Goal: Information Seeking & Learning: Learn about a topic

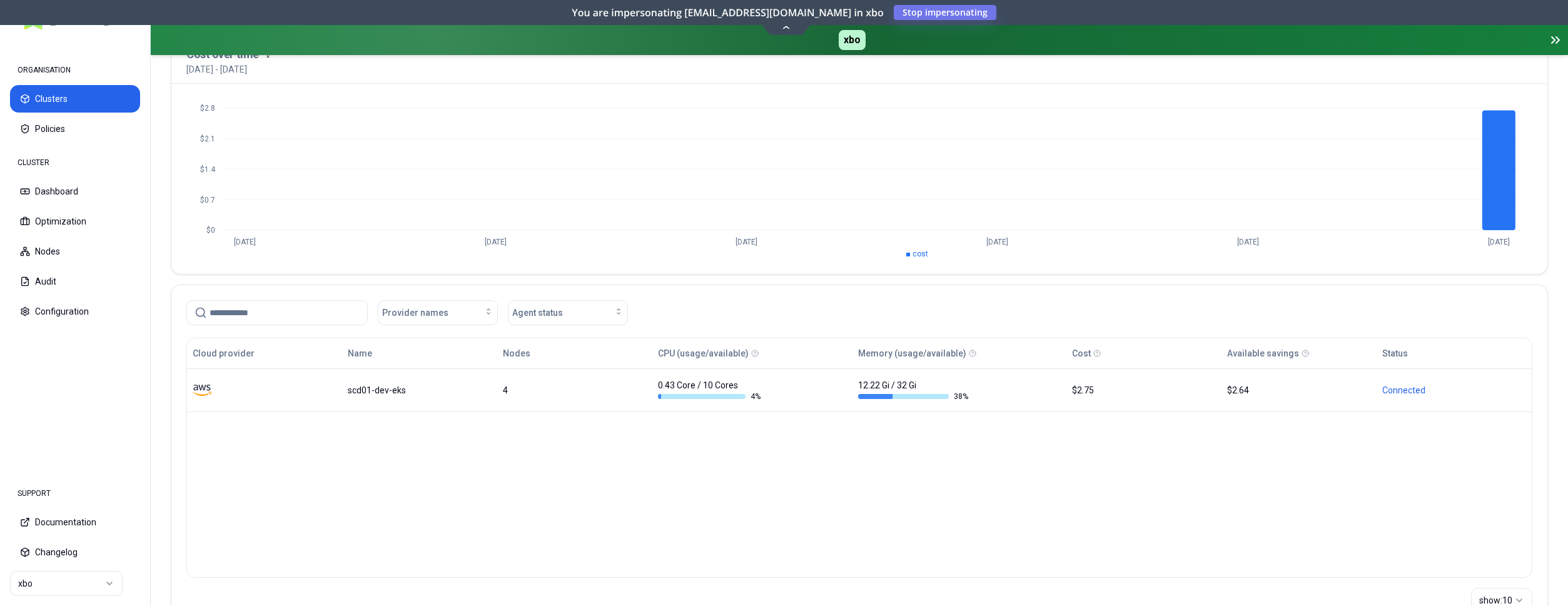
scroll to position [128, 0]
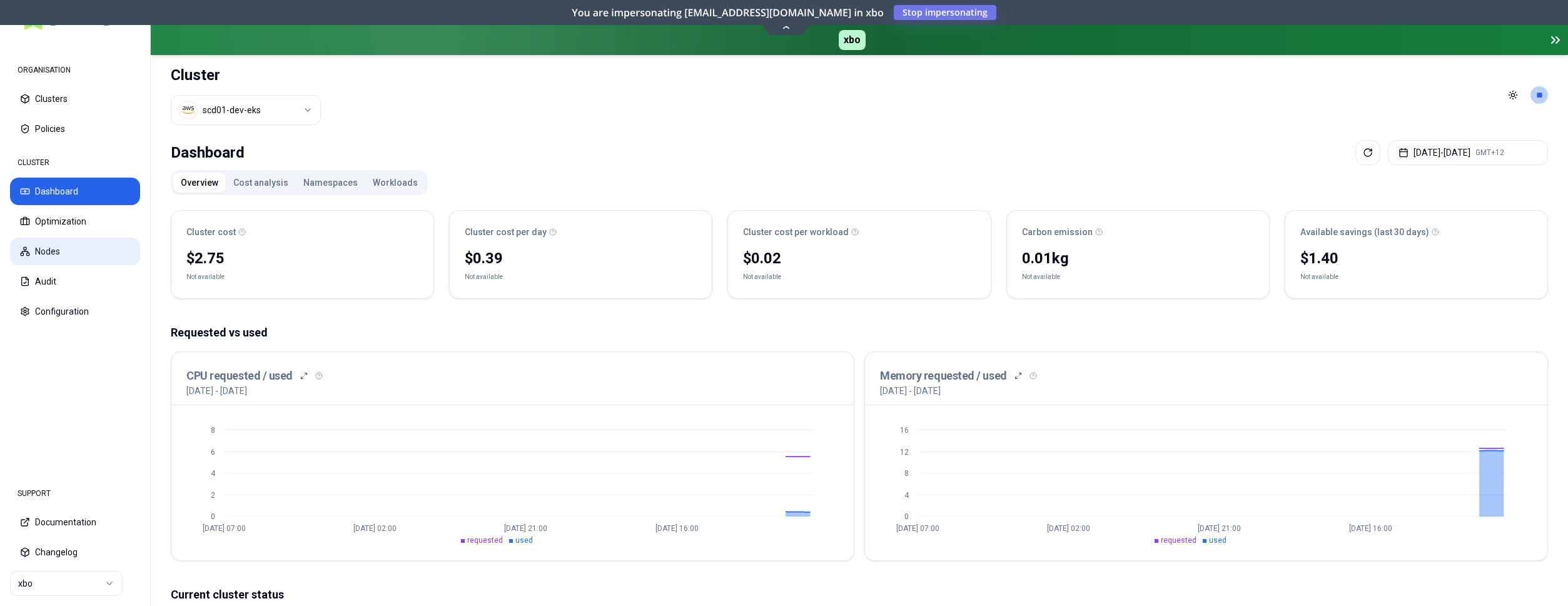
click at [53, 250] on button "Nodes" at bounding box center [75, 251] width 130 height 28
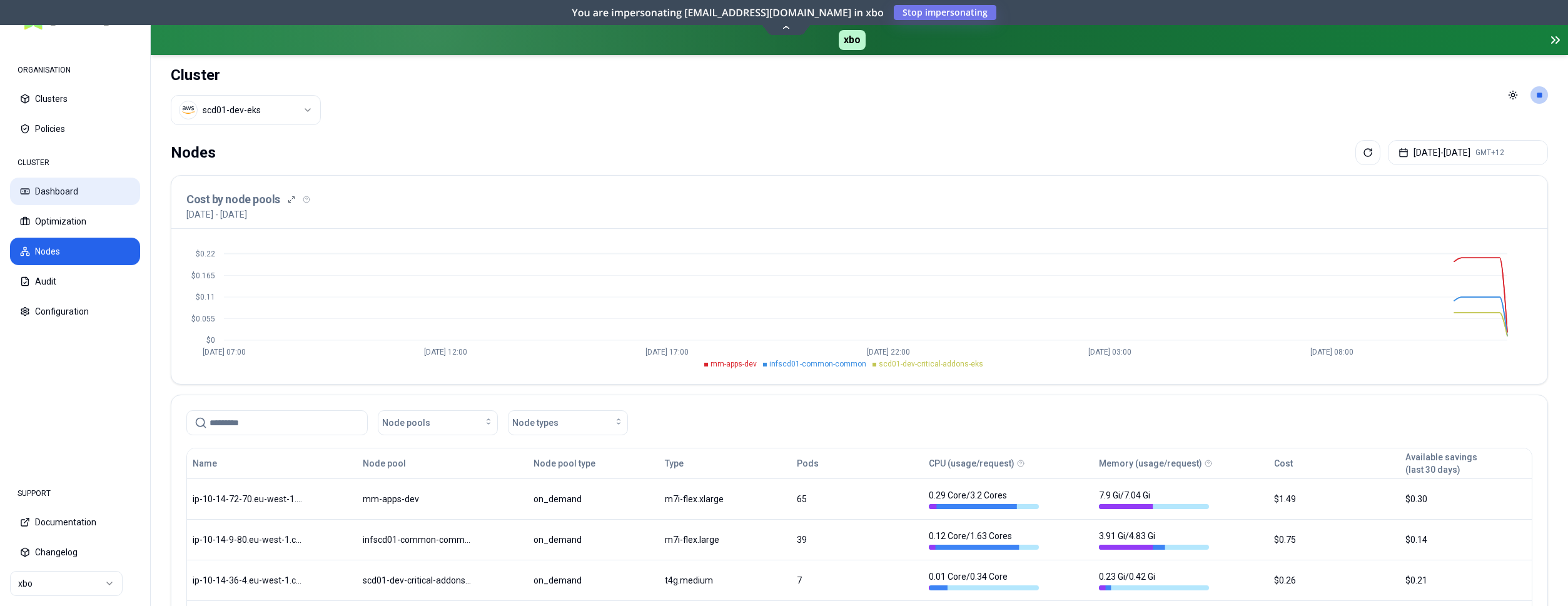
click at [59, 195] on button "Dashboard" at bounding box center [75, 191] width 130 height 28
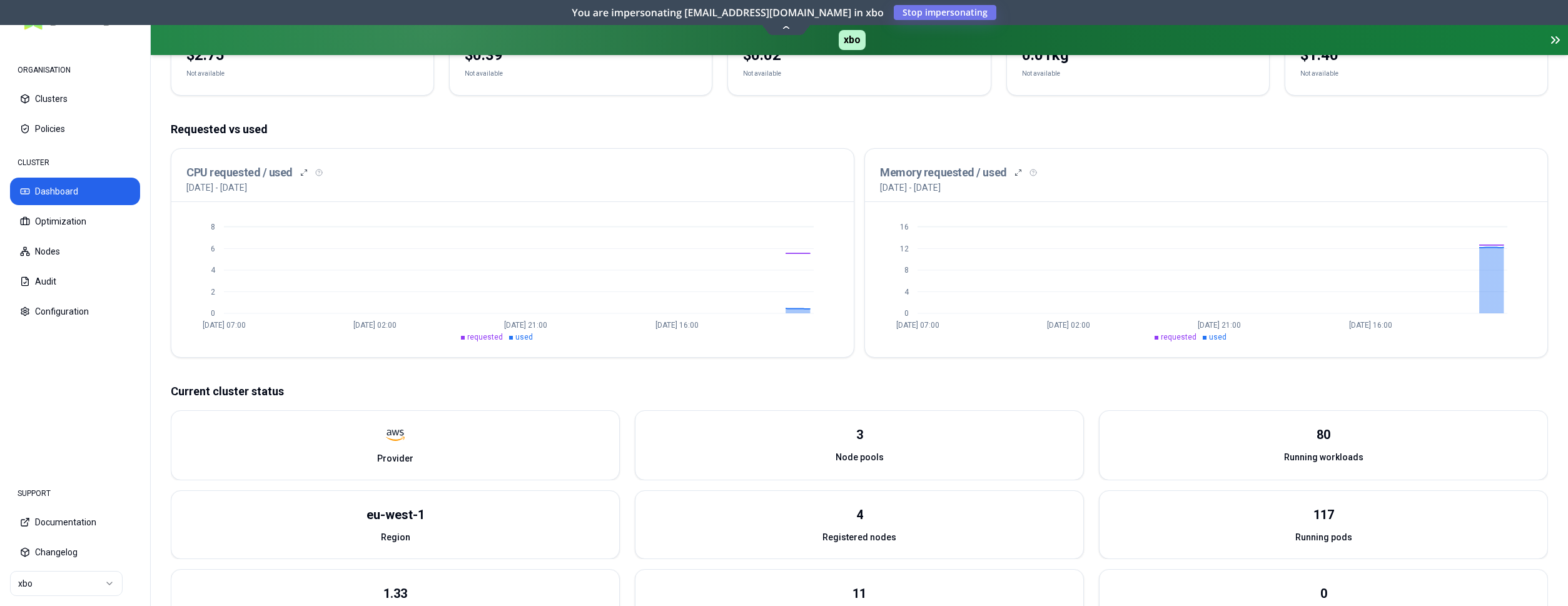
scroll to position [255, 0]
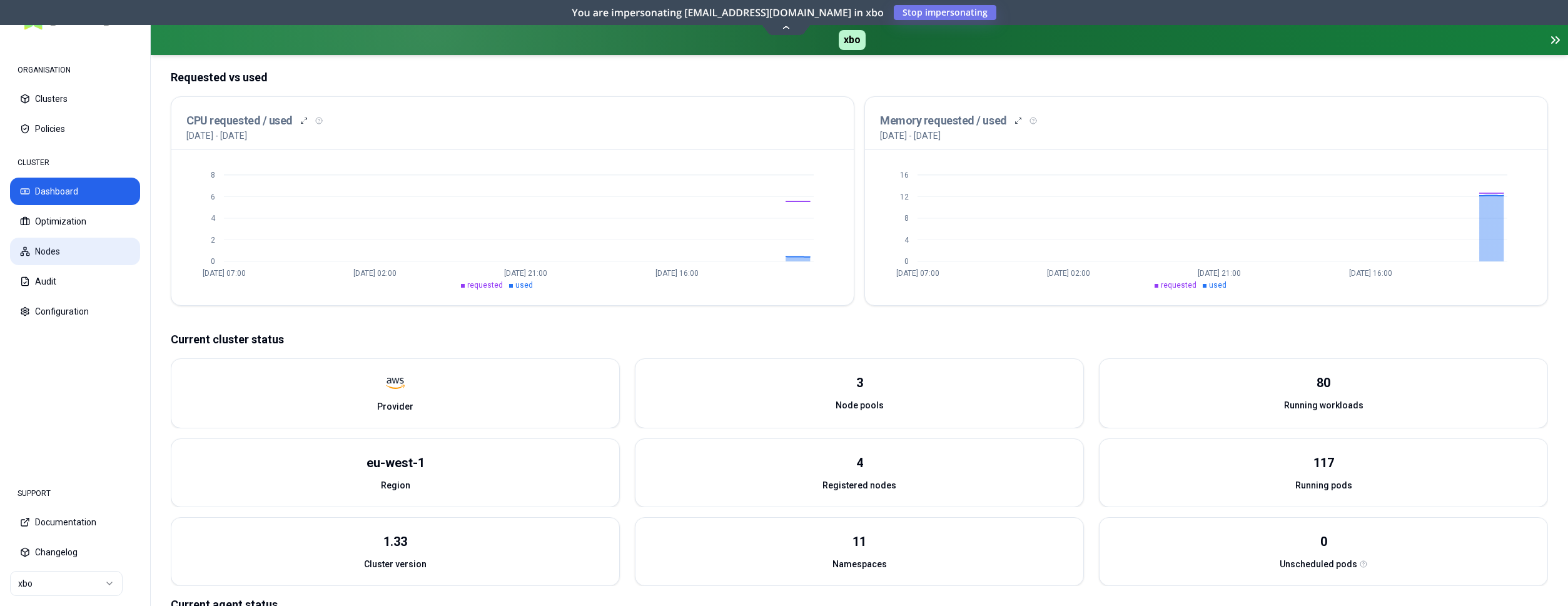
click at [53, 248] on button "Nodes" at bounding box center [75, 251] width 130 height 28
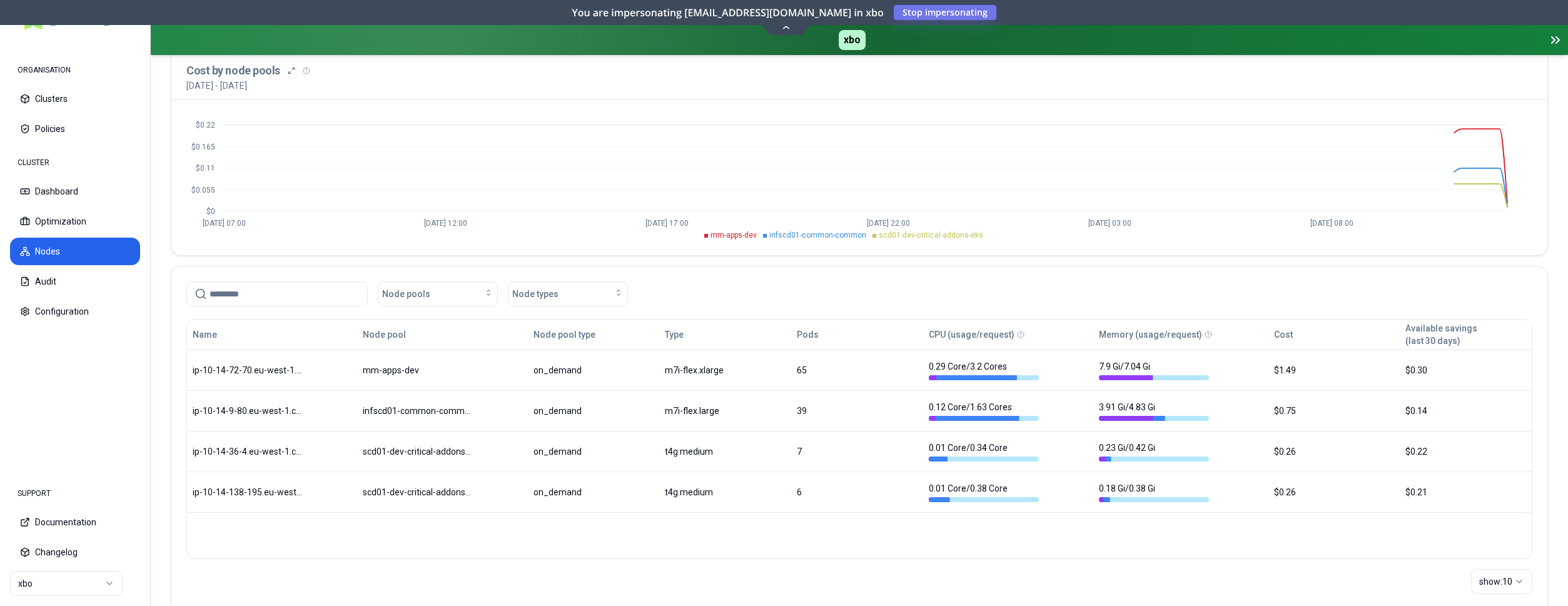
scroll to position [163, 0]
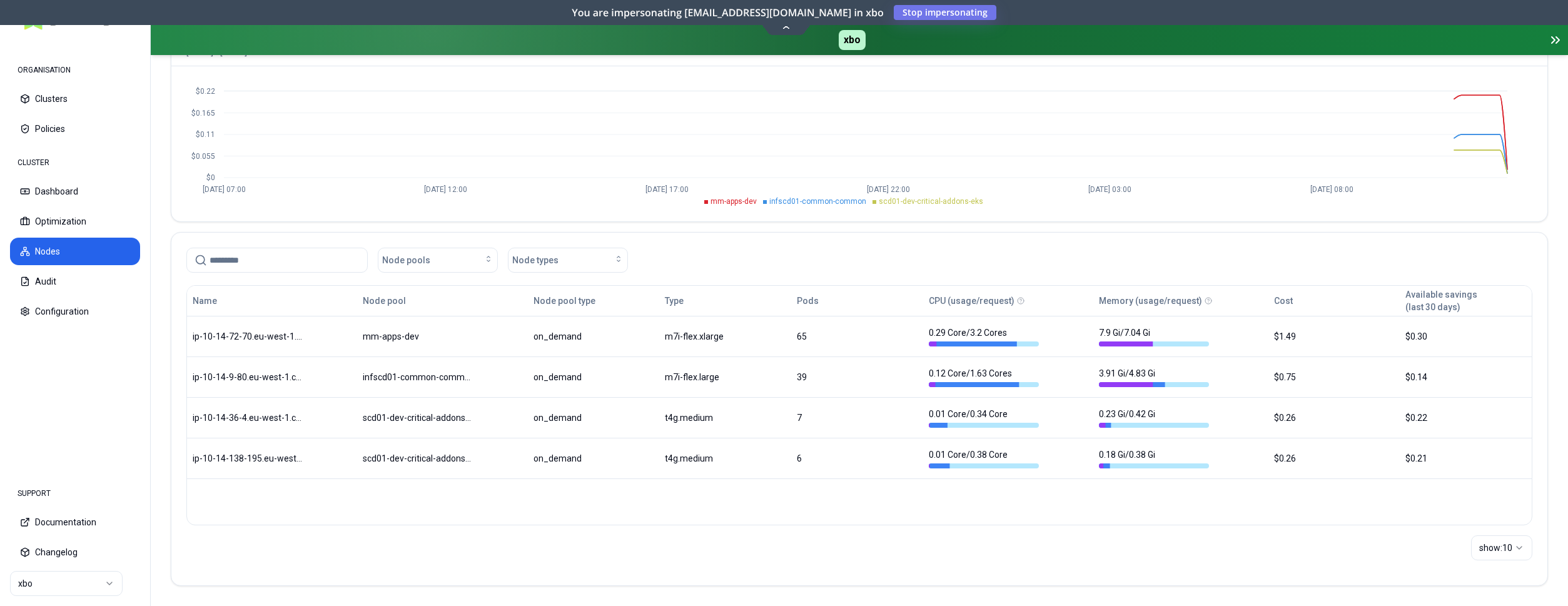
click at [33, 579] on html "ORGANISATION Clusters Policies CLUSTER Dashboard Optimization Nodes Audit Confi…" at bounding box center [784, 303] width 1568 height 606
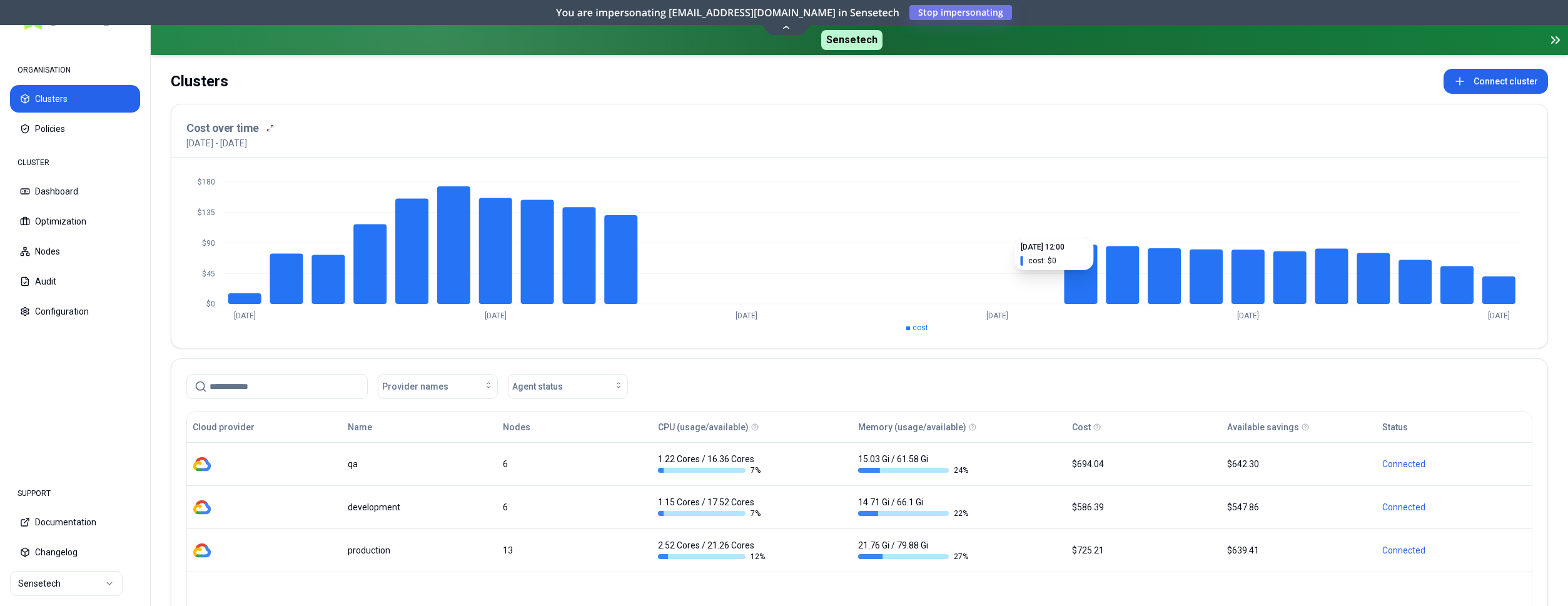
scroll to position [128, 0]
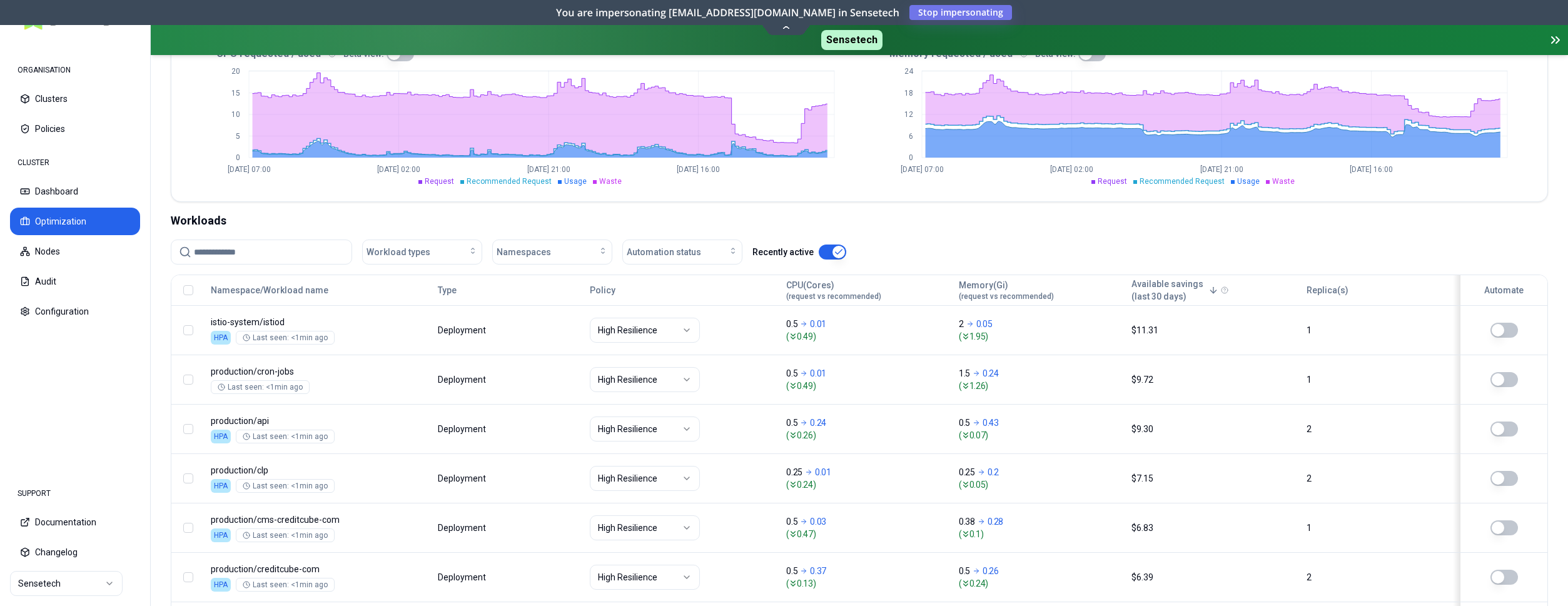
scroll to position [319, 0]
click at [278, 254] on input at bounding box center [269, 251] width 150 height 24
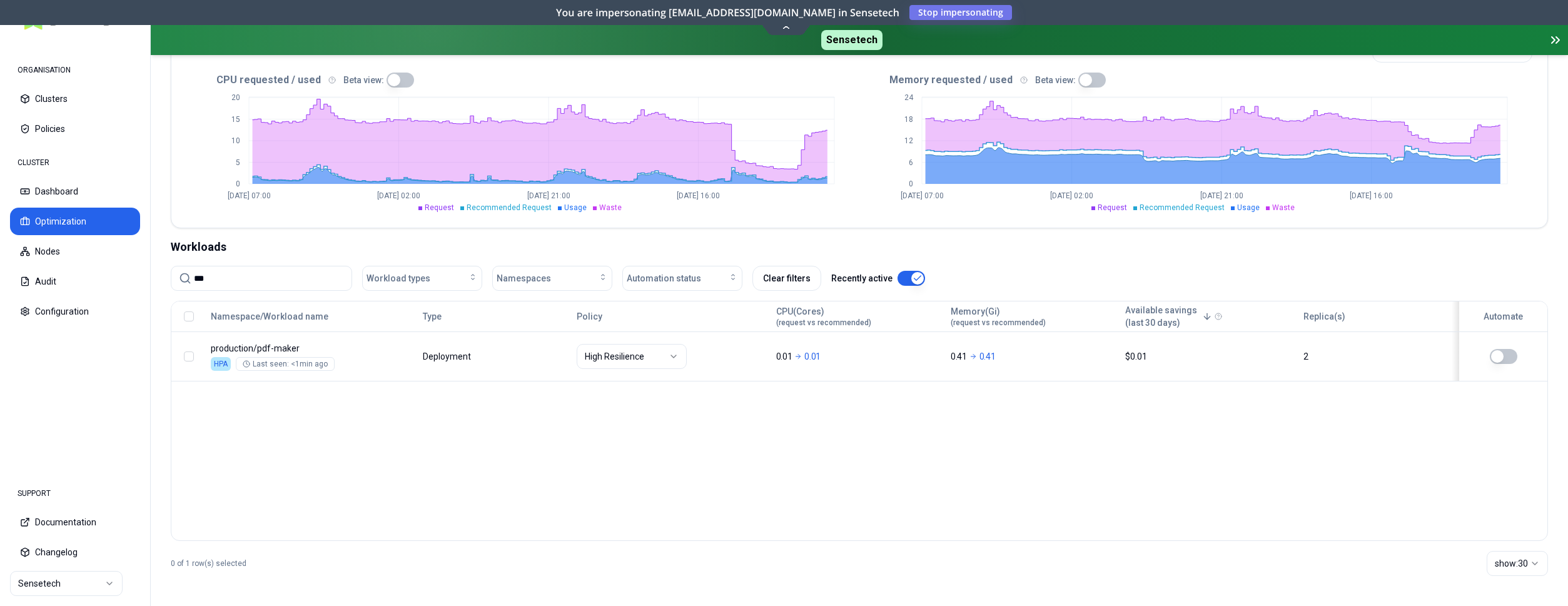
scroll to position [292, 0]
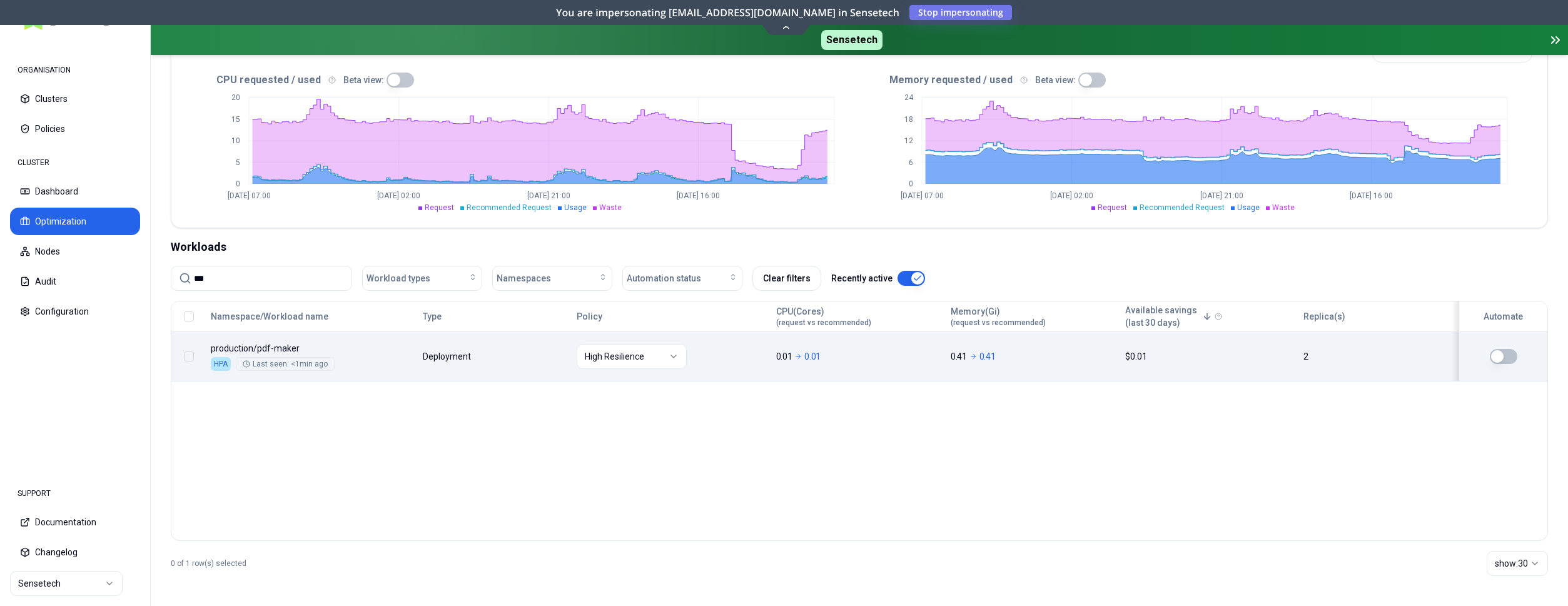
type input "***"
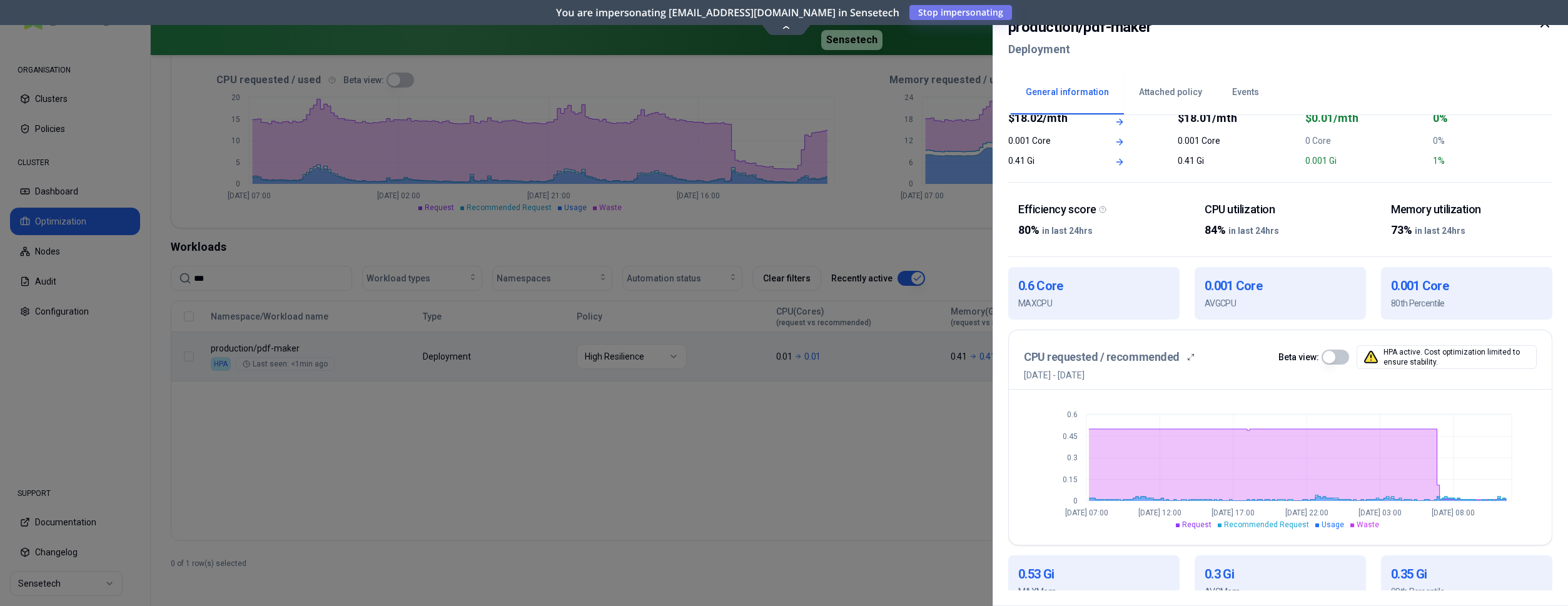
scroll to position [128, 0]
click at [1332, 355] on button "button" at bounding box center [1335, 354] width 28 height 15
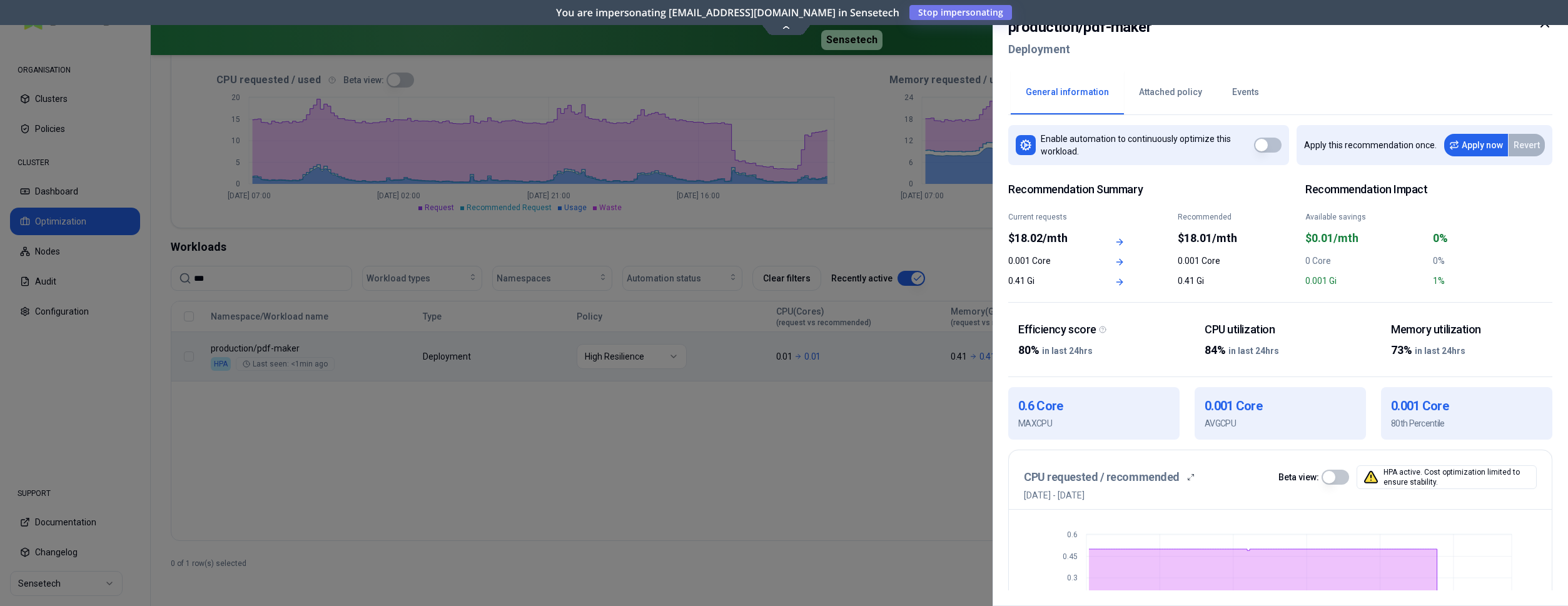
scroll to position [0, 0]
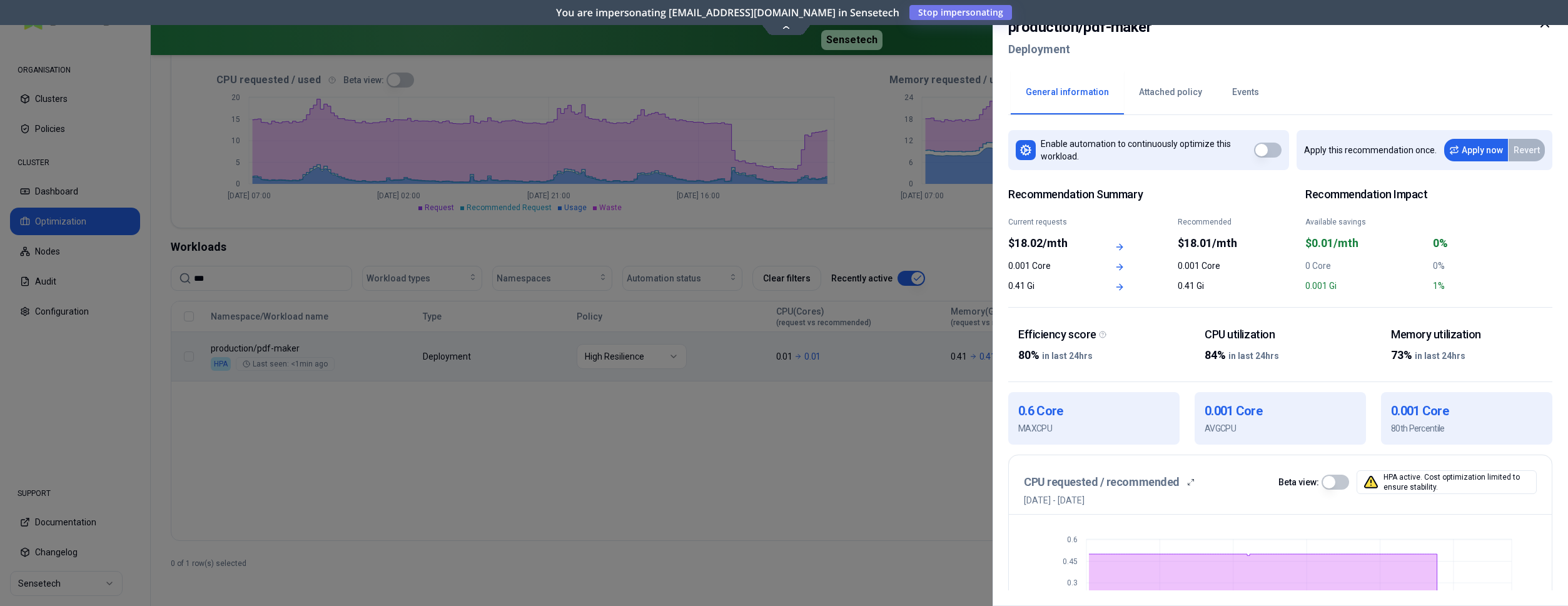
click at [868, 444] on div at bounding box center [784, 303] width 1568 height 606
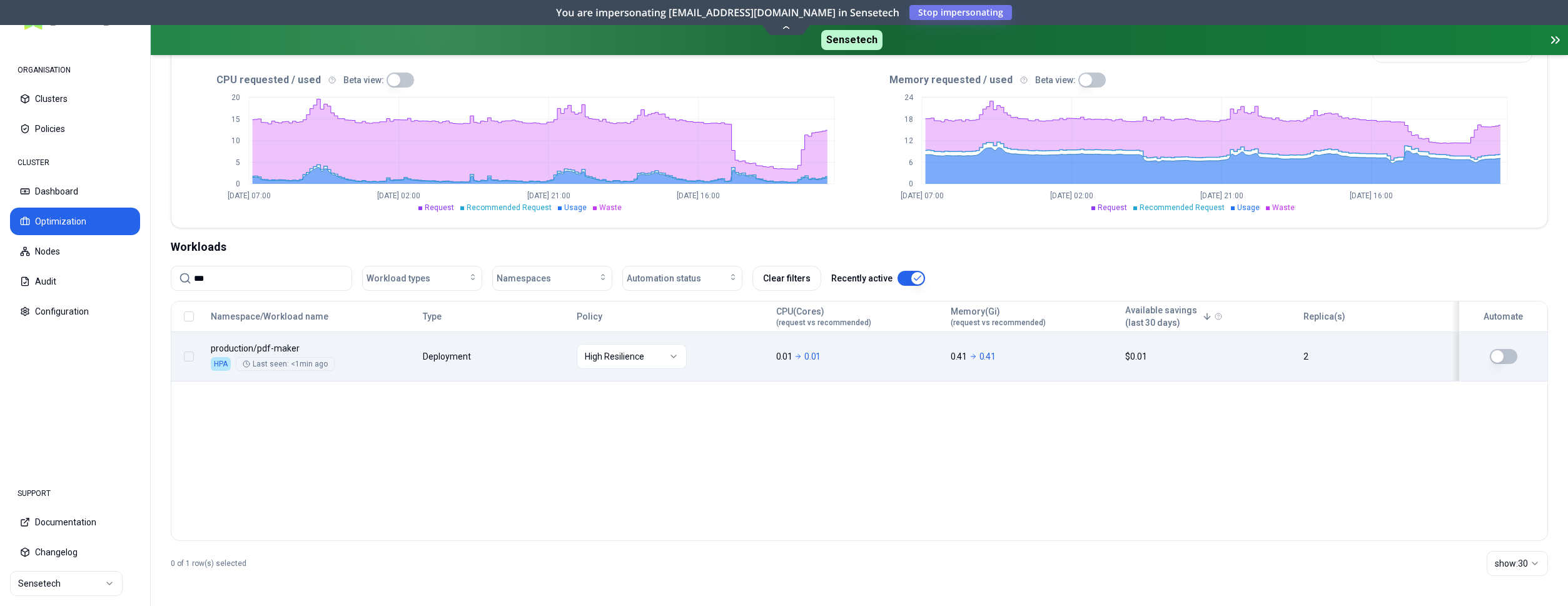
scroll to position [292, 0]
click at [65, 255] on button "Nodes" at bounding box center [75, 251] width 130 height 28
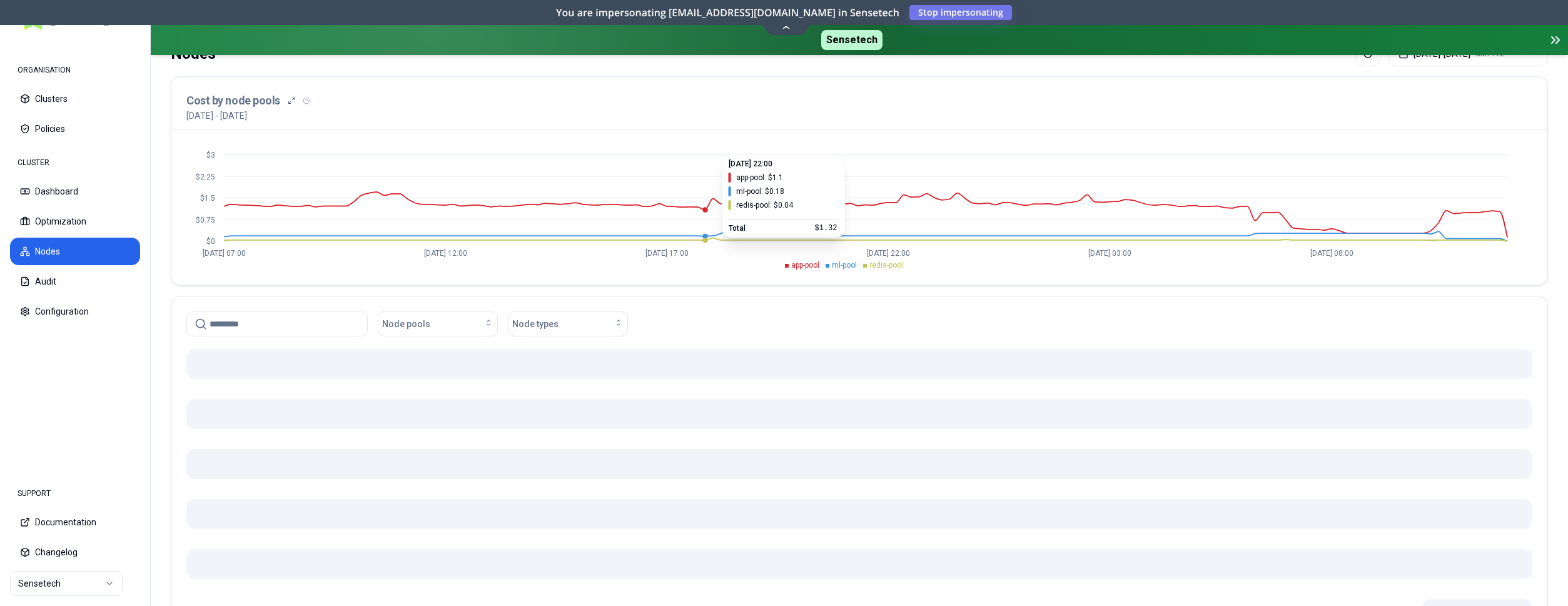
scroll to position [190, 0]
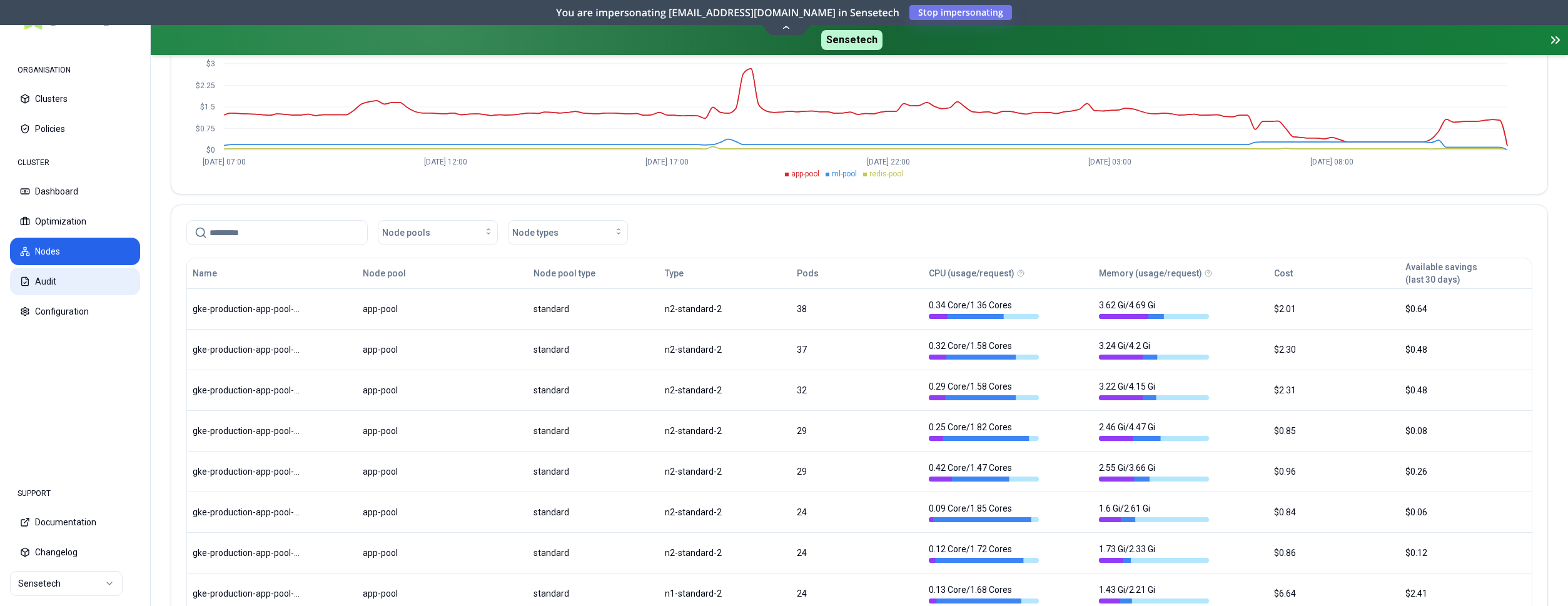
click at [42, 280] on button "Audit" at bounding box center [75, 282] width 130 height 28
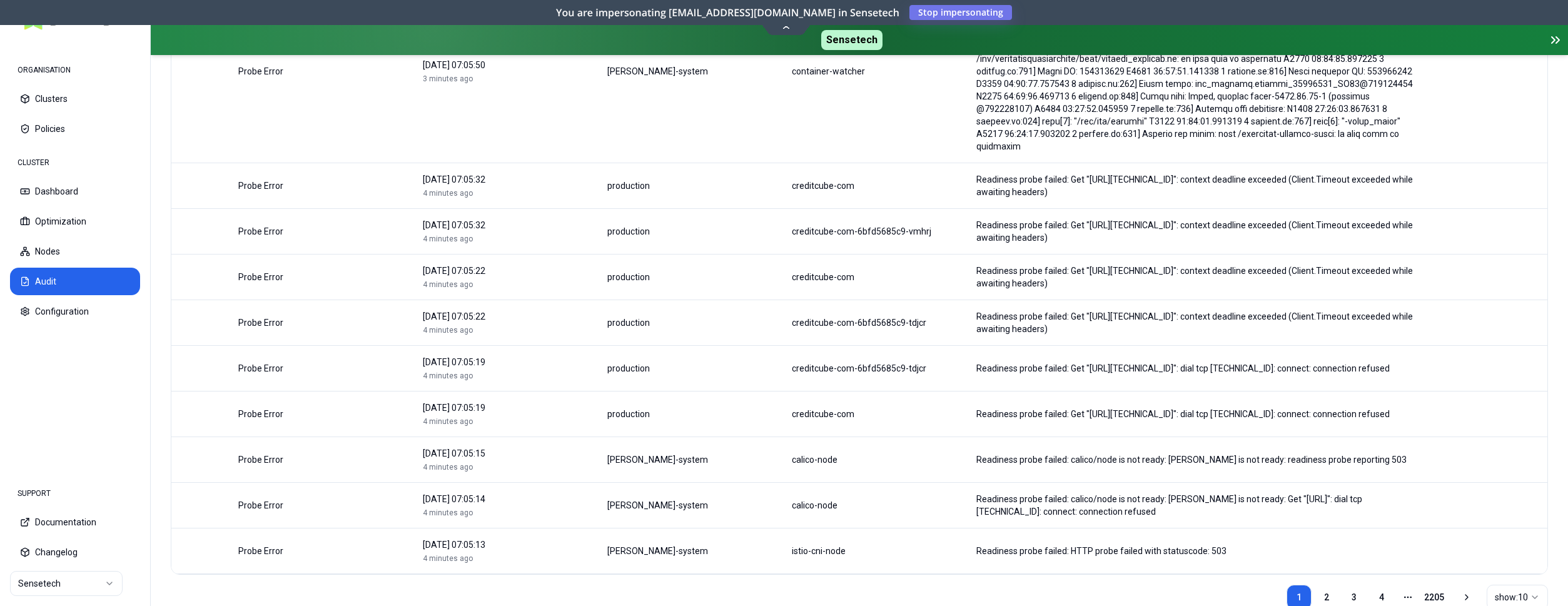
scroll to position [310, 0]
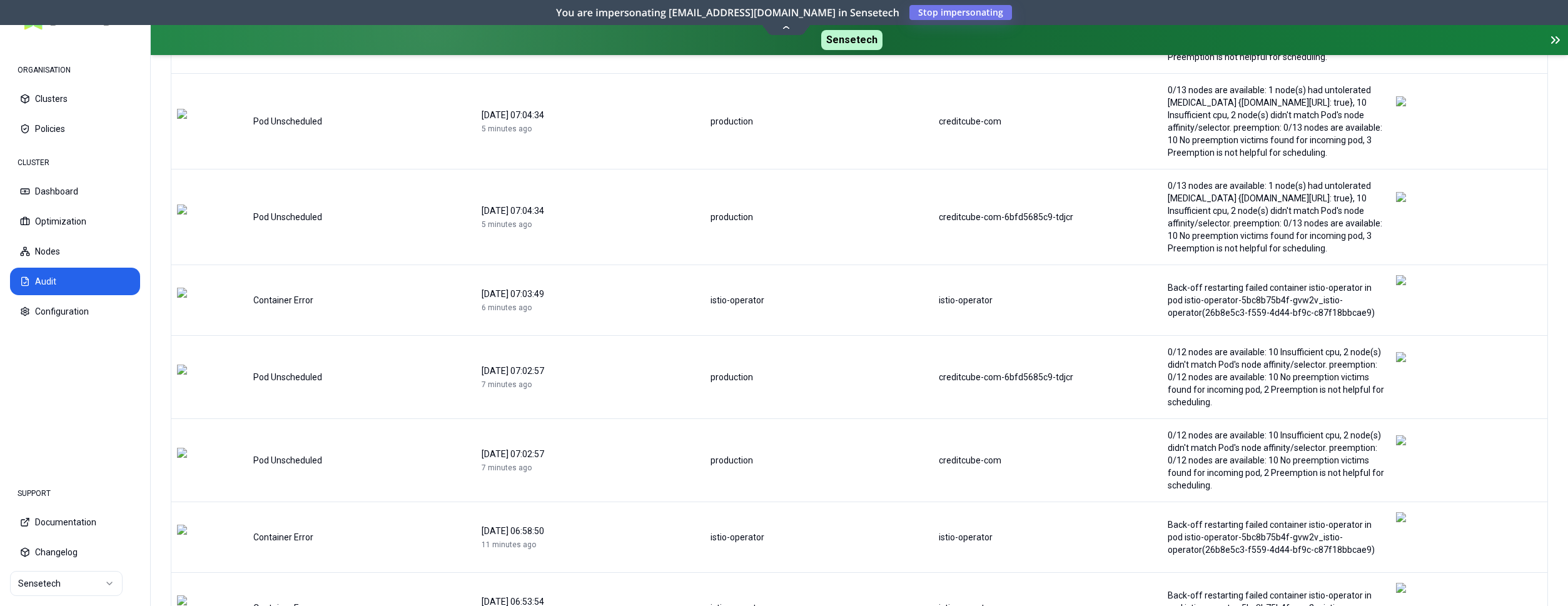
scroll to position [360, 0]
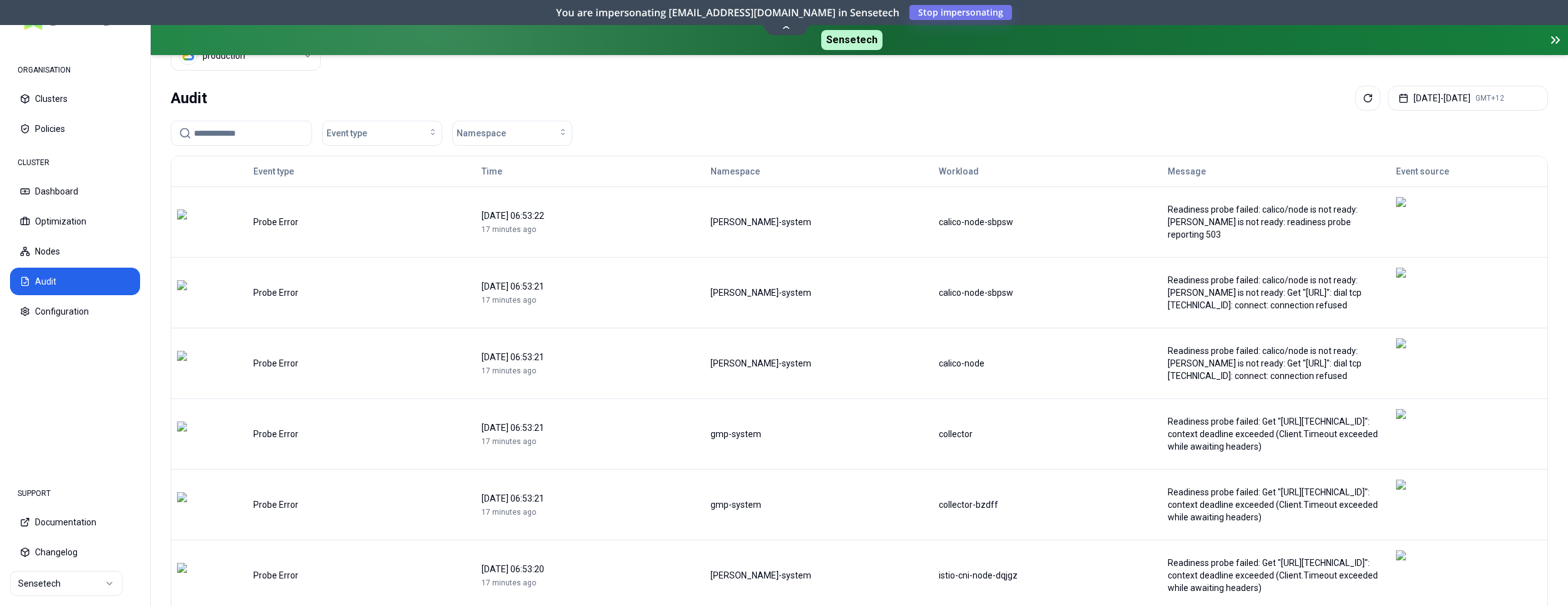
scroll to position [0, 0]
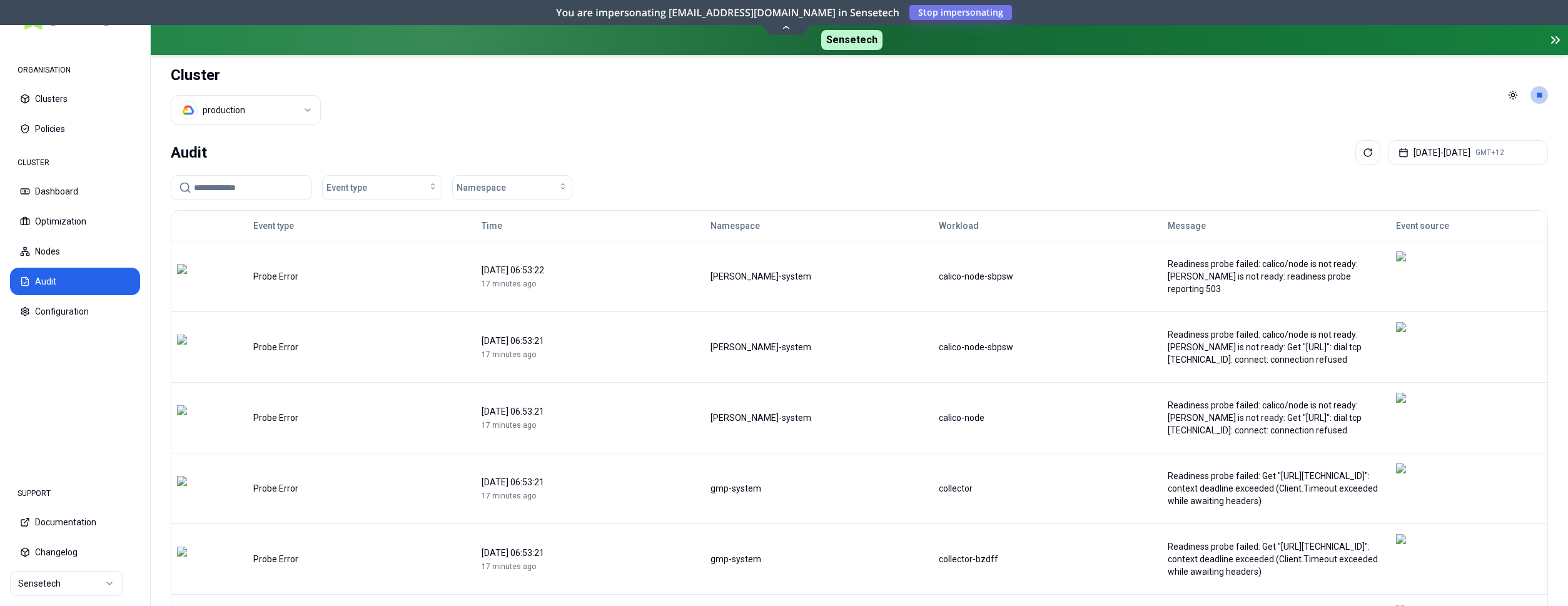
click at [259, 185] on input at bounding box center [248, 188] width 110 height 24
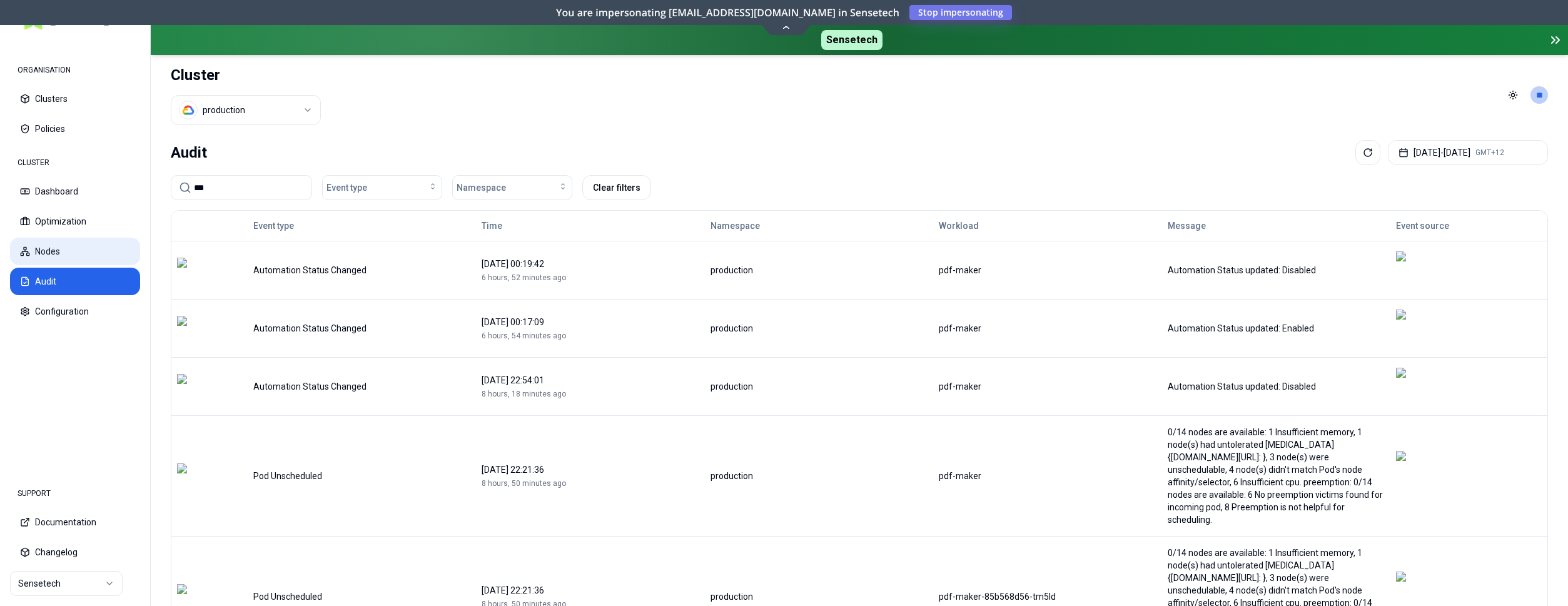
type input "***"
click at [53, 244] on button "Nodes" at bounding box center [75, 251] width 130 height 28
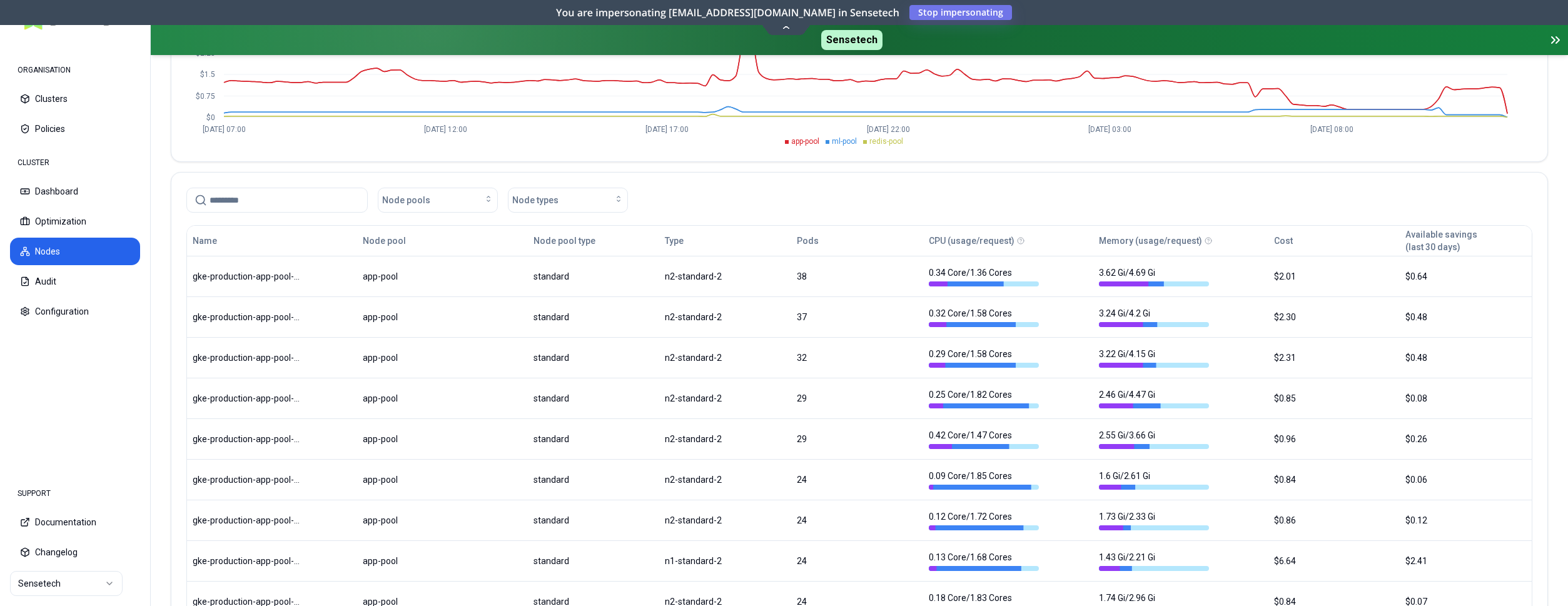
scroll to position [169, 0]
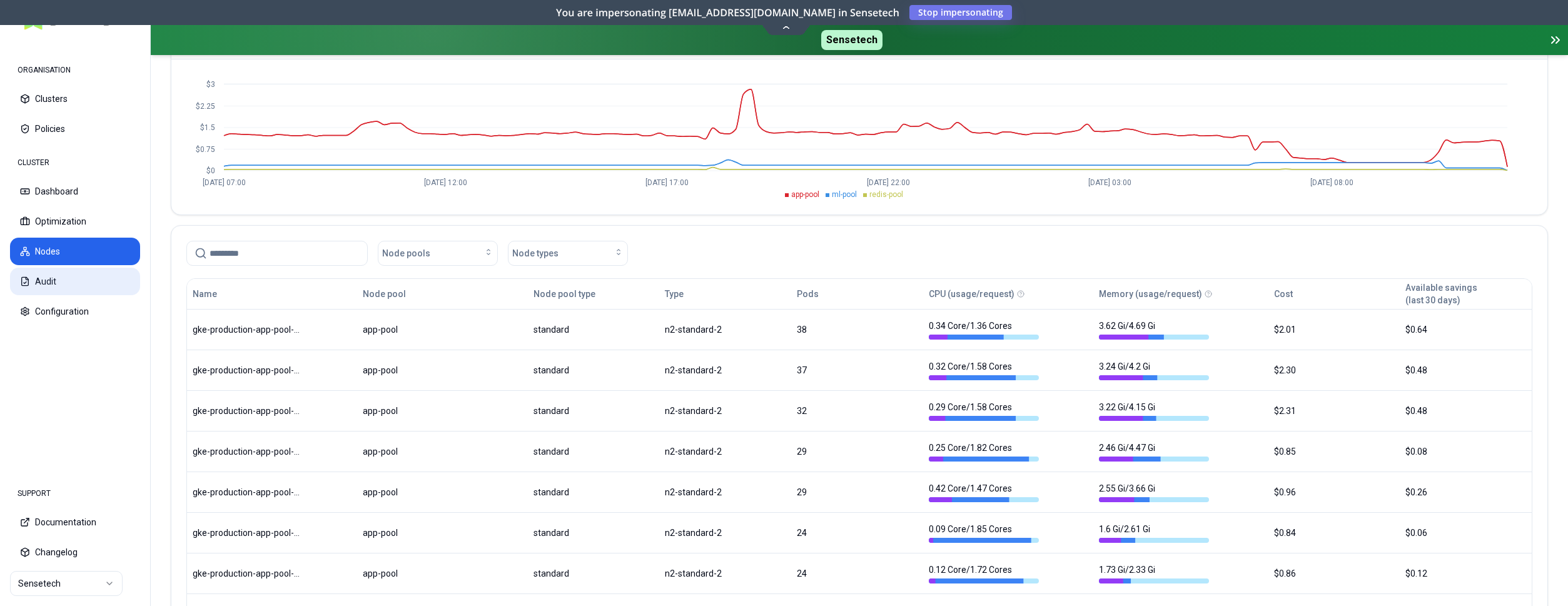
click at [102, 288] on button "Audit" at bounding box center [75, 282] width 130 height 28
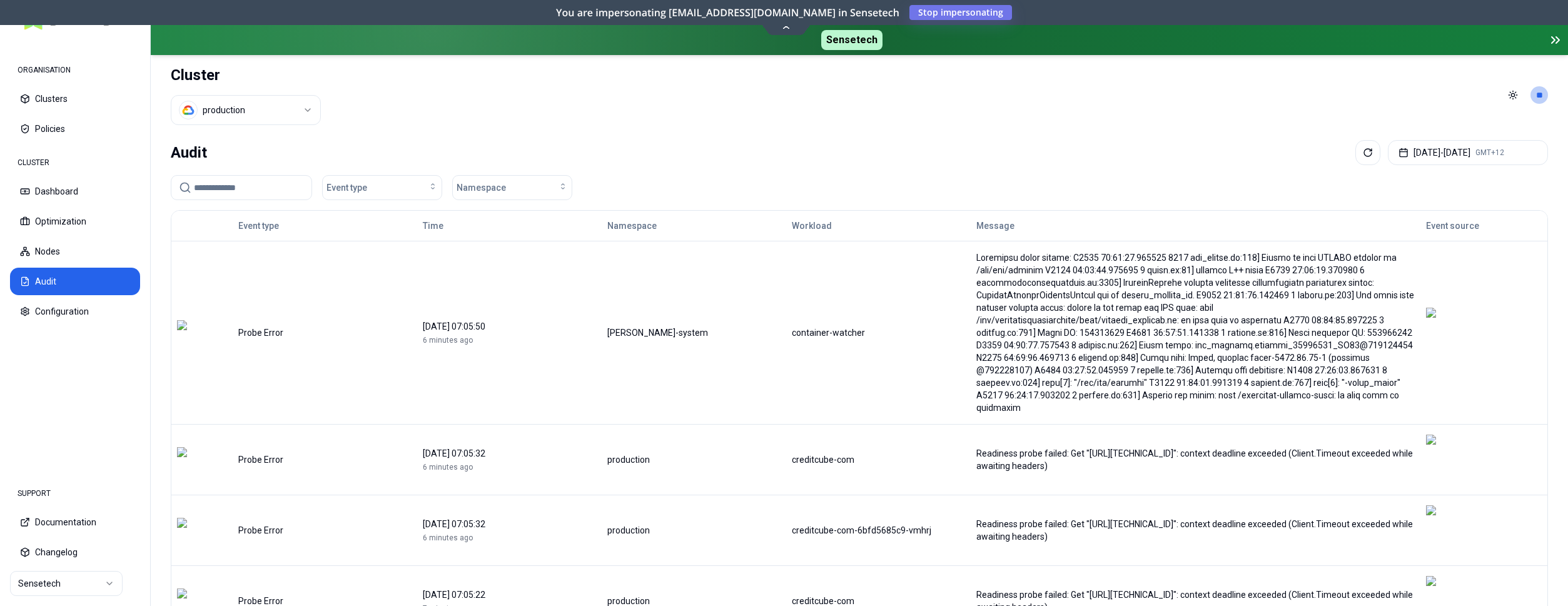
click at [256, 185] on input at bounding box center [248, 188] width 110 height 24
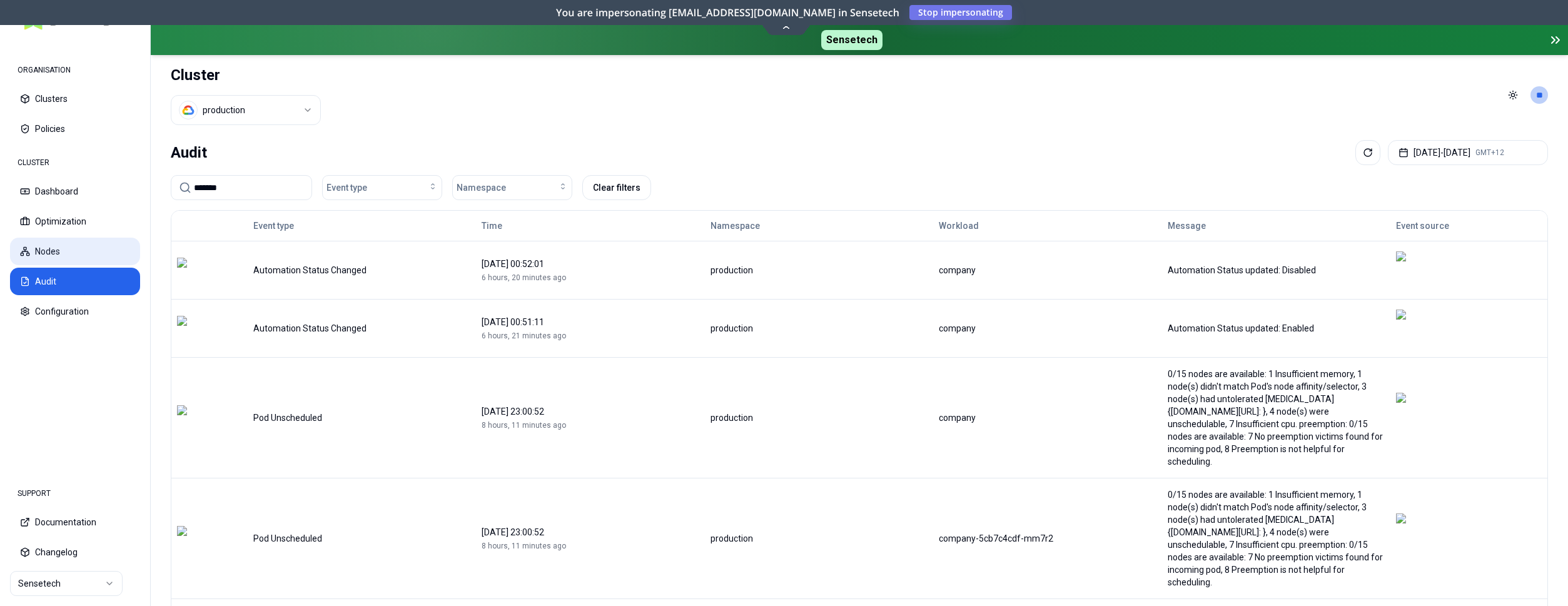
type input "*******"
click at [69, 254] on button "Nodes" at bounding box center [75, 251] width 130 height 28
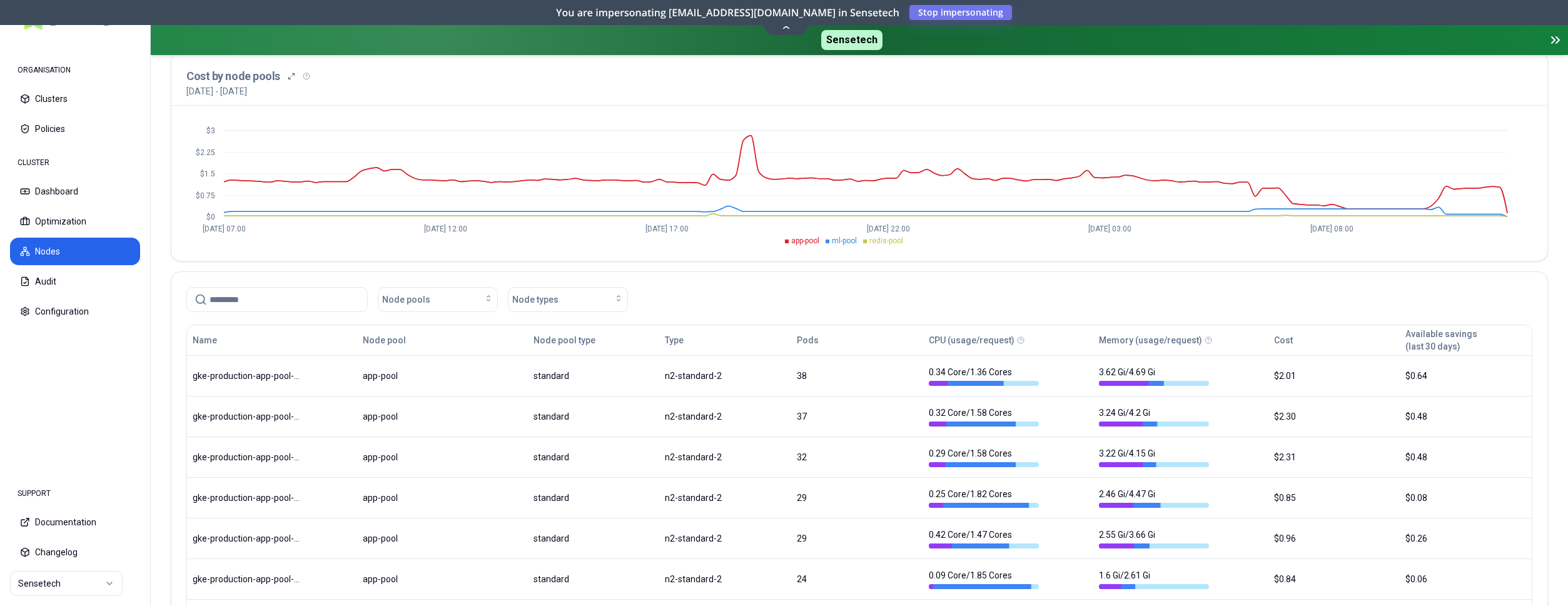
scroll to position [128, 0]
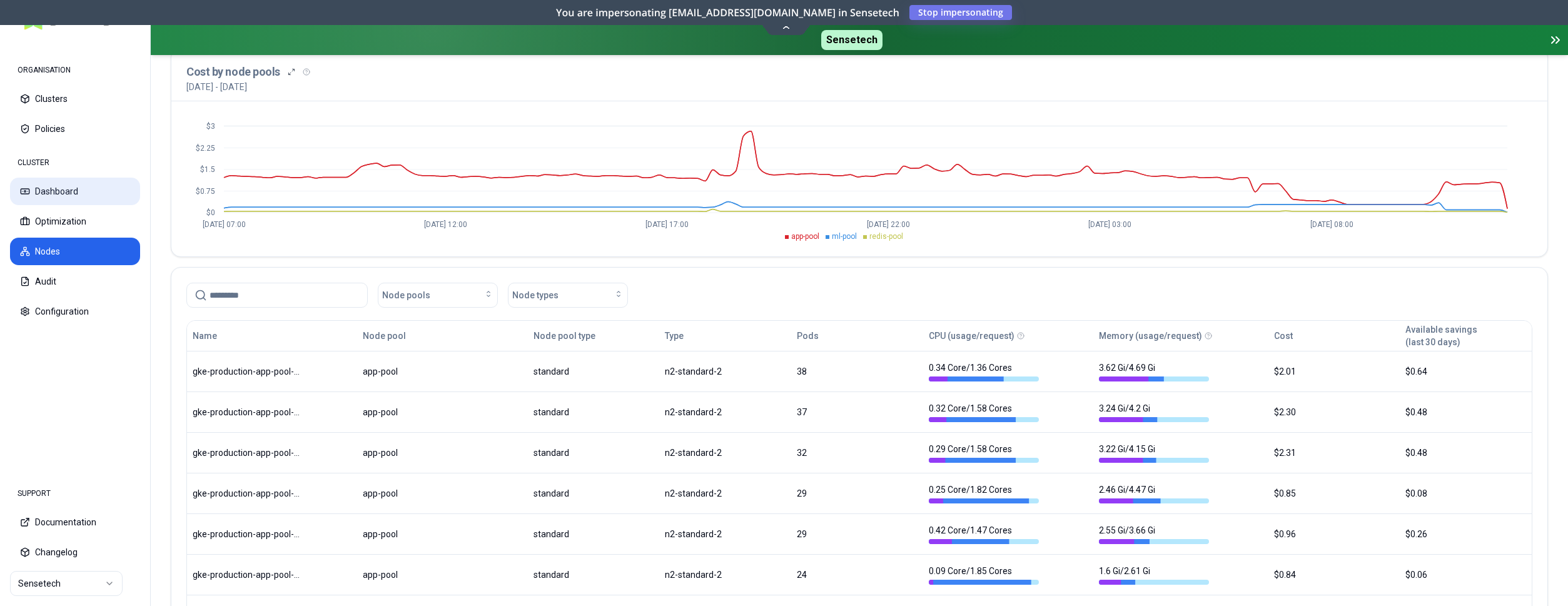
click at [89, 183] on button "Dashboard" at bounding box center [75, 191] width 130 height 28
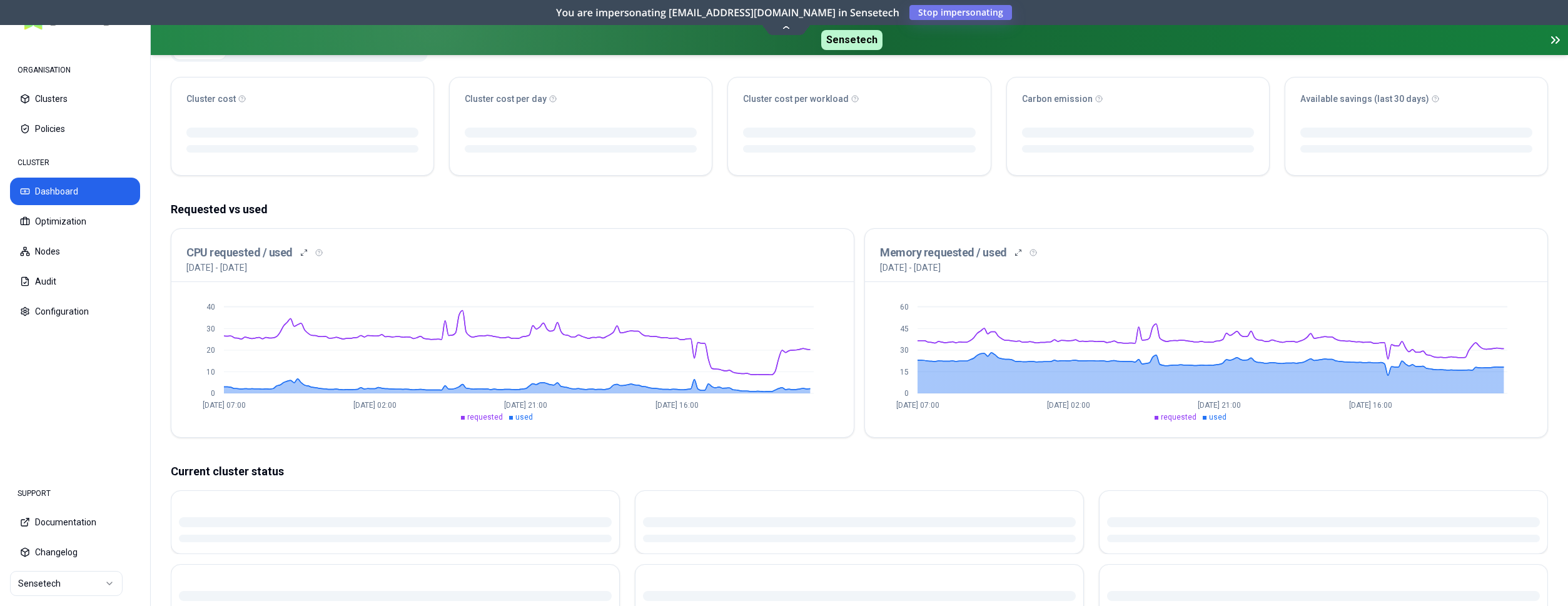
scroll to position [255, 0]
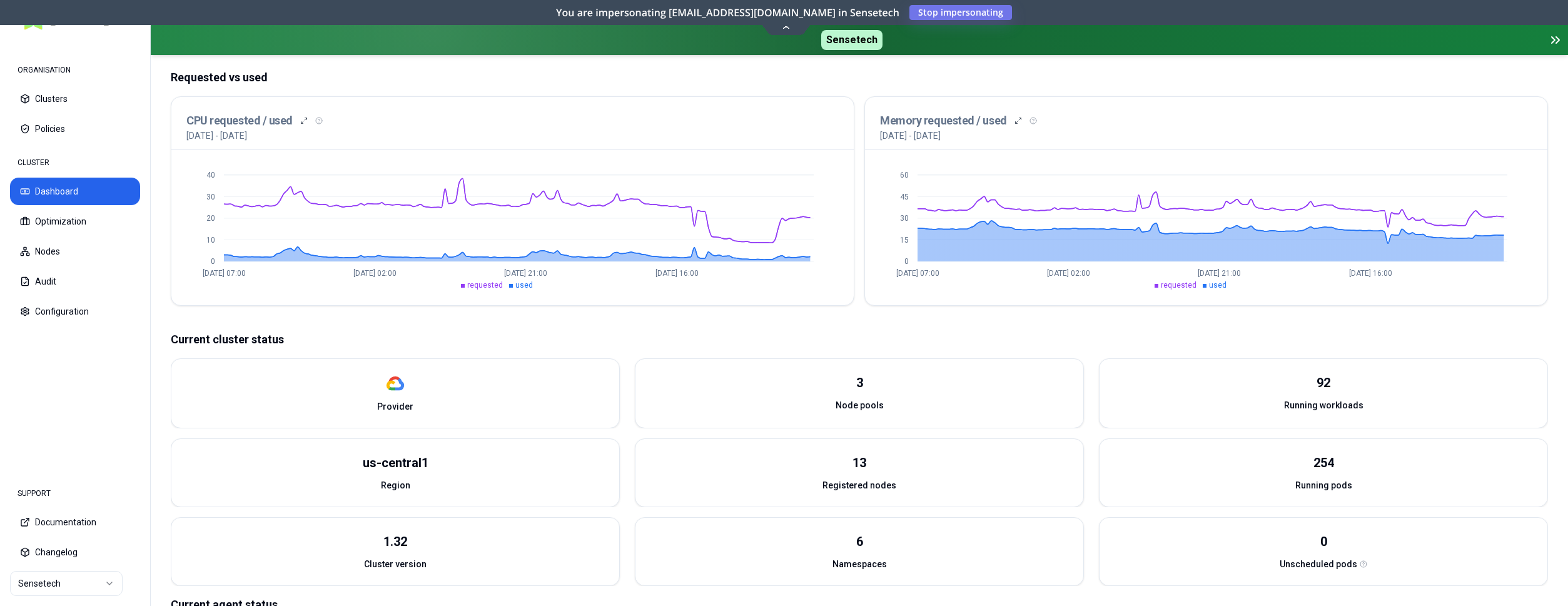
click at [868, 475] on div "Registered nodes" at bounding box center [859, 489] width 448 height 35
click at [45, 274] on button "Audit" at bounding box center [75, 282] width 130 height 28
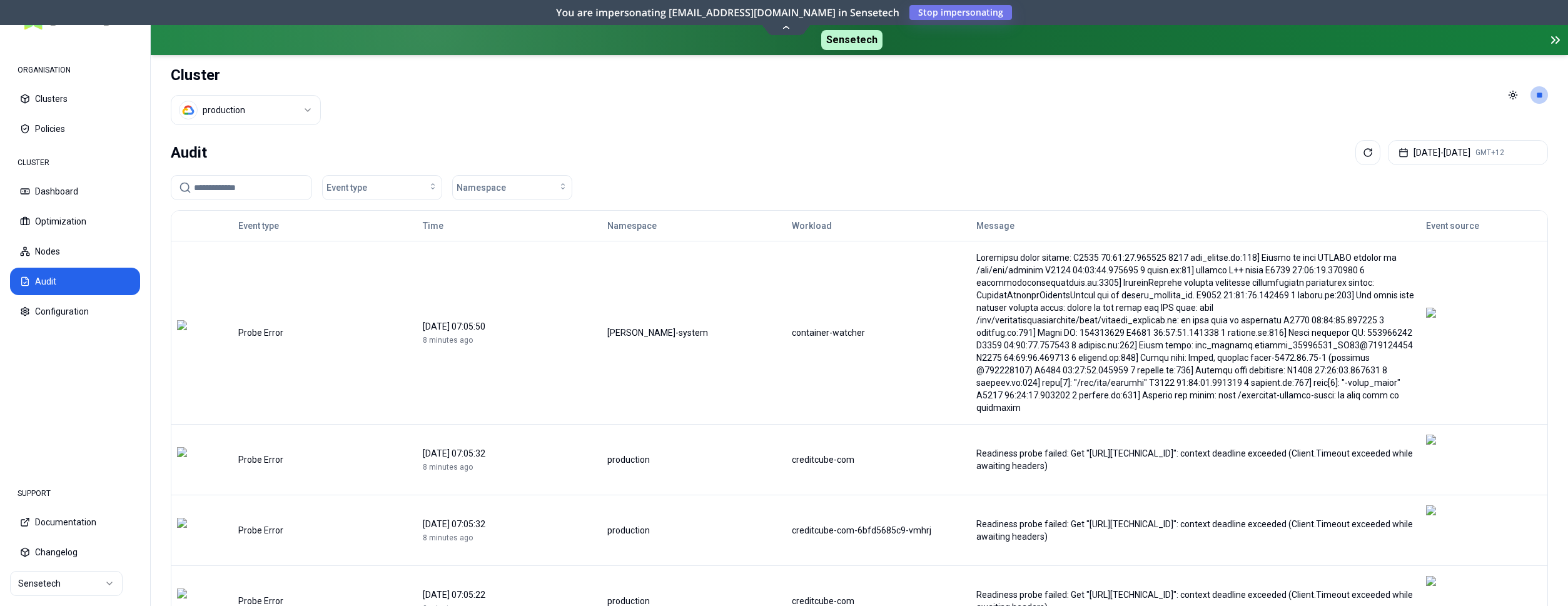
click at [280, 193] on input at bounding box center [248, 188] width 110 height 24
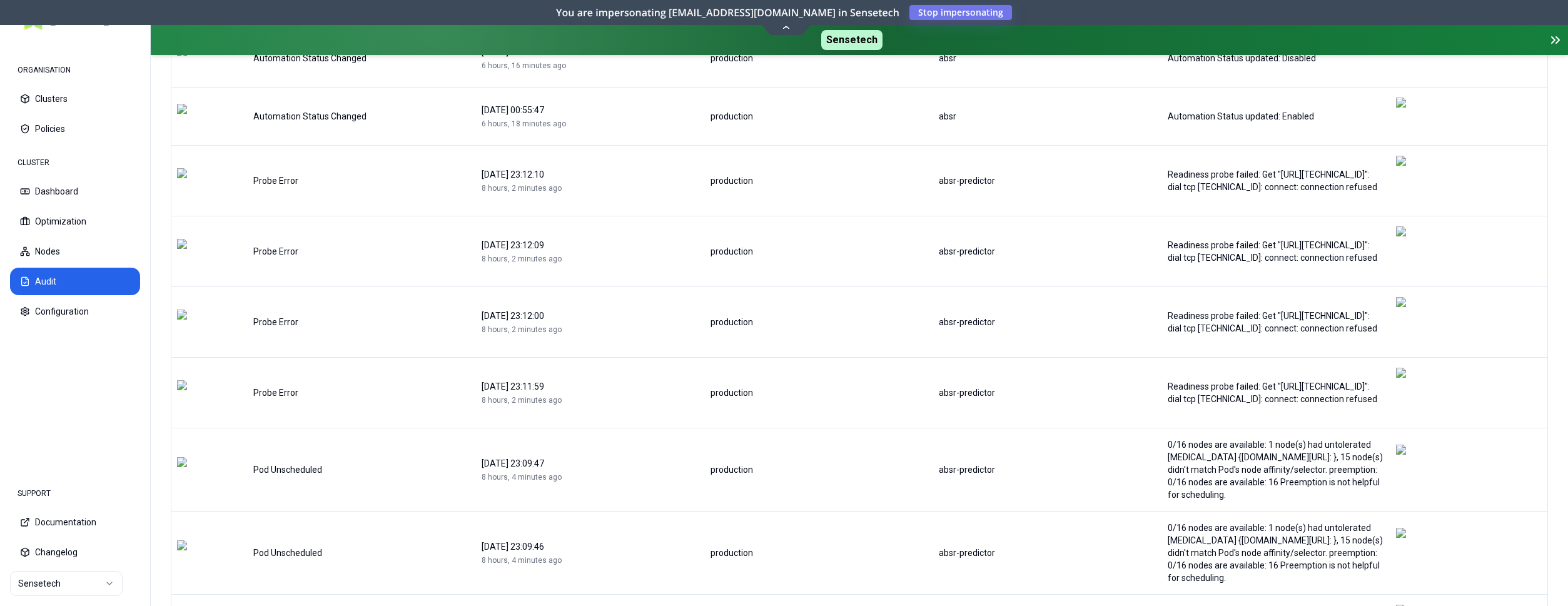
scroll to position [248, 0]
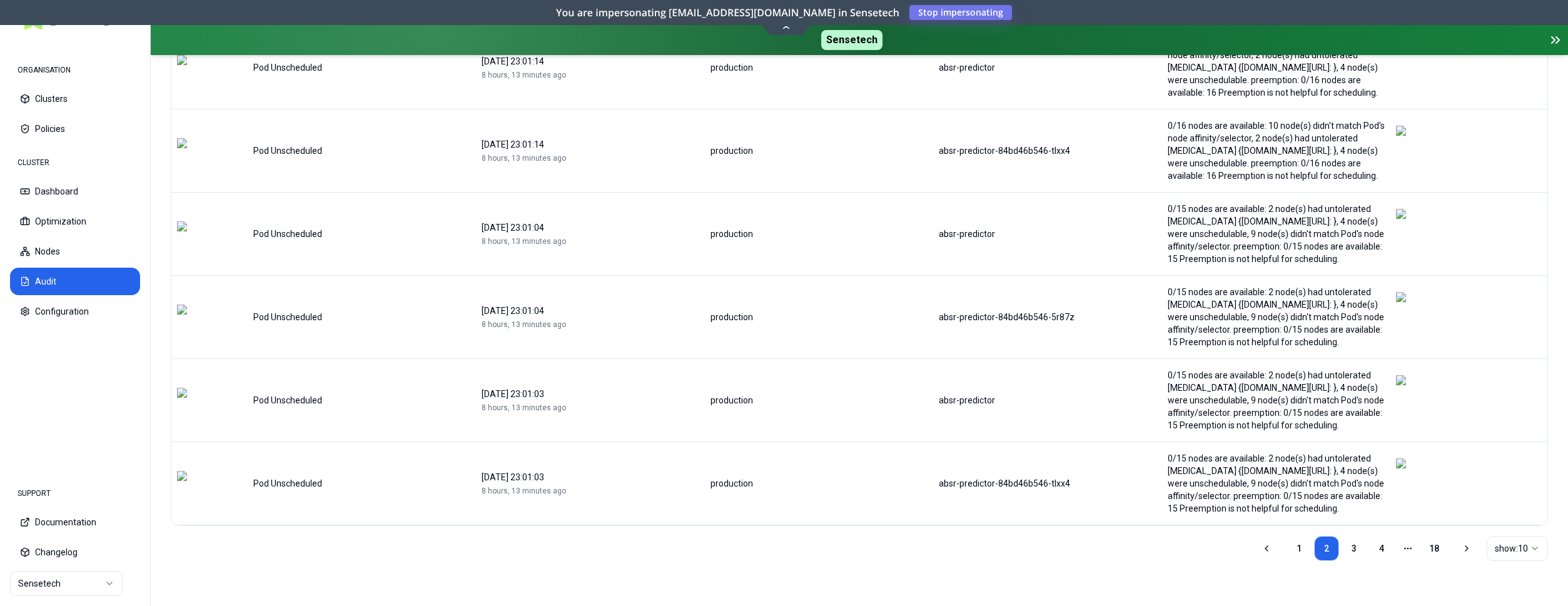
scroll to position [623, 0]
click at [1360, 547] on link "3" at bounding box center [1354, 548] width 25 height 25
click at [1382, 542] on link "4" at bounding box center [1381, 548] width 25 height 25
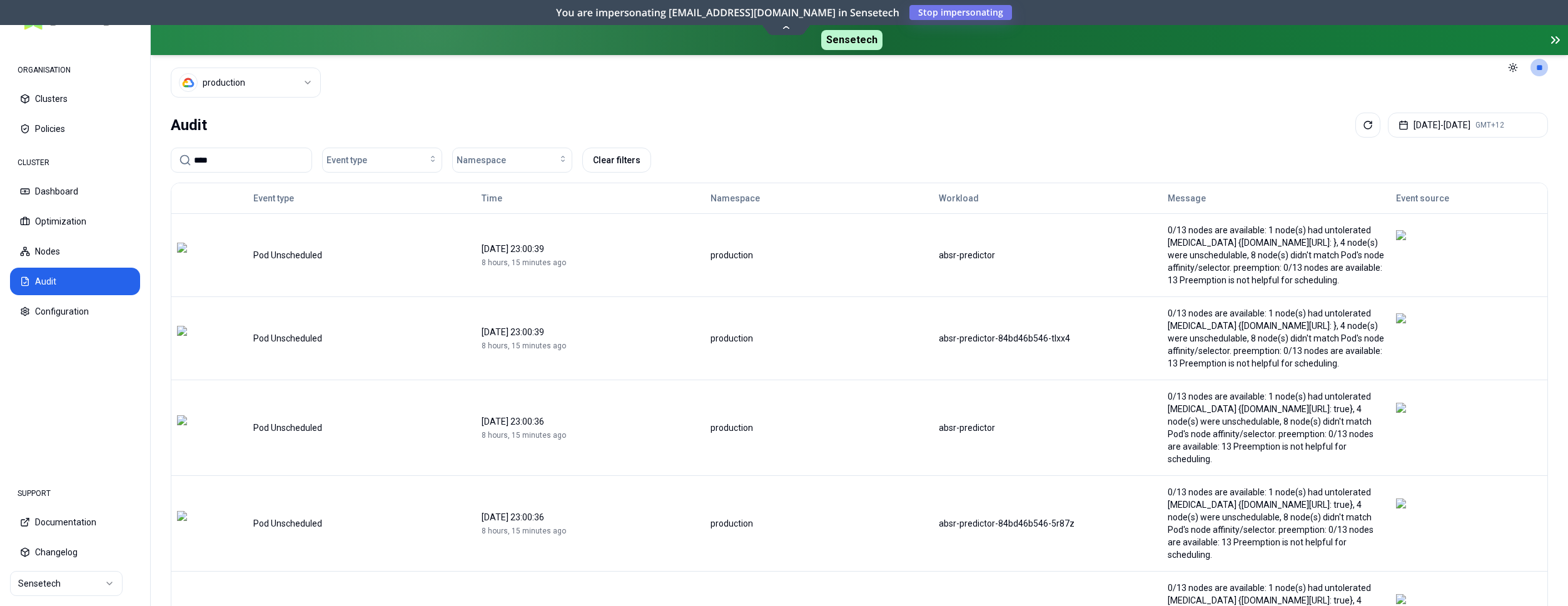
scroll to position [0, 0]
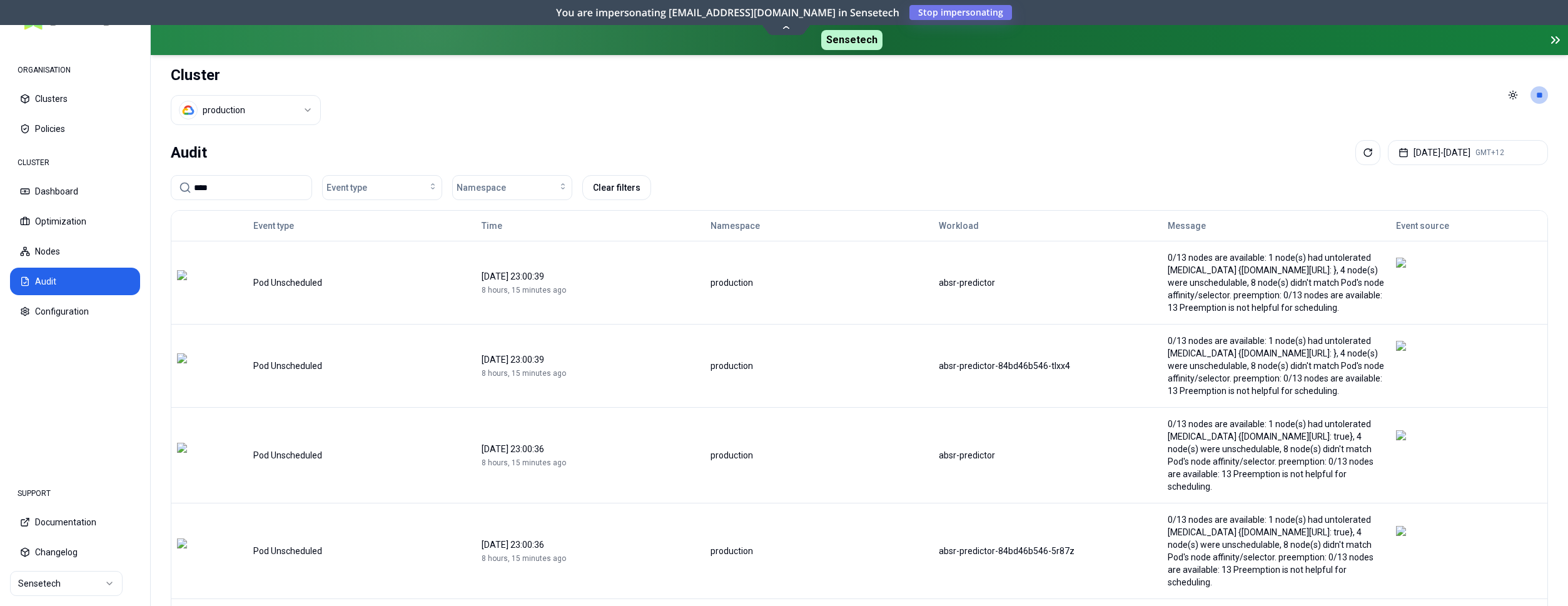
click at [267, 182] on input "****" at bounding box center [248, 188] width 110 height 24
drag, startPoint x: 281, startPoint y: 186, endPoint x: 131, endPoint y: 173, distance: 150.6
click at [194, 176] on input "****" at bounding box center [248, 188] width 110 height 24
paste input
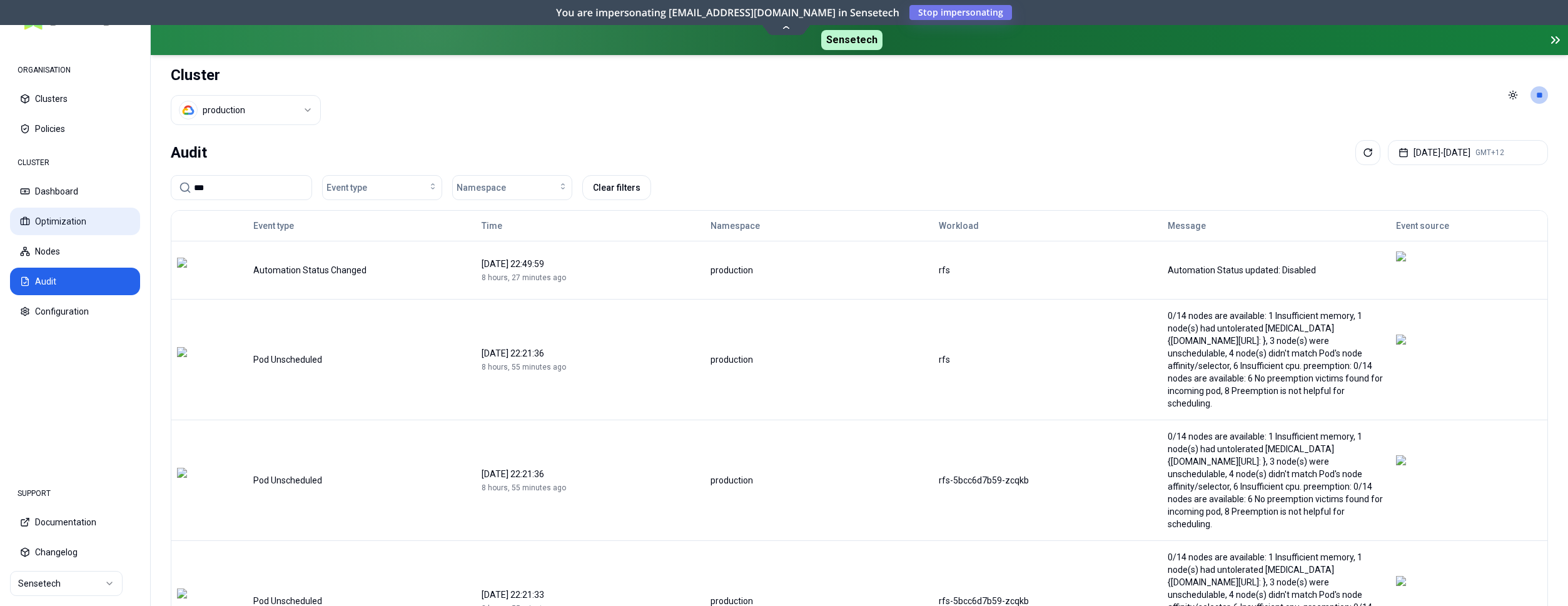
type input "***"
click at [80, 213] on button "Optimization" at bounding box center [75, 221] width 130 height 28
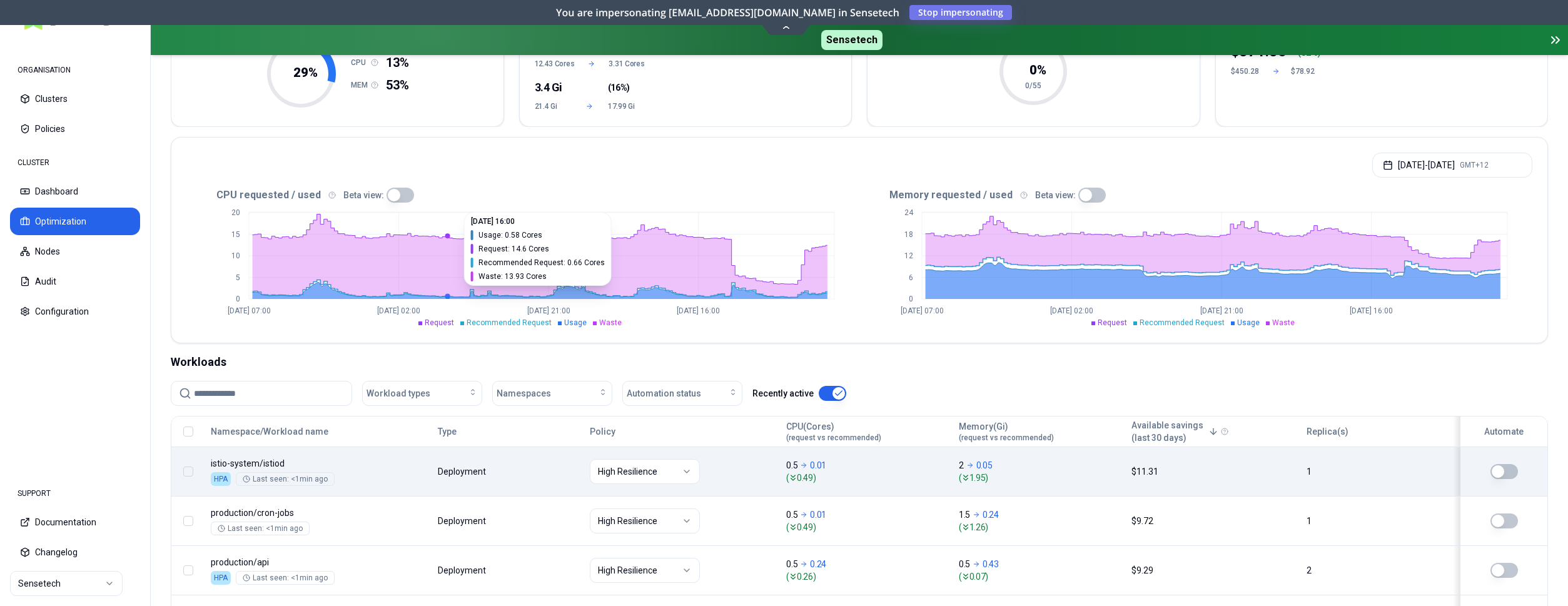
scroll to position [191, 0]
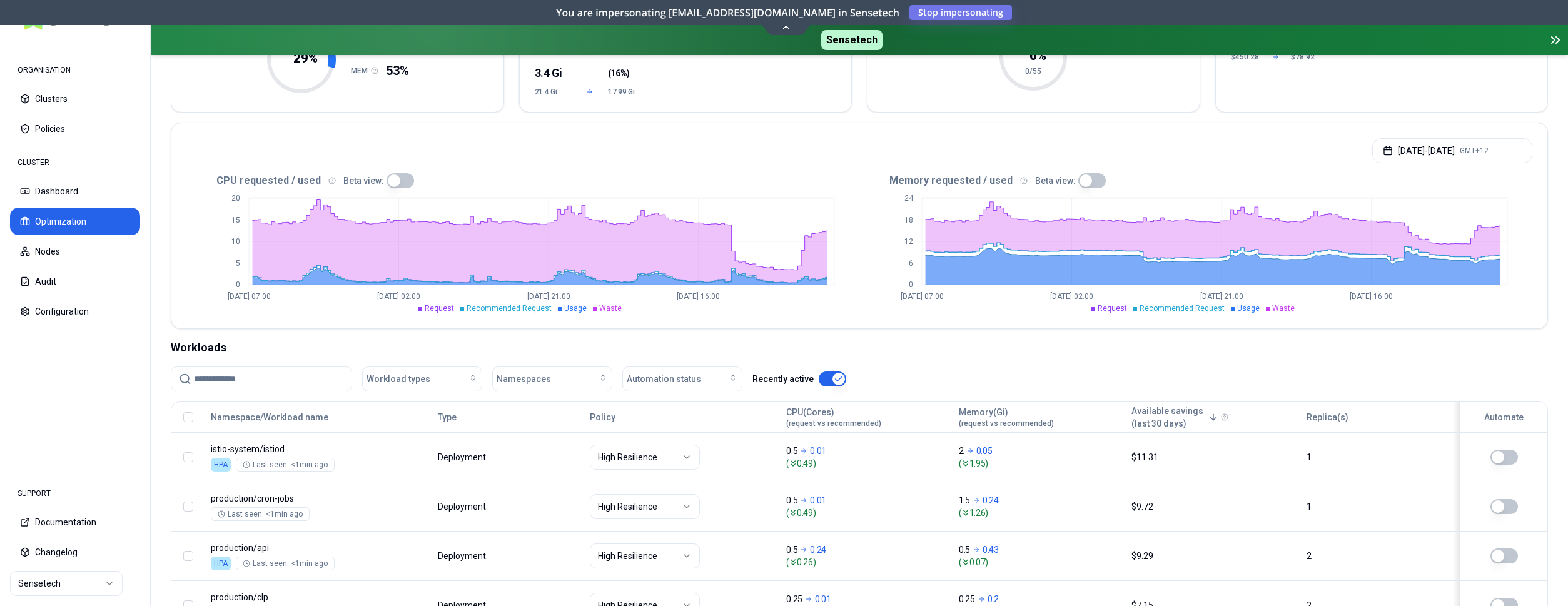
click at [302, 377] on input at bounding box center [269, 379] width 150 height 24
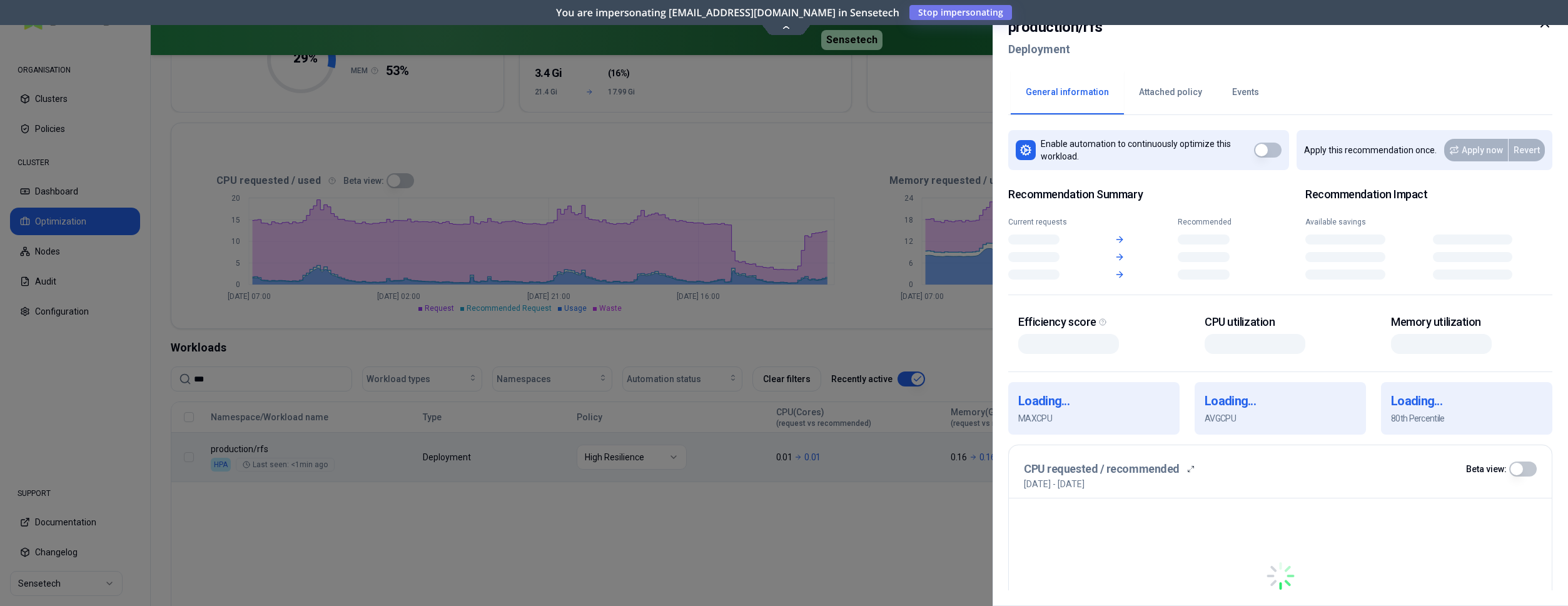
scroll to position [191, 0]
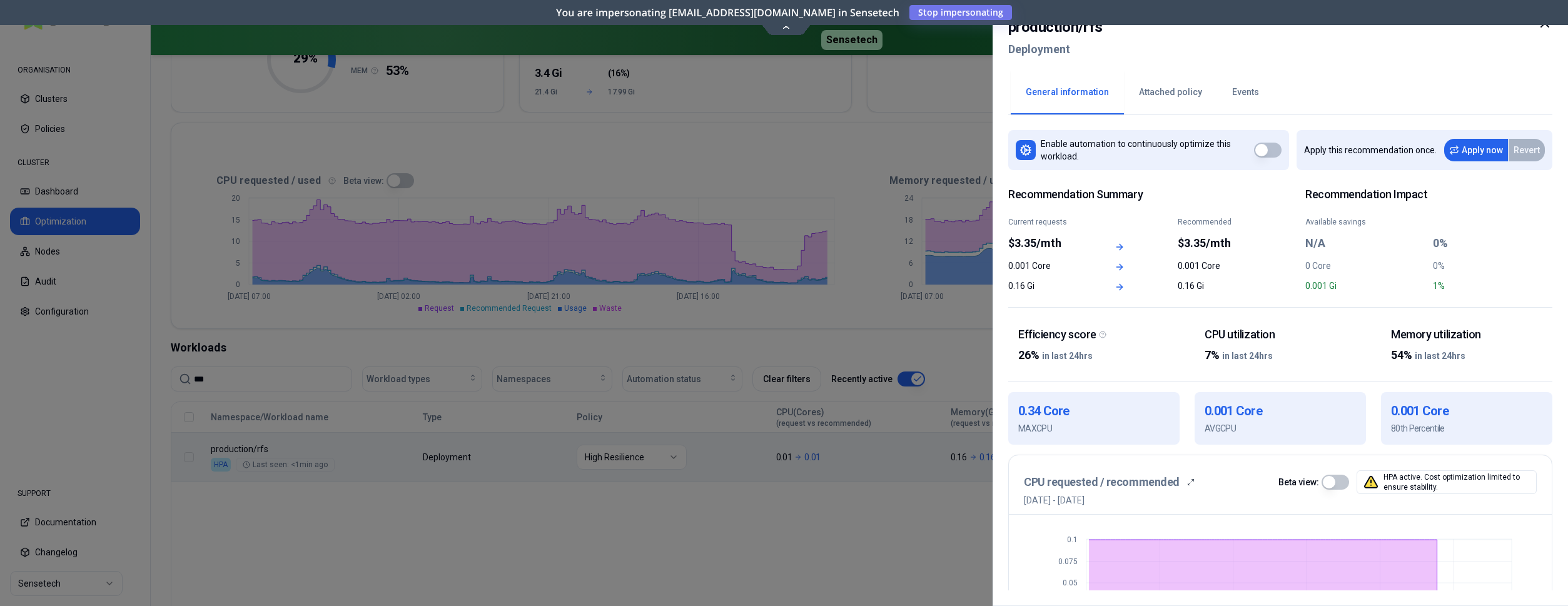
click at [1545, 25] on icon at bounding box center [1545, 23] width 15 height 15
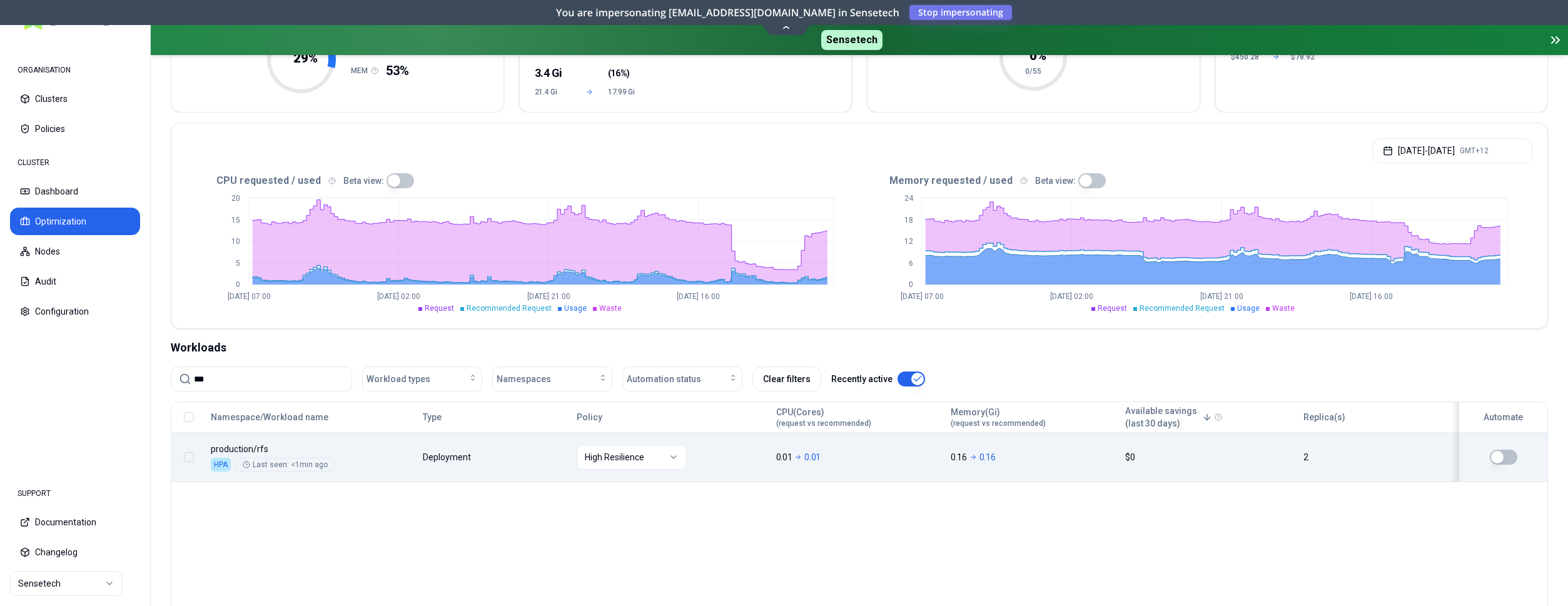
click at [951, 605] on div "Namespace/Workload name Type Policy CPU(Cores) (request vs recommended) Memory(…" at bounding box center [860, 521] width 1377 height 240
click at [241, 391] on div "*** Workload types Namespaces Automation status Clear filters Recently active" at bounding box center [860, 384] width 1377 height 35
click at [242, 385] on input "***" at bounding box center [269, 379] width 150 height 24
drag, startPoint x: 172, startPoint y: 376, endPoint x: 137, endPoint y: 375, distance: 35.0
click at [194, 375] on input "***" at bounding box center [269, 379] width 150 height 24
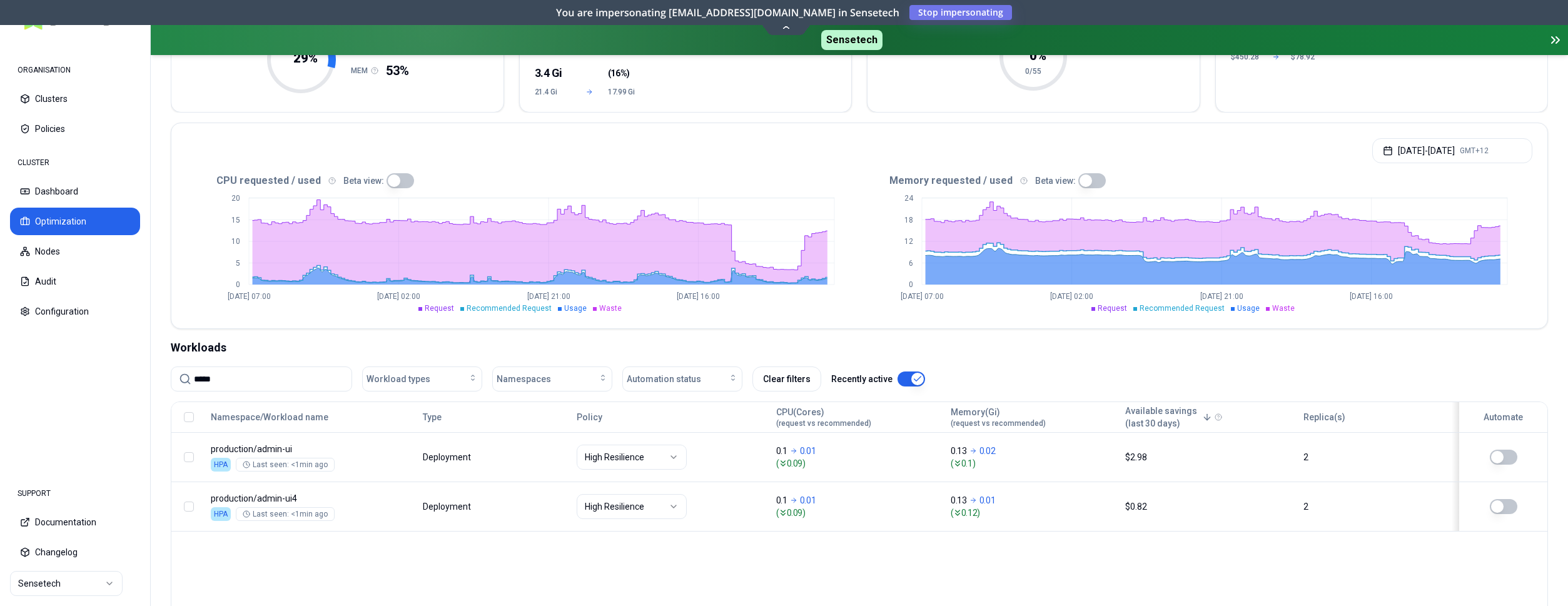
type input "*****"
click at [318, 334] on div "Optimization Efficiency score 29 % CPU 13% MEM 53% Resources (excess) 9.12 Core…" at bounding box center [859, 325] width 1417 height 763
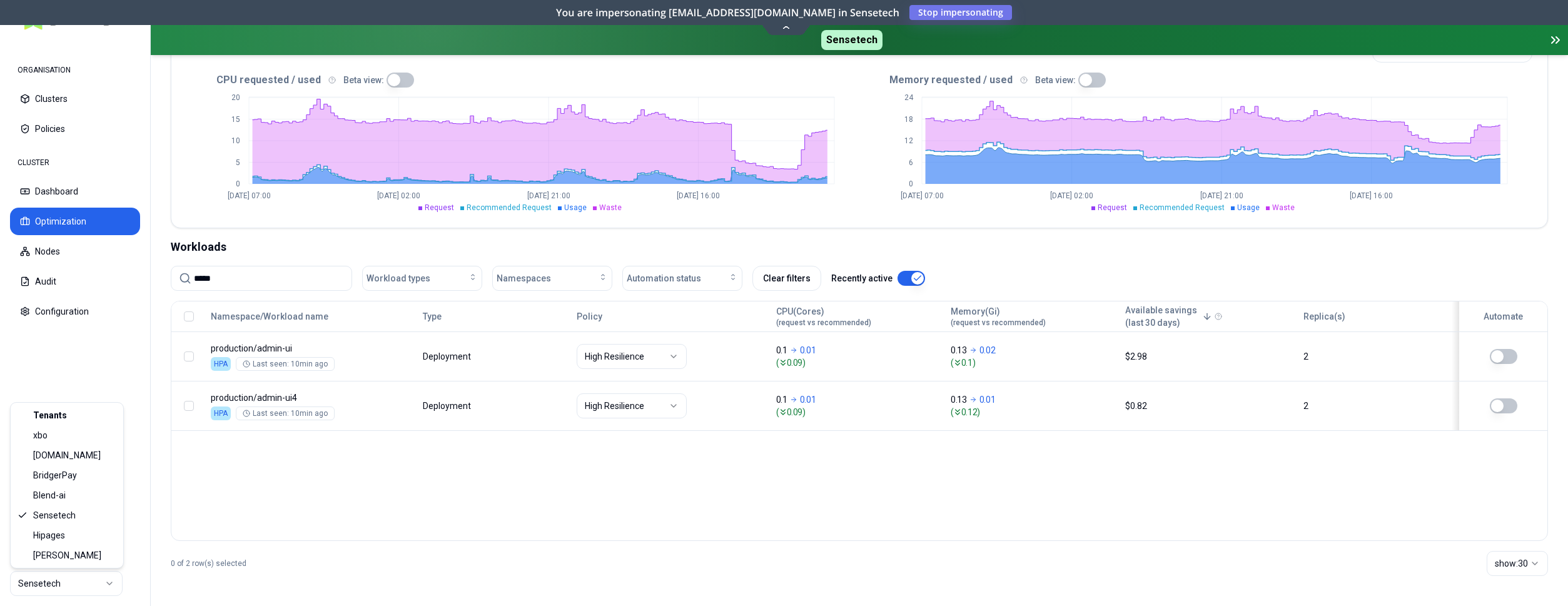
scroll to position [292, 0]
click at [85, 584] on html "ORGANISATION Clusters Policies CLUSTER Dashboard Optimization Nodes Audit Confi…" at bounding box center [784, 303] width 1568 height 606
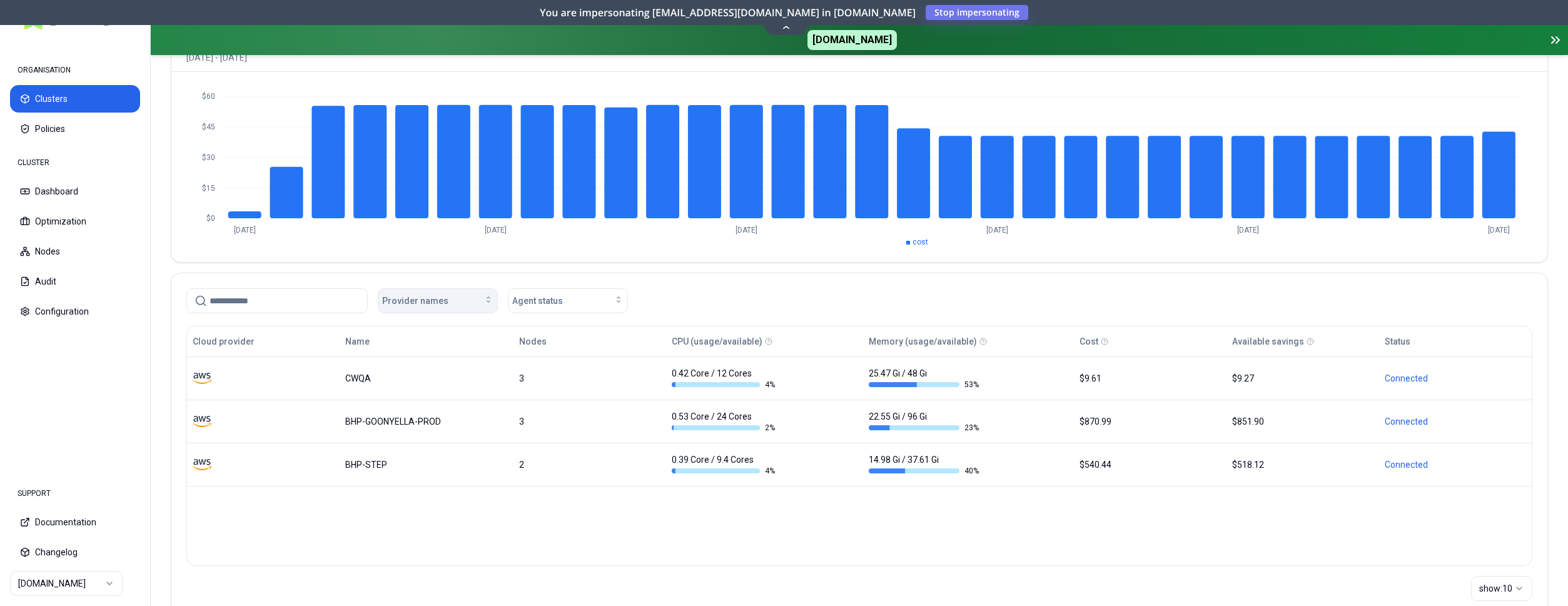
scroll to position [128, 0]
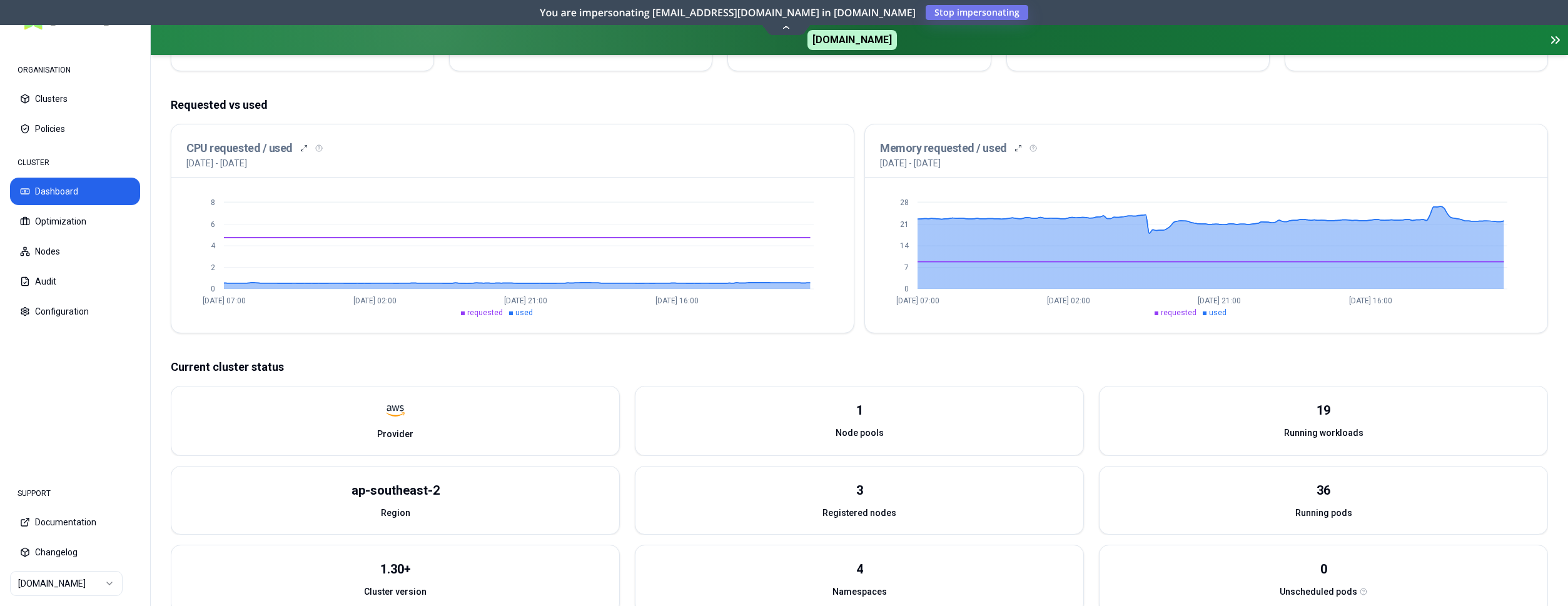
scroll to position [255, 0]
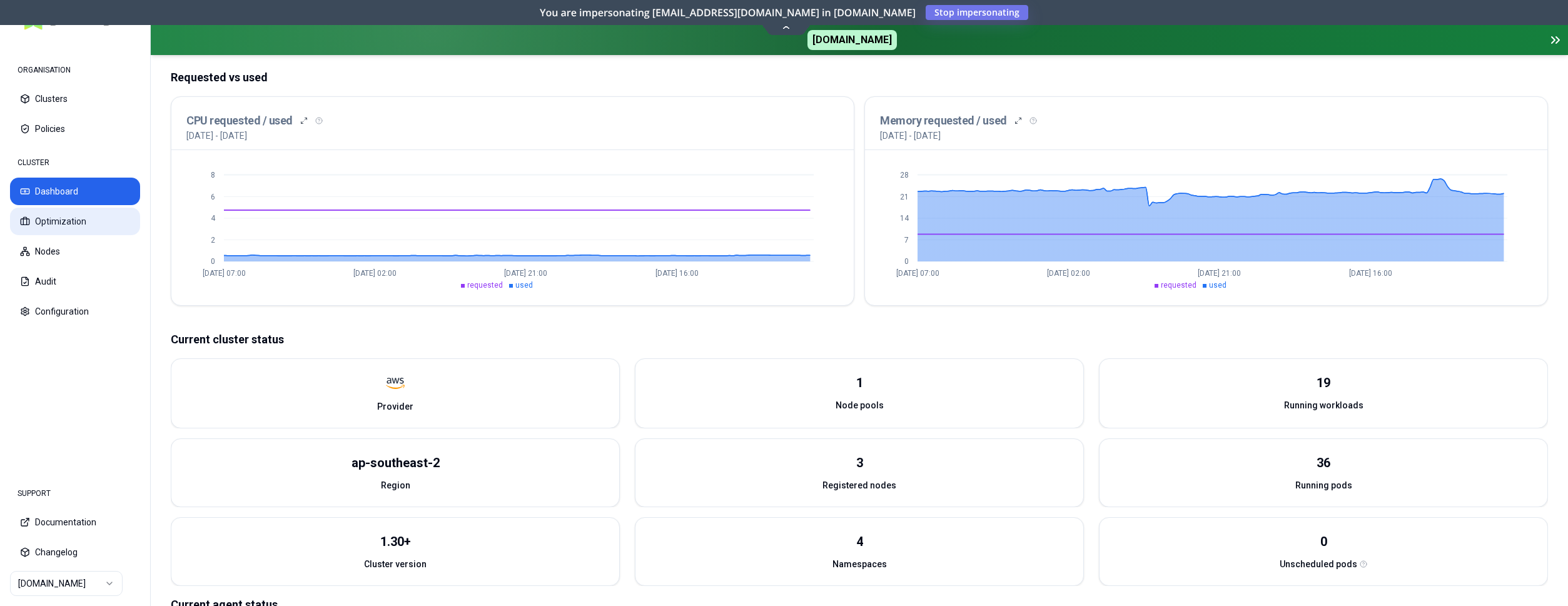
click at [72, 224] on button "Optimization" at bounding box center [75, 221] width 130 height 28
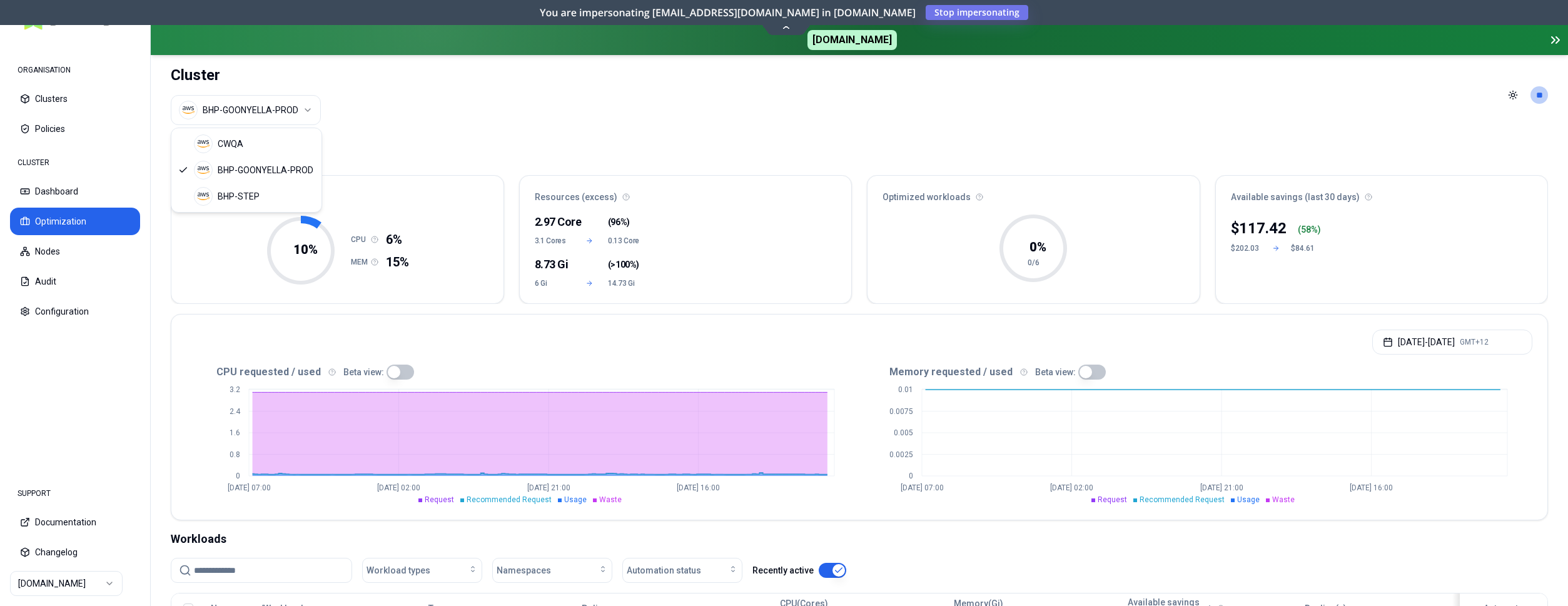
click at [286, 103] on html "ORGANISATION Clusters Policies CLUSTER Dashboard Optimization Nodes Audit Confi…" at bounding box center [784, 303] width 1568 height 606
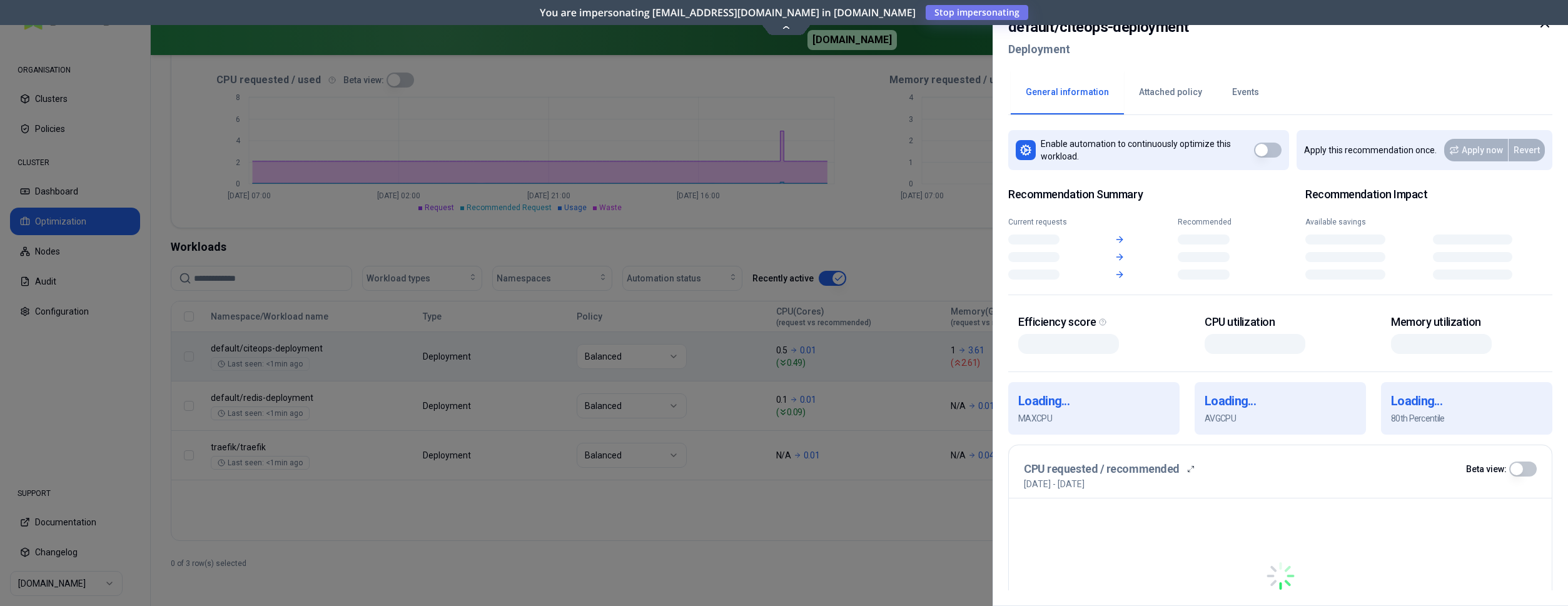
scroll to position [292, 0]
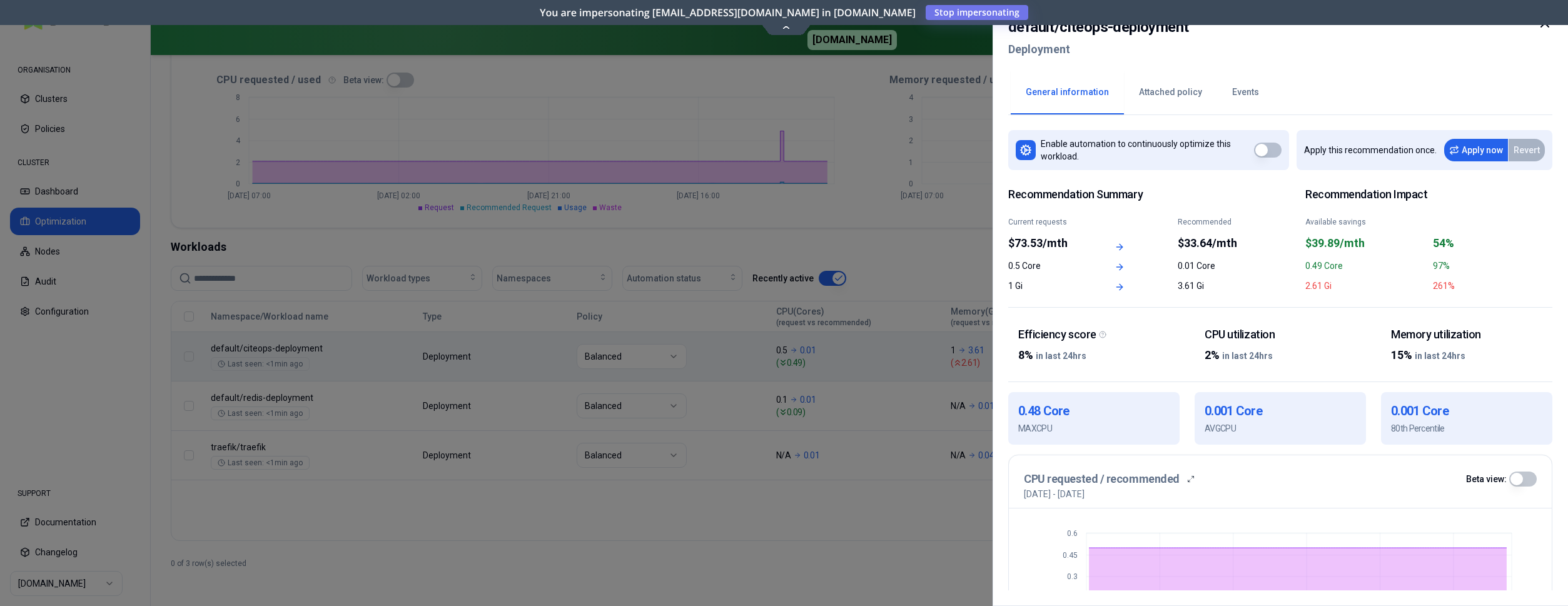
click at [897, 132] on div at bounding box center [784, 303] width 1568 height 606
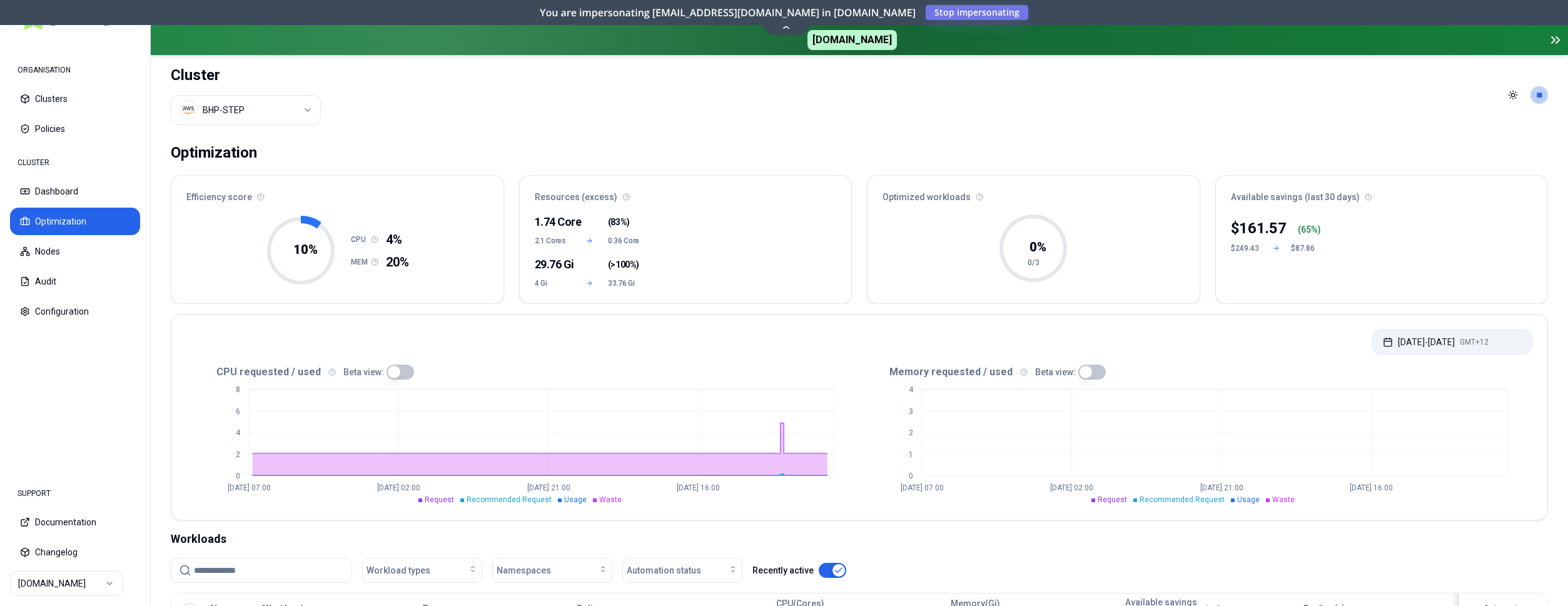
click at [1437, 350] on button "[DATE] - [DATE] GMT+12" at bounding box center [1452, 342] width 160 height 25
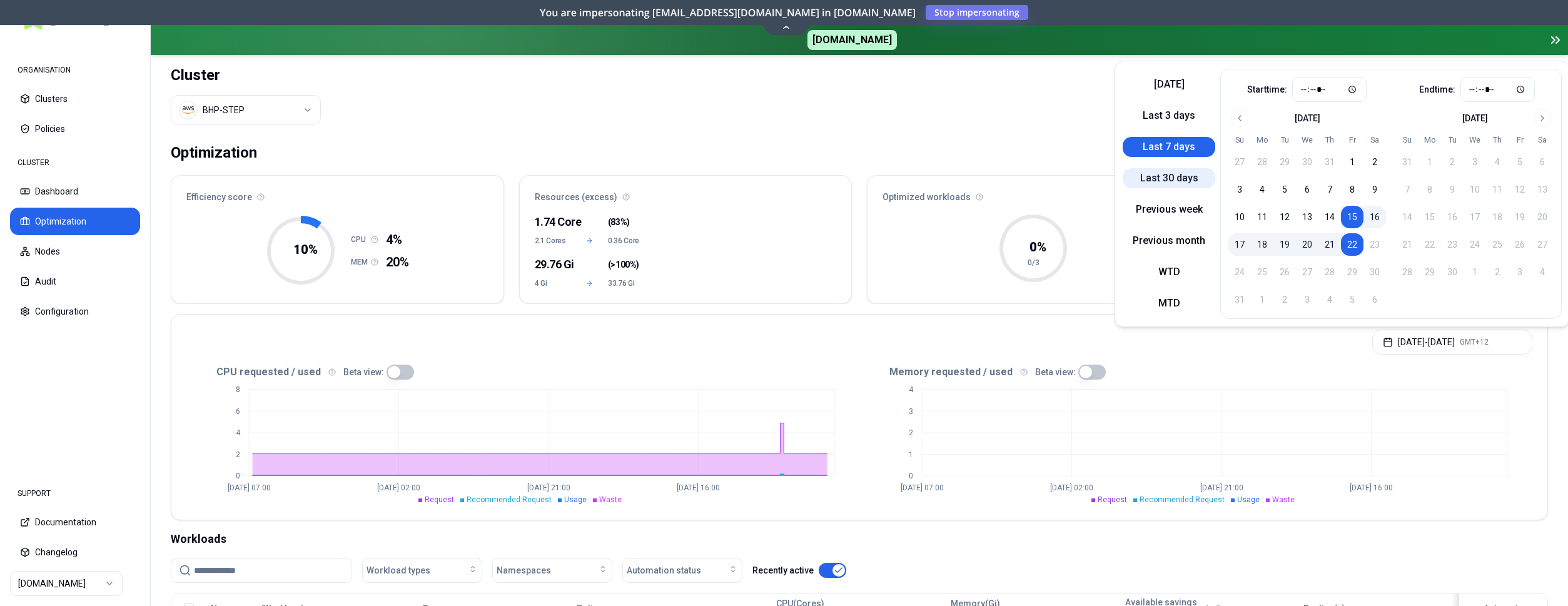
click at [1160, 170] on button "Last 30 days" at bounding box center [1169, 177] width 93 height 20
type input "*****"
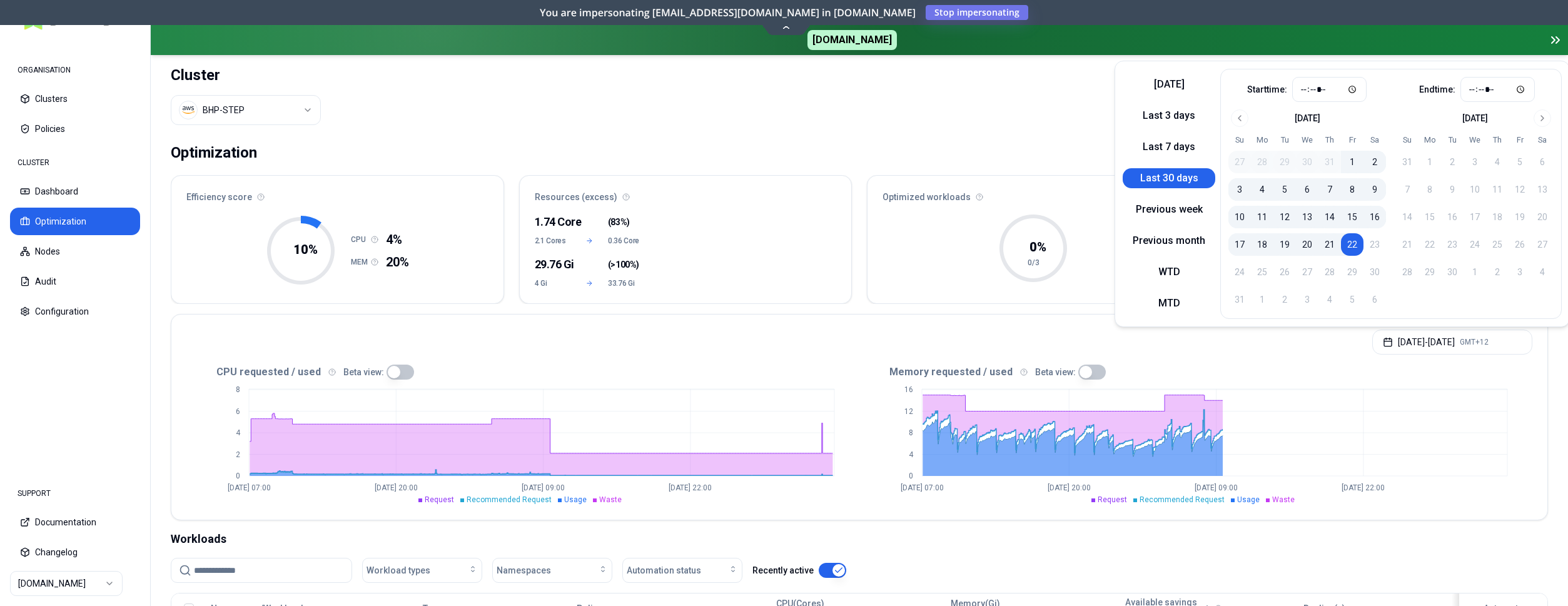
click at [1151, 529] on div "Optimization Efficiency score 10 % CPU 4% MEM 20% Resources (excess) 1.74 Core …" at bounding box center [859, 516] width 1417 height 763
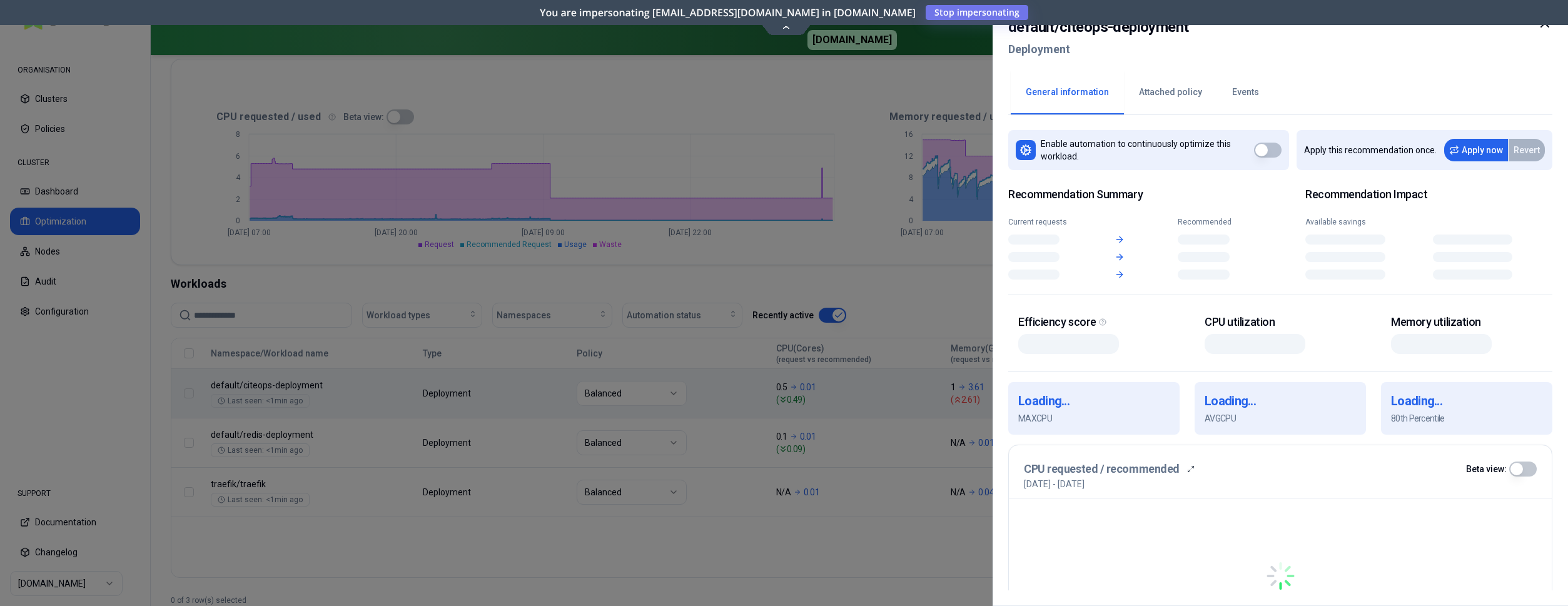
scroll to position [255, 0]
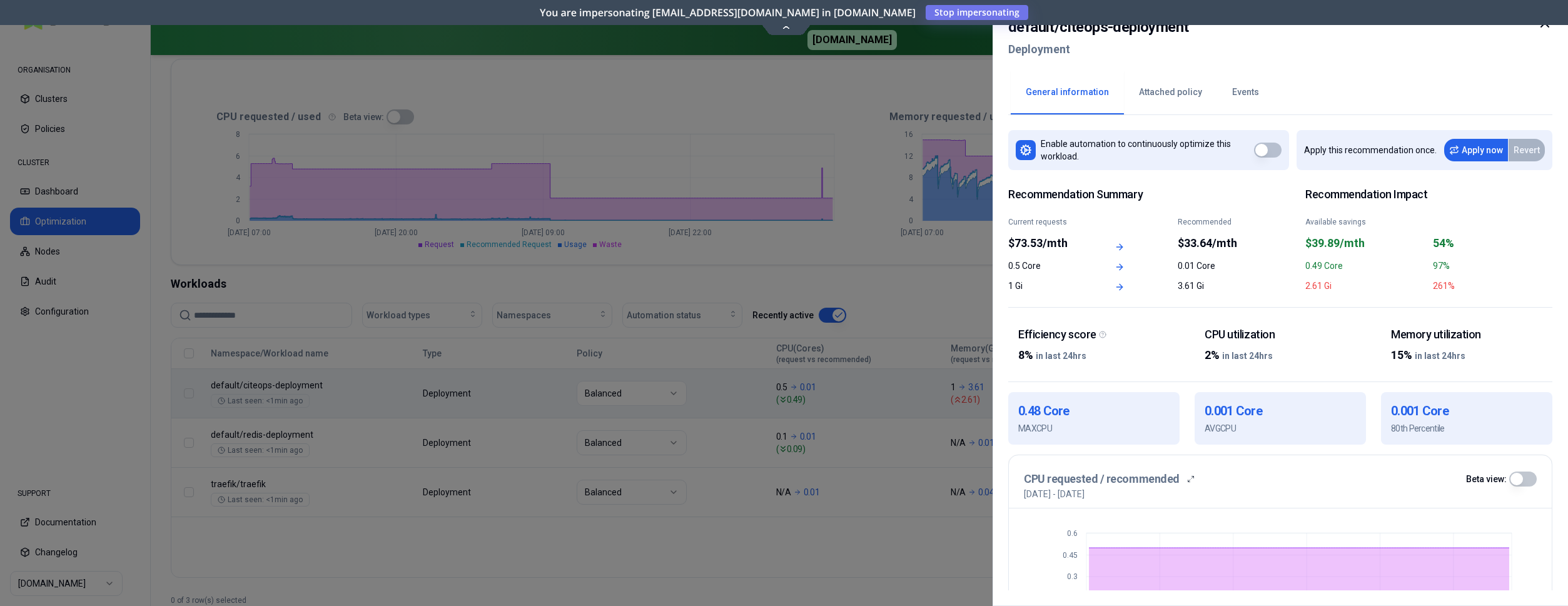
click at [898, 304] on div at bounding box center [784, 303] width 1568 height 606
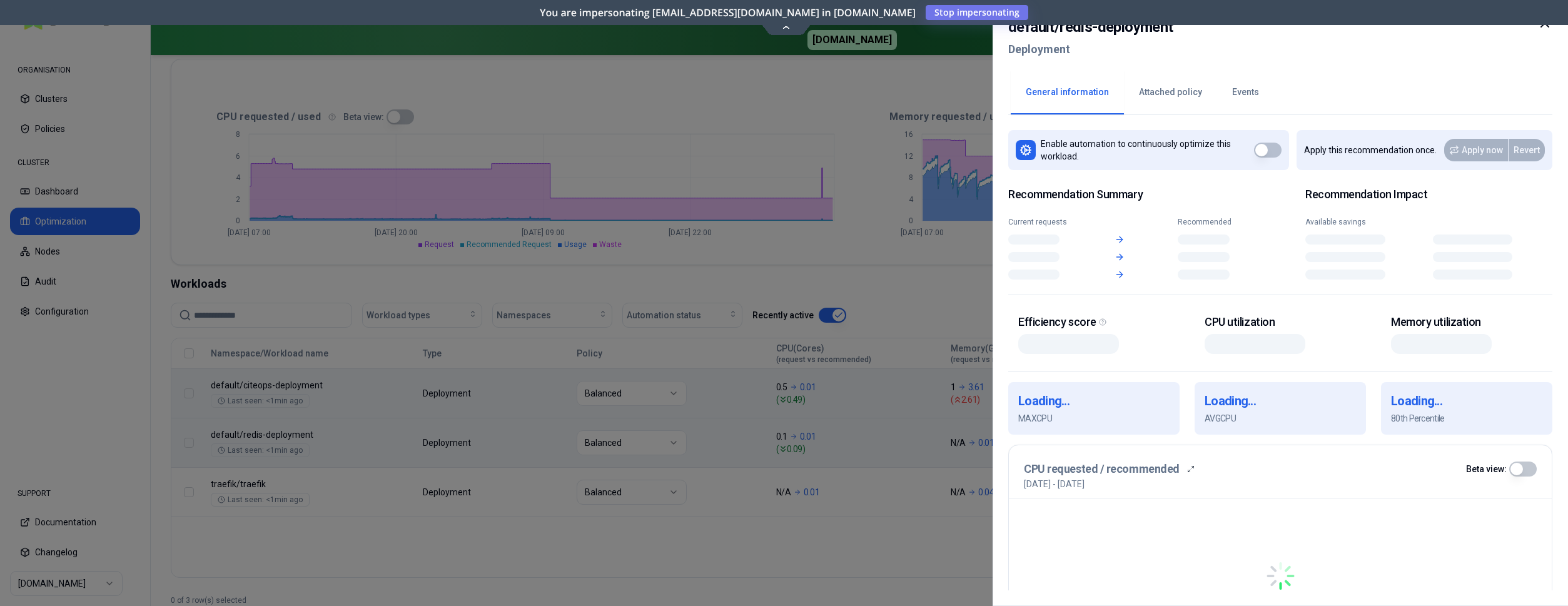
scroll to position [255, 0]
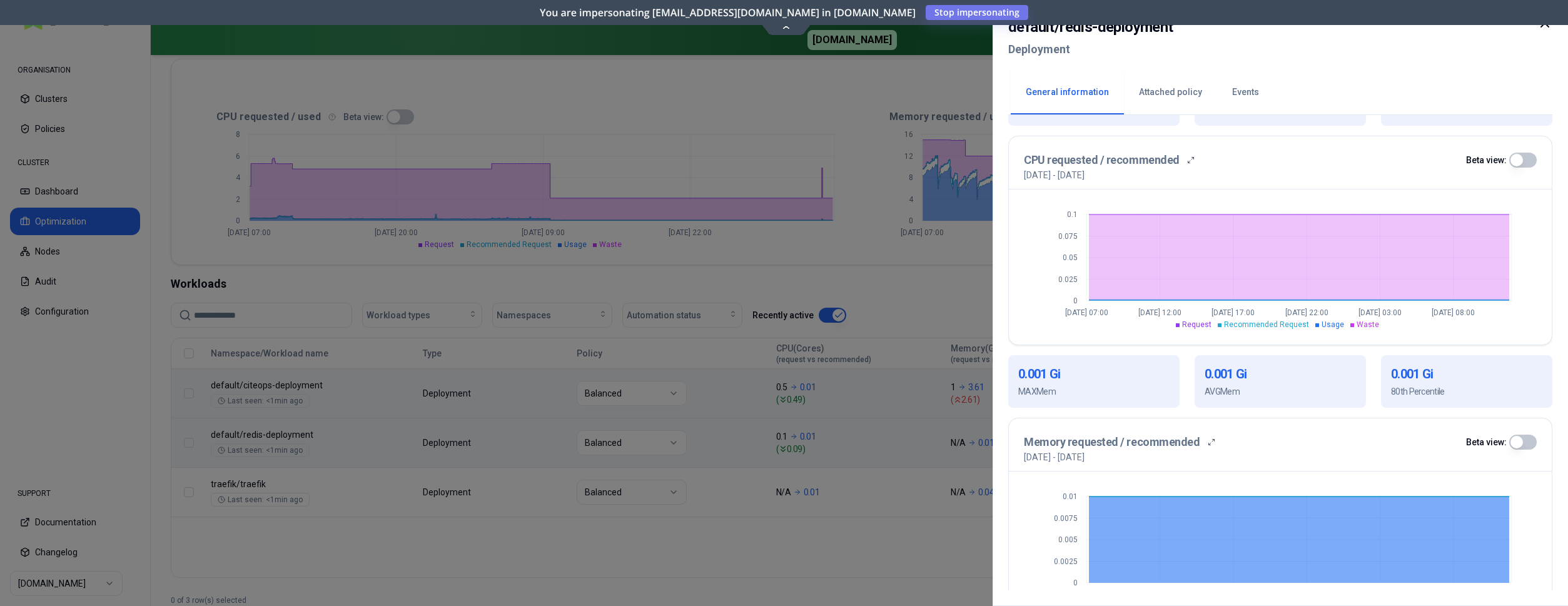
scroll to position [356, 0]
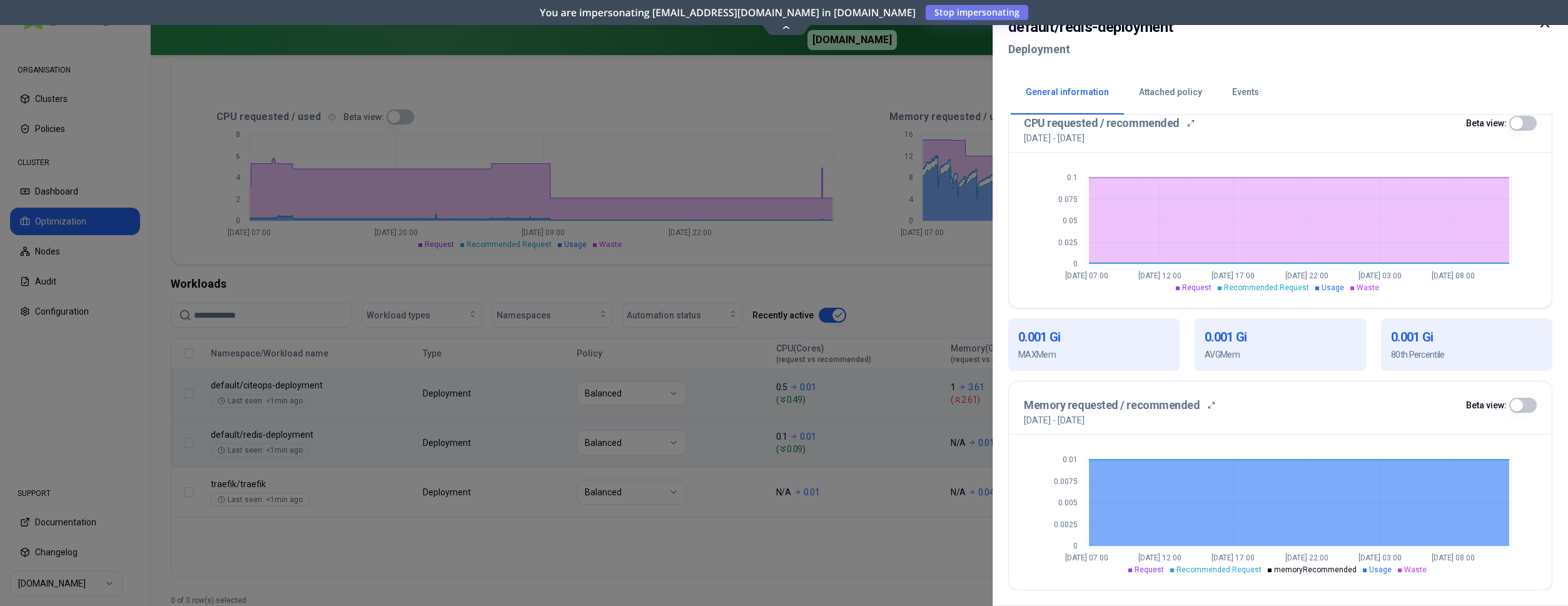
click at [334, 467] on div at bounding box center [784, 303] width 1568 height 606
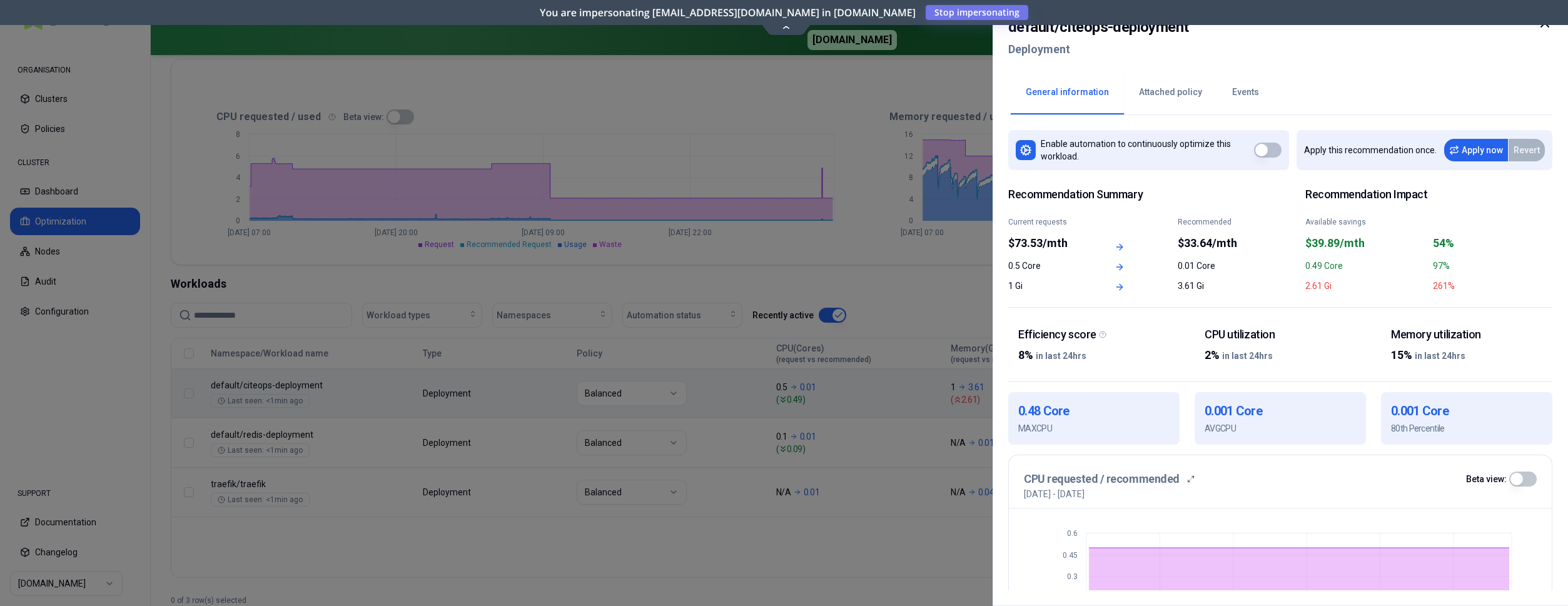
click at [1169, 93] on button "Attached policy" at bounding box center [1171, 93] width 93 height 44
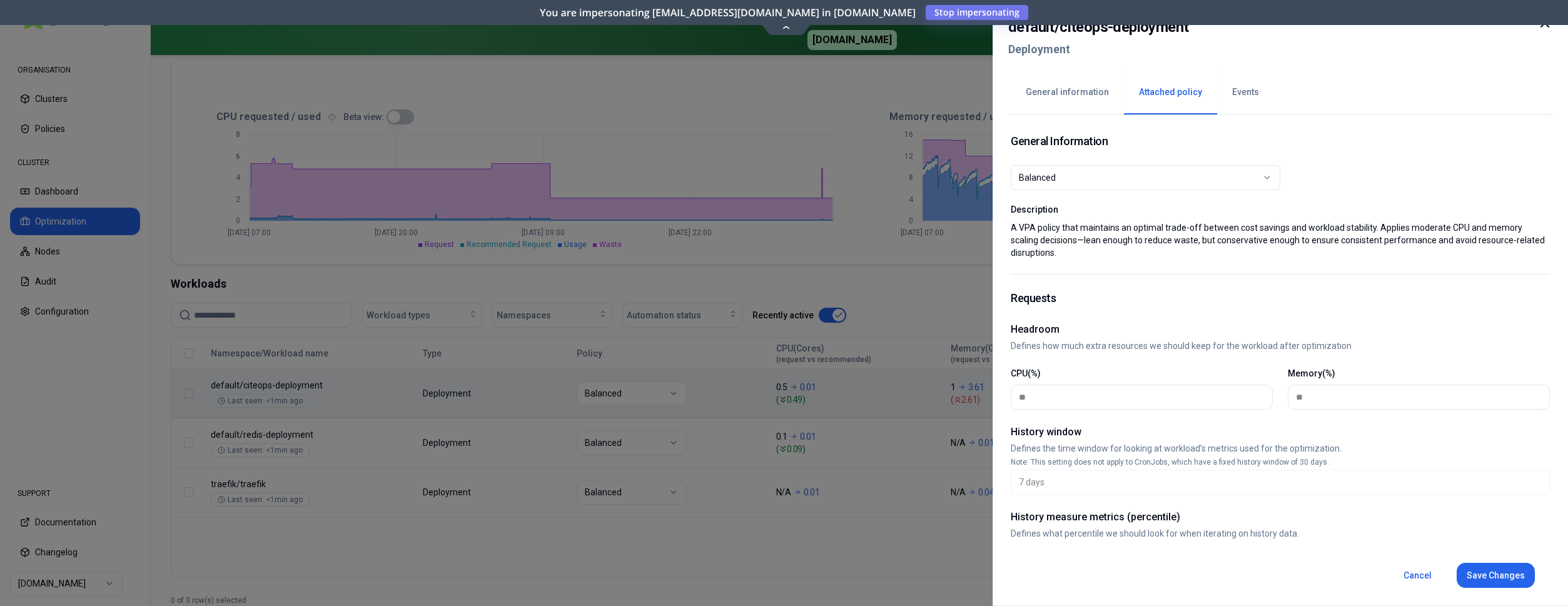
click at [1239, 94] on button "Events" at bounding box center [1245, 93] width 57 height 44
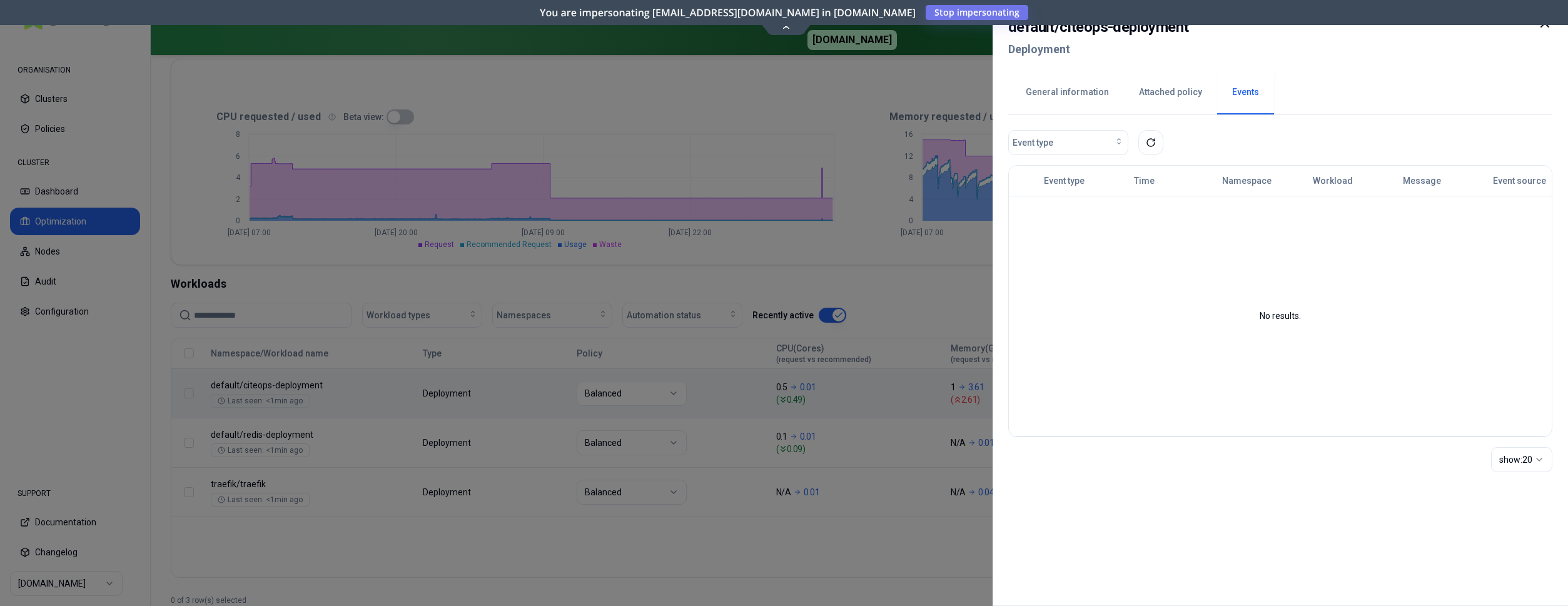
click at [1043, 89] on button "General information" at bounding box center [1067, 93] width 113 height 44
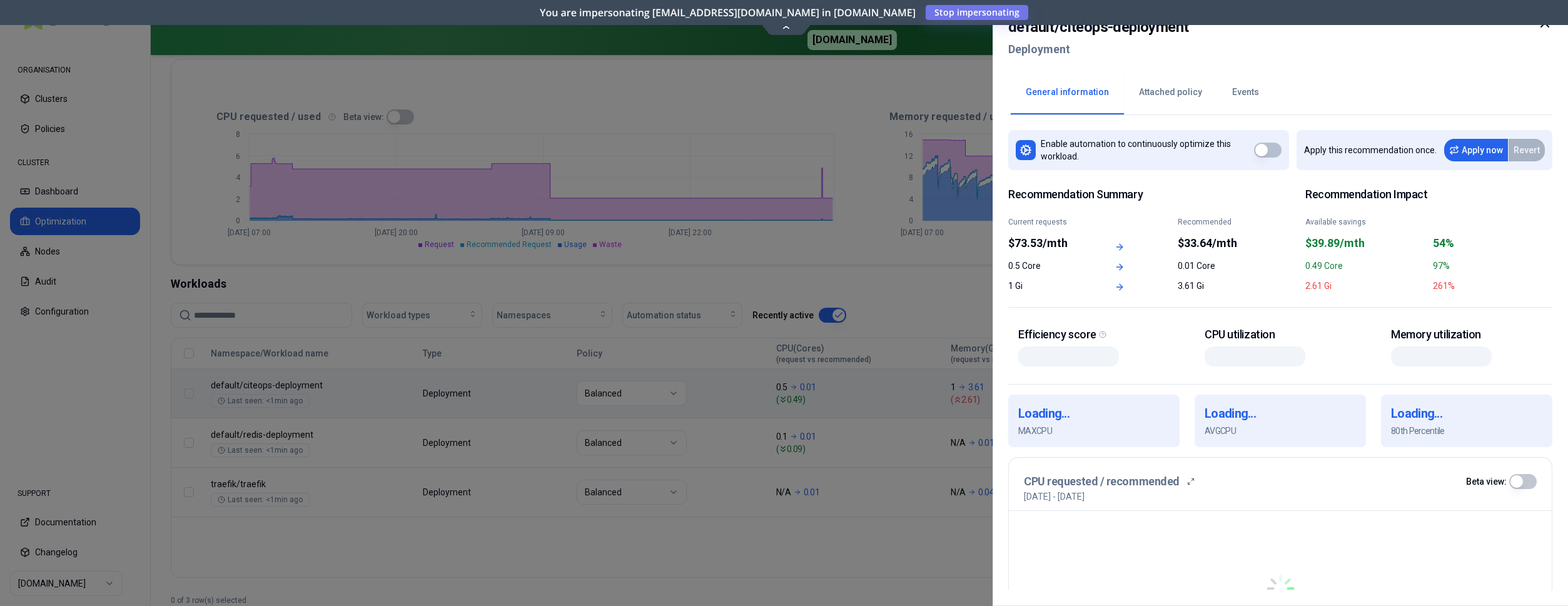
click at [891, 178] on div at bounding box center [784, 303] width 1568 height 606
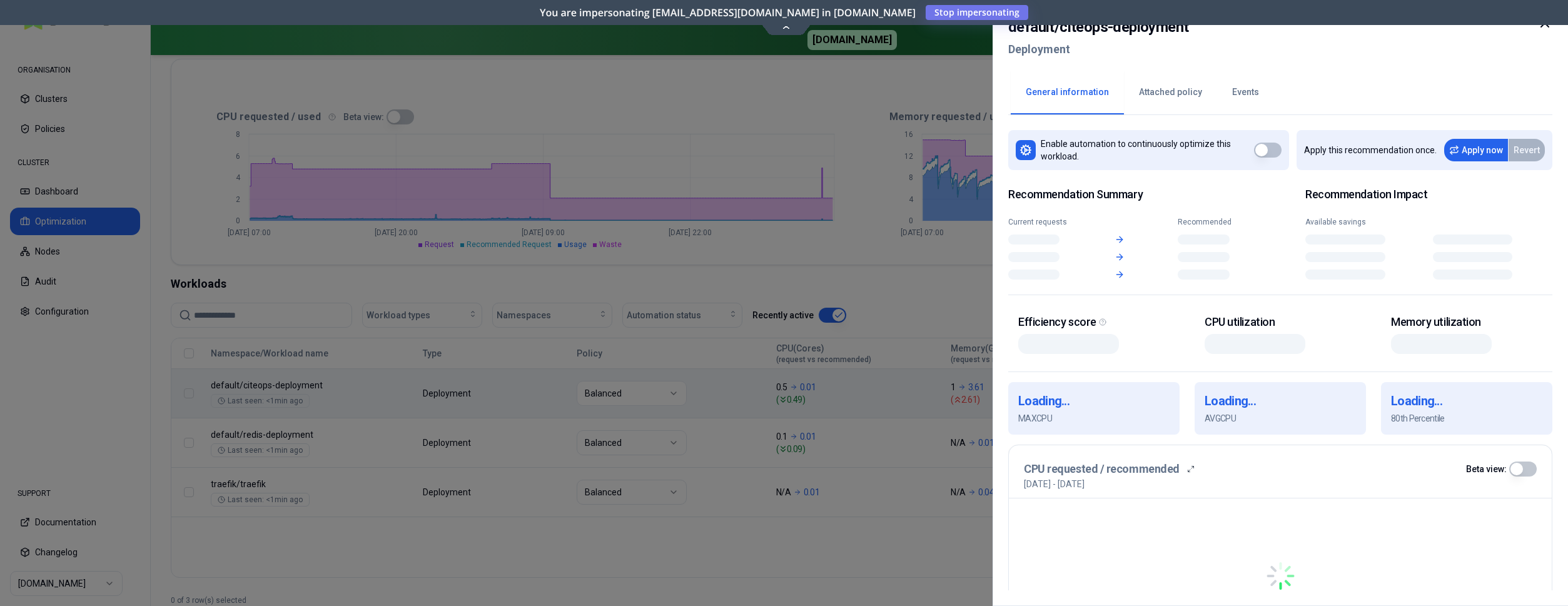
scroll to position [255, 0]
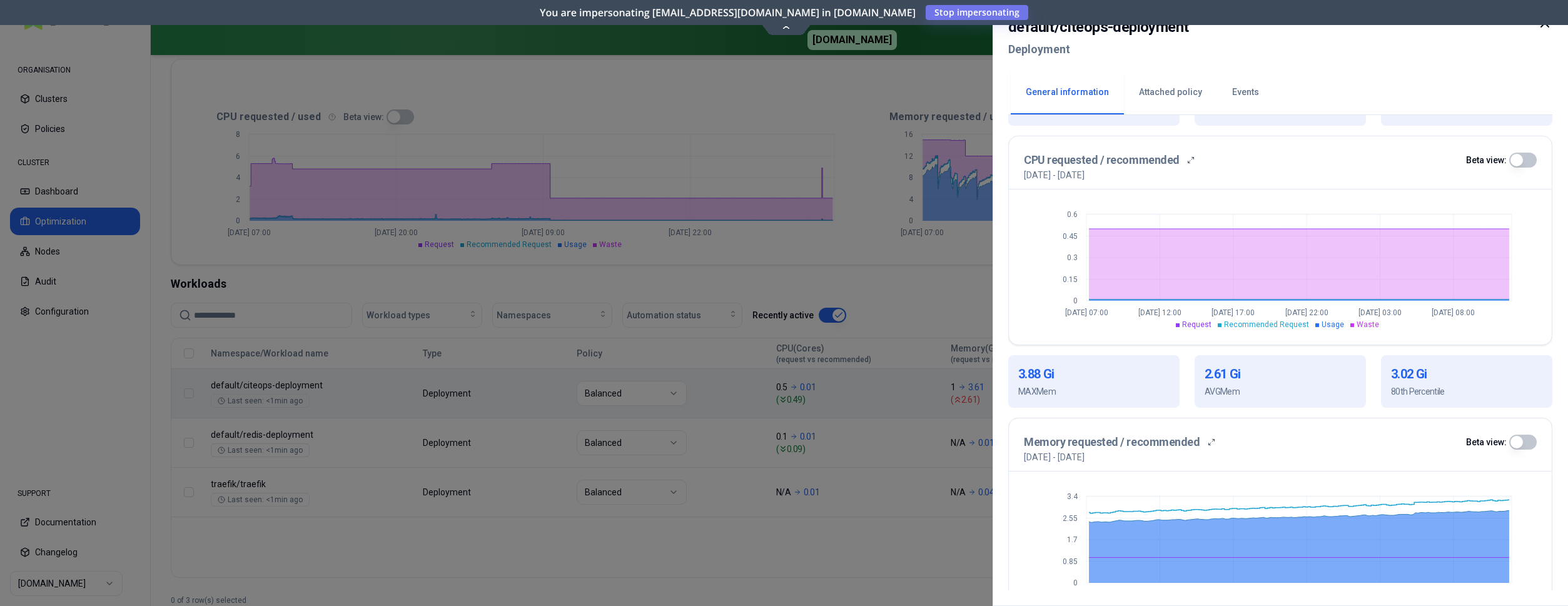
scroll to position [356, 0]
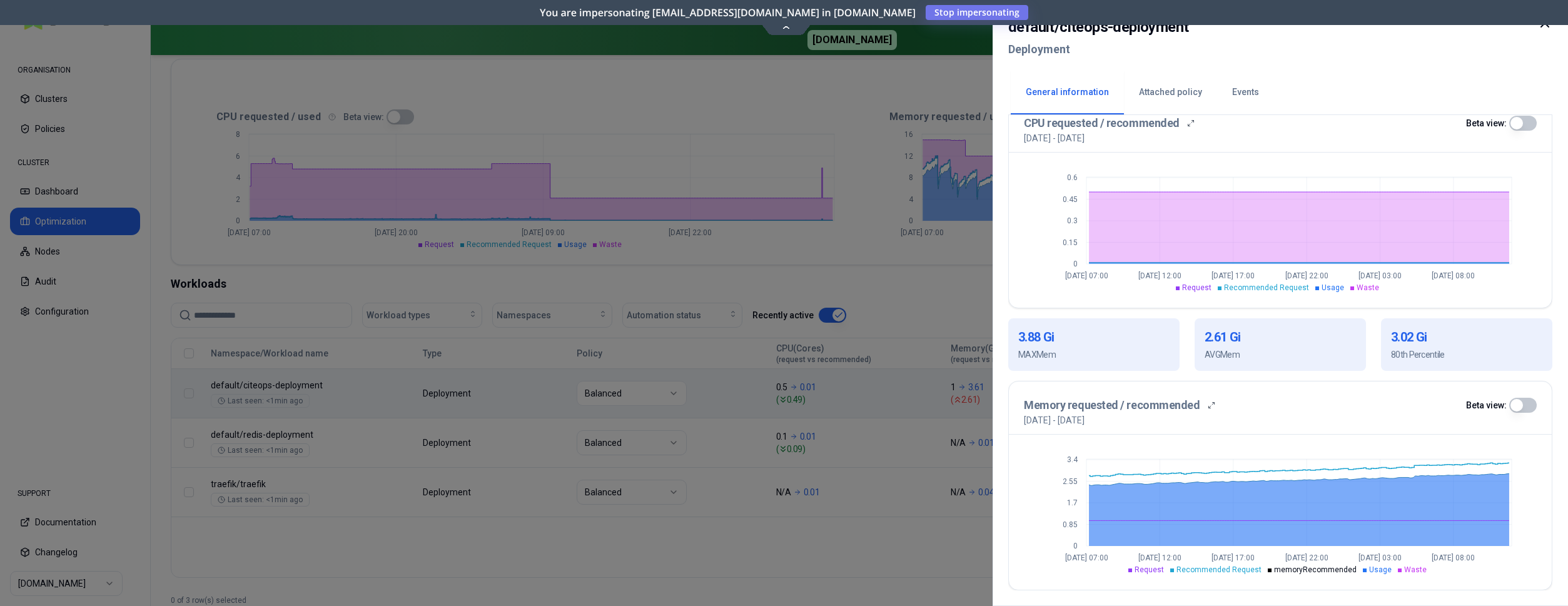
click at [832, 535] on div at bounding box center [784, 303] width 1568 height 606
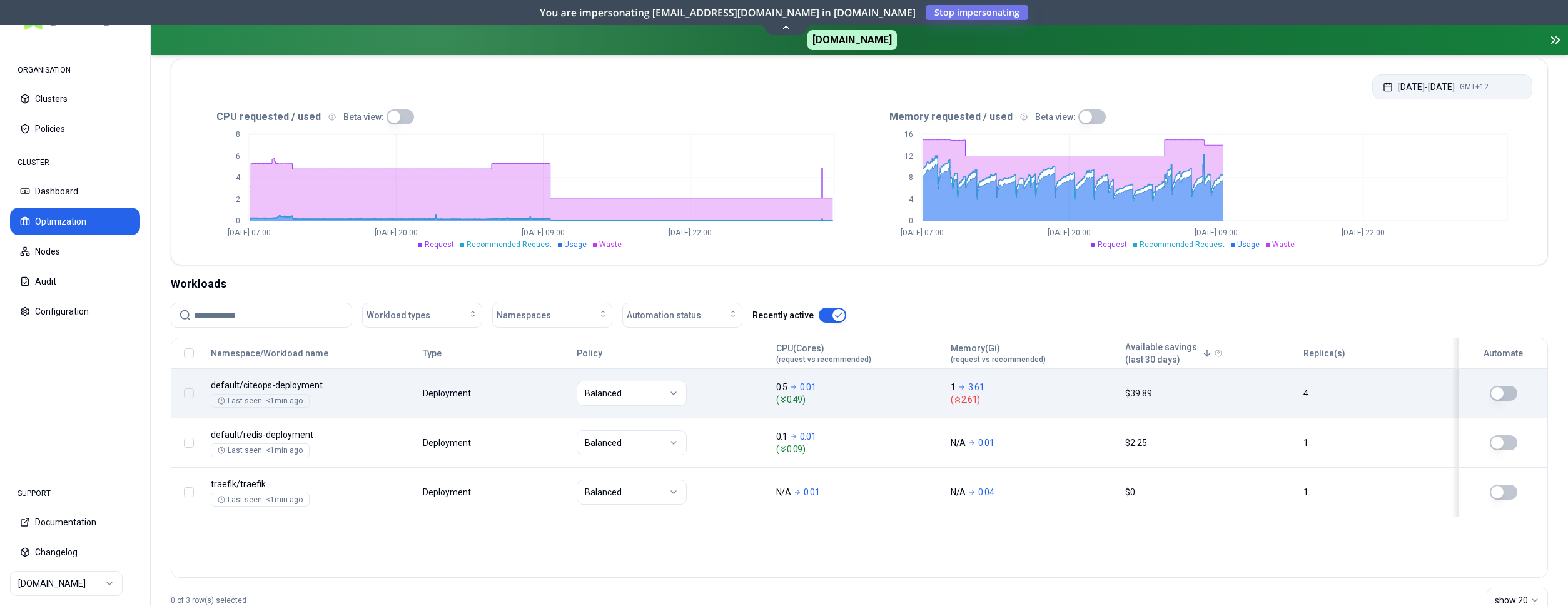
click at [1446, 85] on button "Jul 23, 2025 - Aug 22, 2025 GMT+12" at bounding box center [1452, 87] width 160 height 25
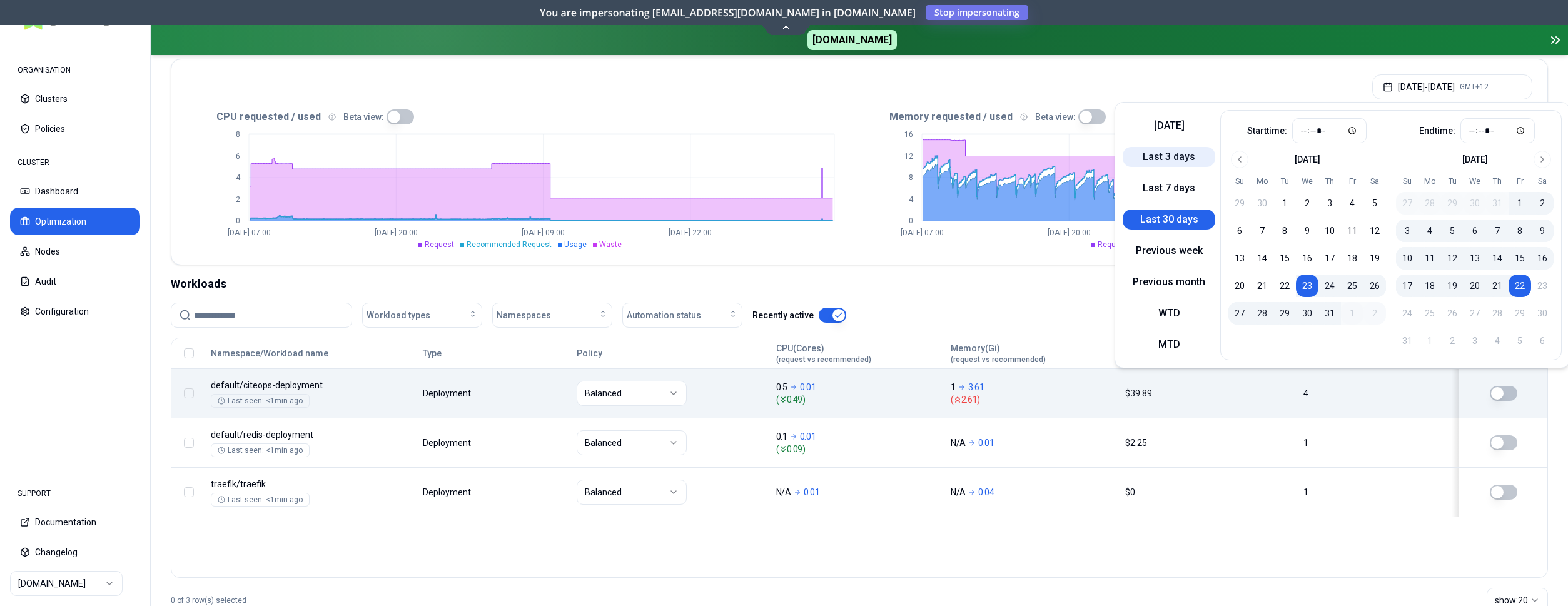
drag, startPoint x: 1143, startPoint y: 185, endPoint x: 1175, endPoint y: 161, distance: 40.0
click at [1143, 185] on button "Last 7 days" at bounding box center [1169, 188] width 93 height 20
type input "*****"
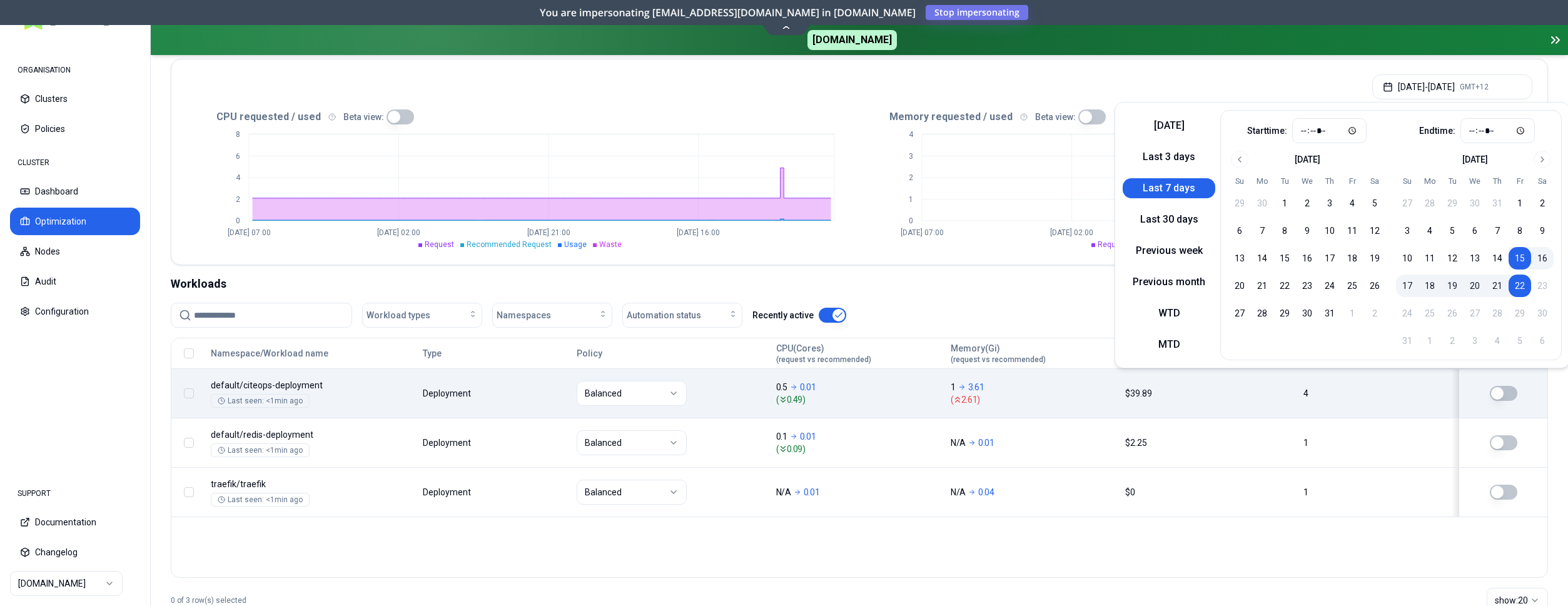
click at [1087, 183] on icon "0 1 2 3 4 Aug 15 07:00 Aug 17 02:00 Aug 18 21:00 Aug 20 16:00" at bounding box center [1196, 186] width 673 height 125
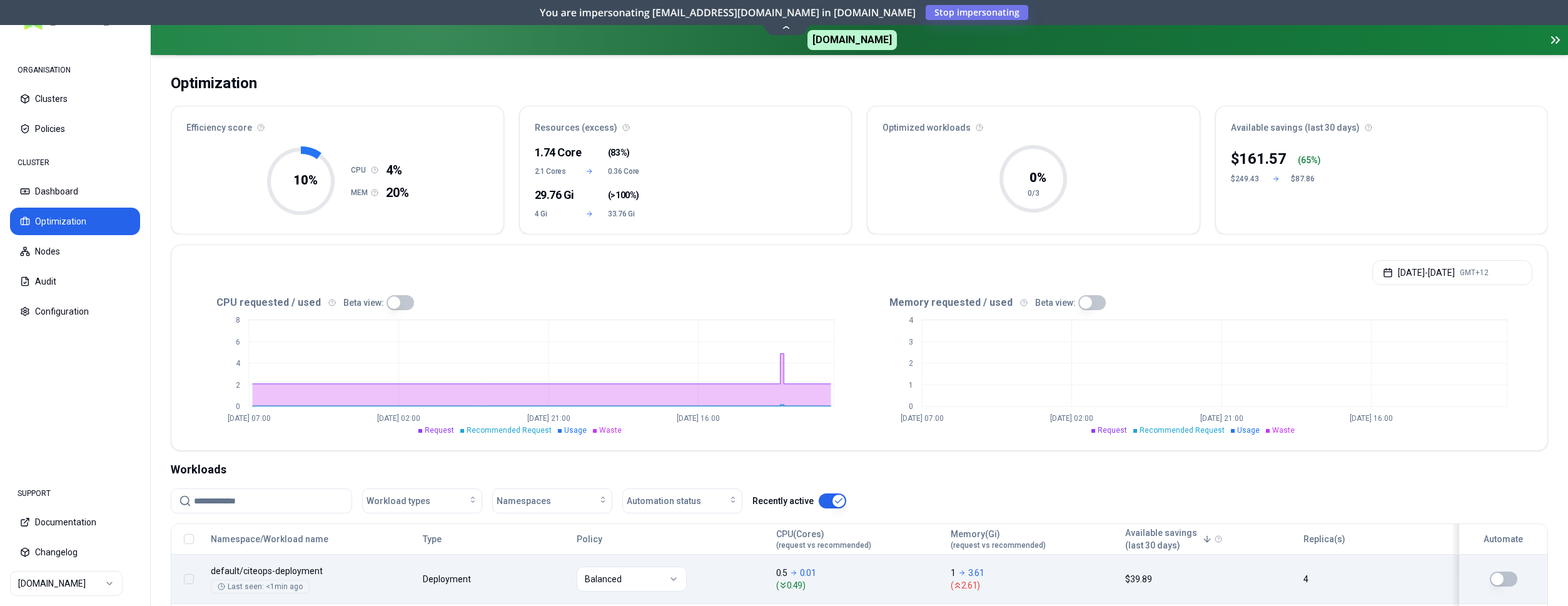
scroll to position [64, 0]
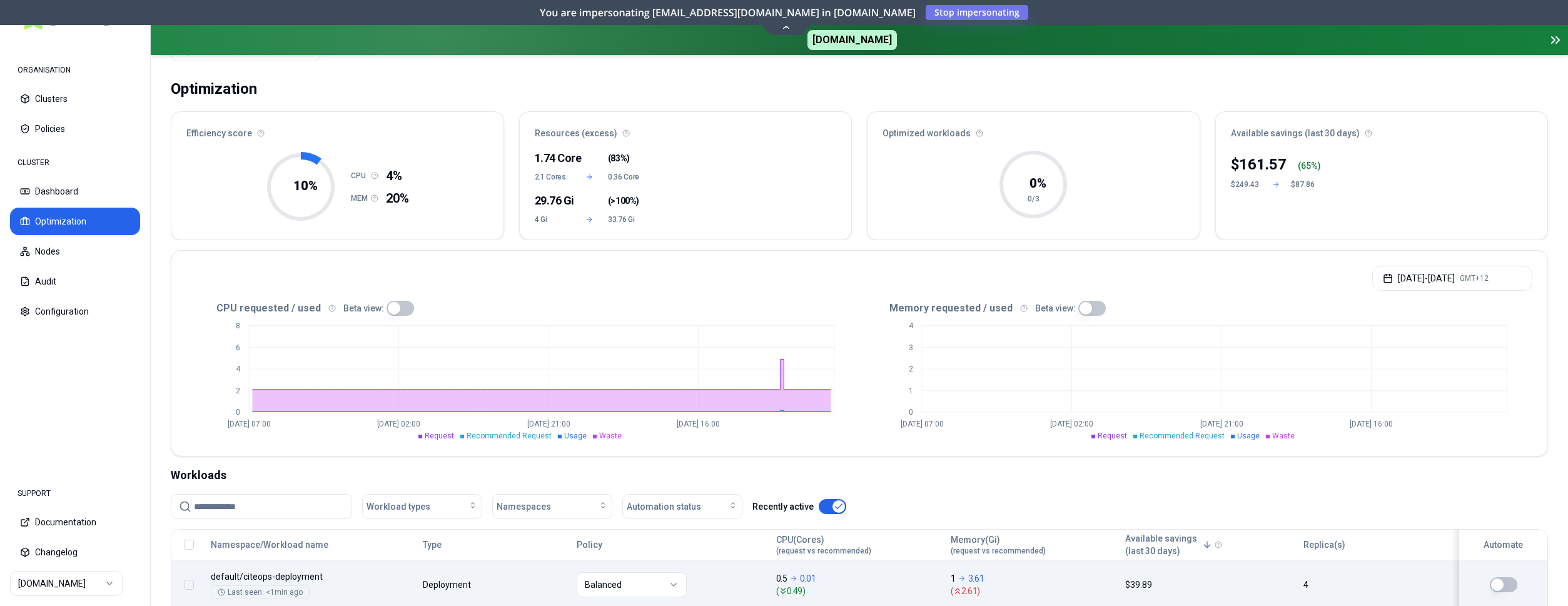
click at [1086, 309] on button "button" at bounding box center [1092, 308] width 28 height 15
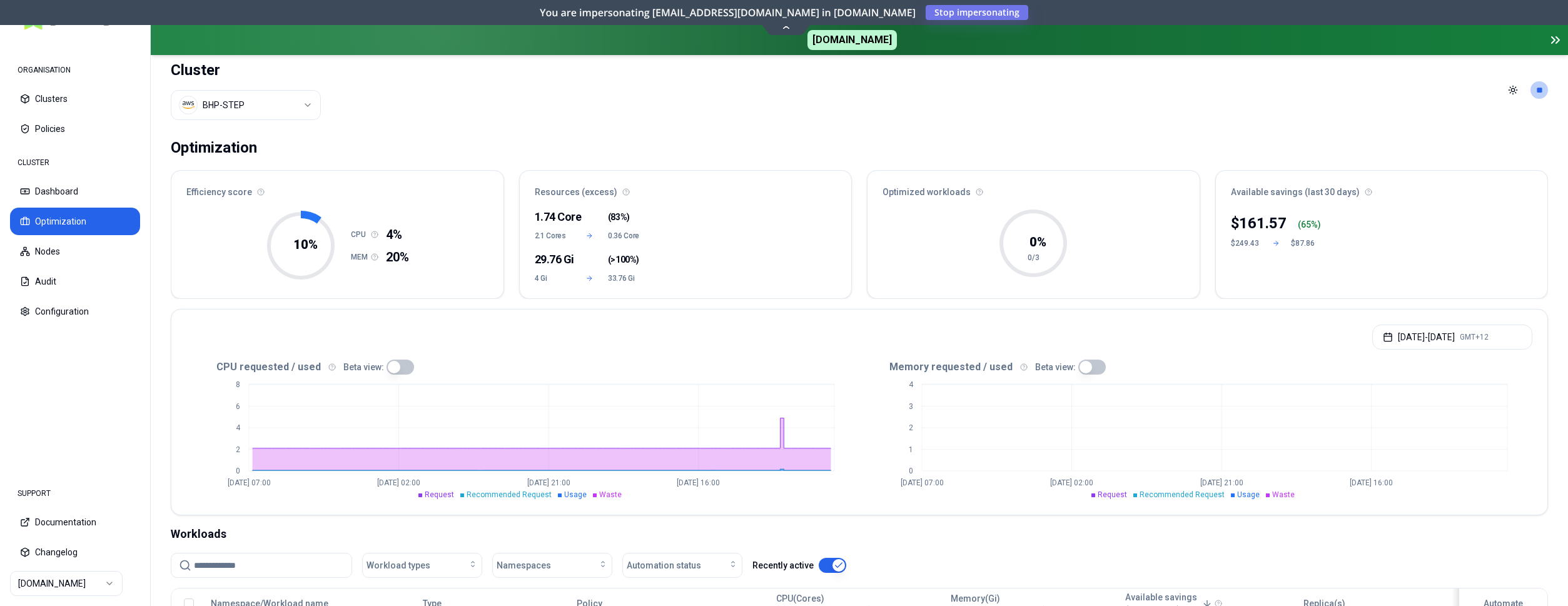
scroll to position [0, 0]
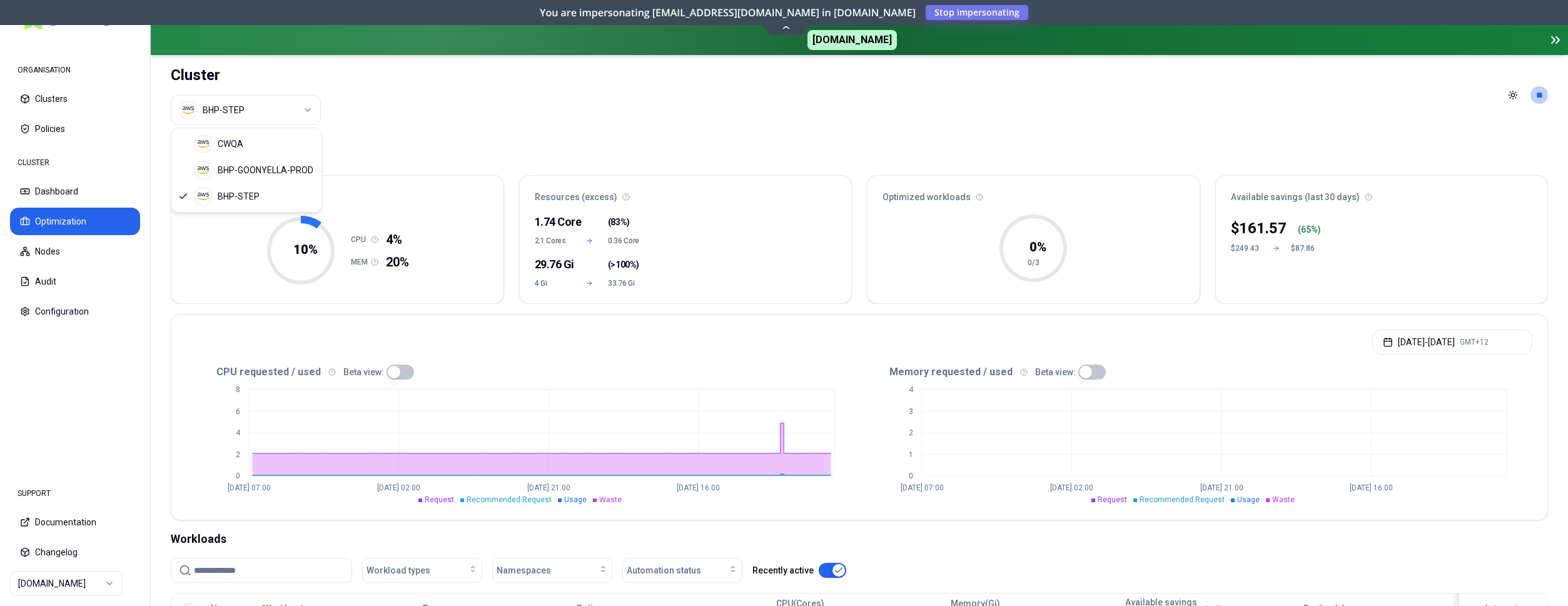
click at [272, 99] on html "ORGANISATION Clusters Policies CLUSTER Dashboard Optimization Nodes Audit Confi…" at bounding box center [784, 303] width 1568 height 606
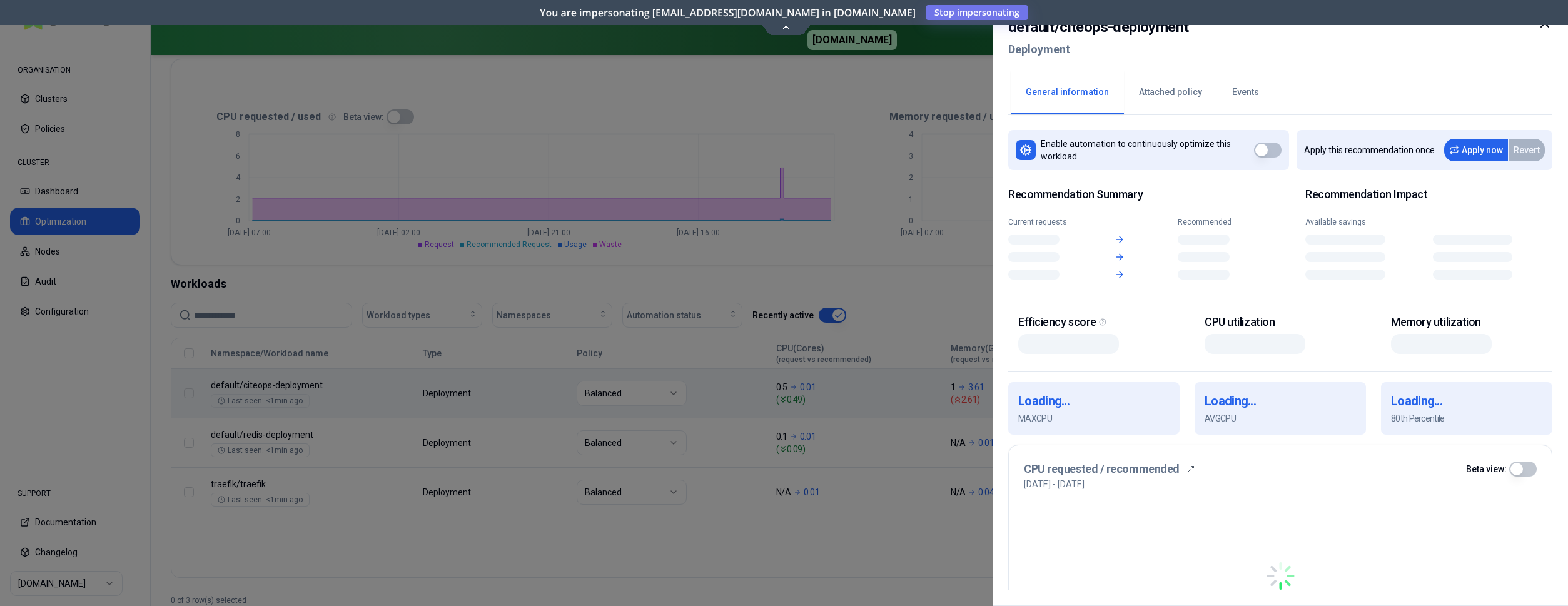
scroll to position [255, 0]
click at [505, 398] on div "Namespace/Workload name Type Policy CPU(Cores) (request vs recommended) Memory(…" at bounding box center [860, 427] width 1376 height 179
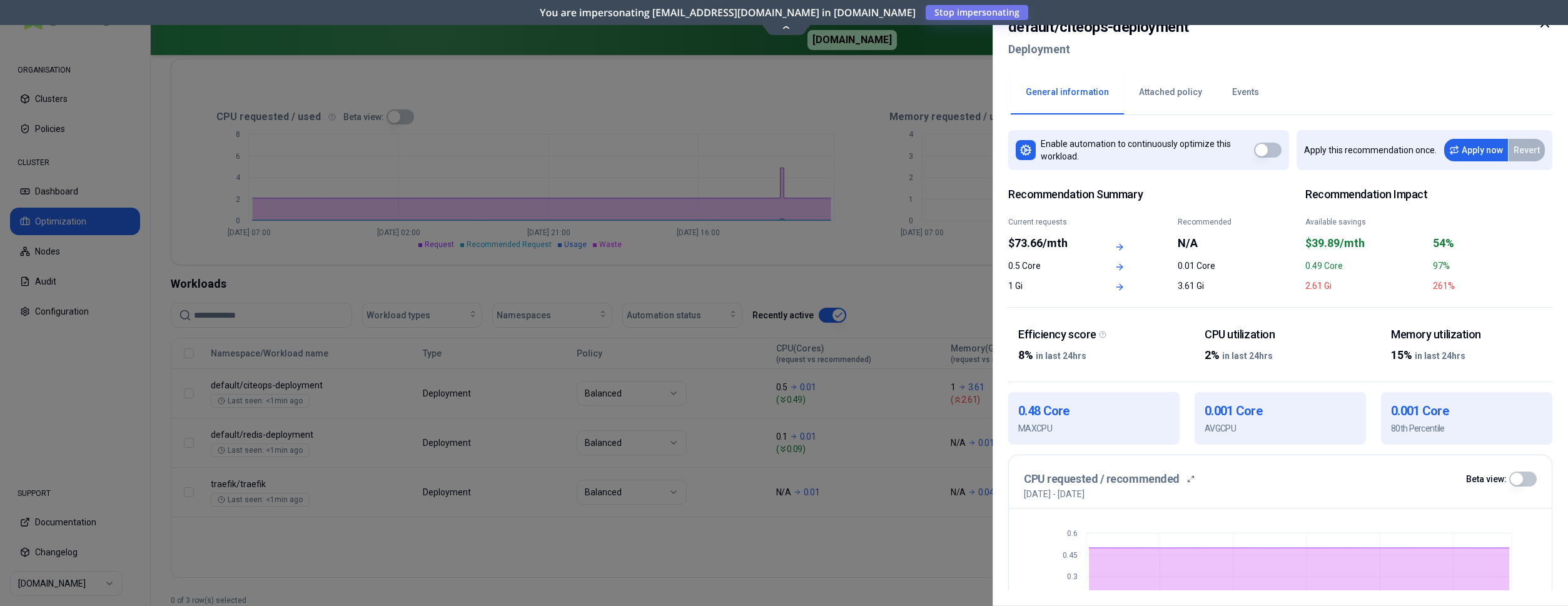
click at [900, 168] on div at bounding box center [784, 303] width 1568 height 606
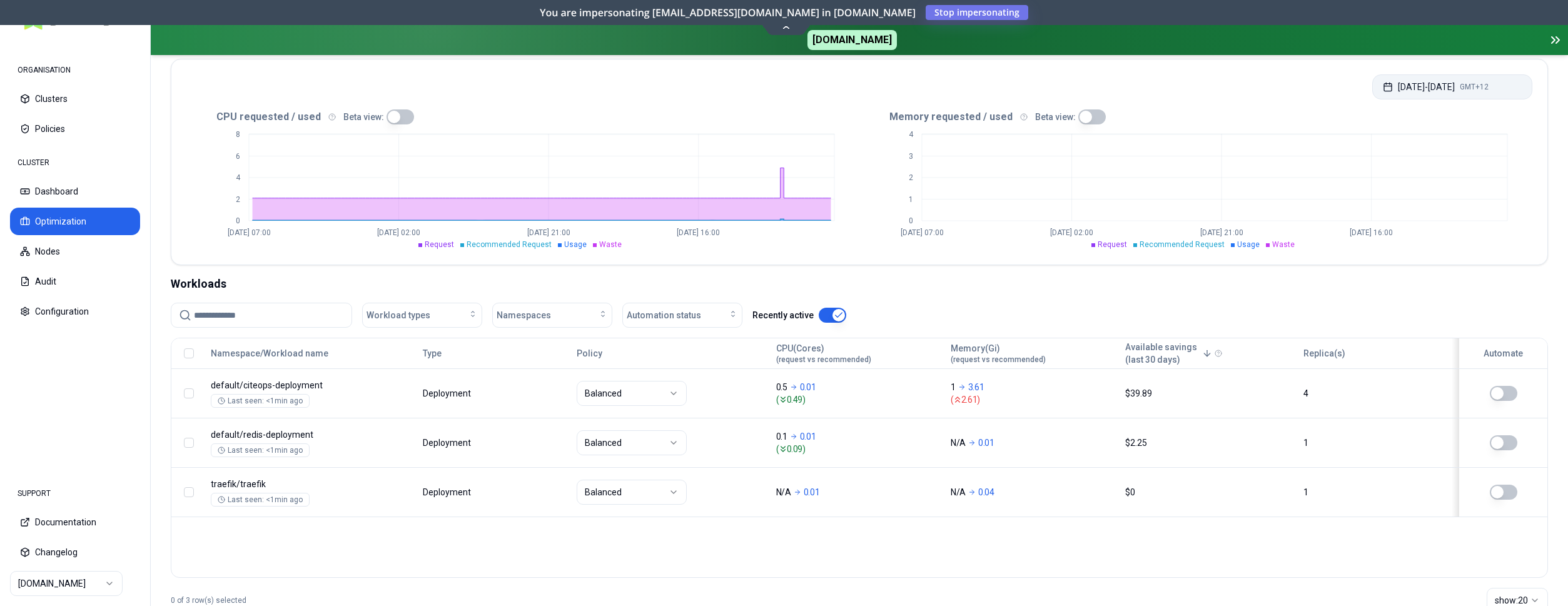
click at [1469, 88] on button "[DATE] - [DATE] GMT+12" at bounding box center [1452, 87] width 160 height 25
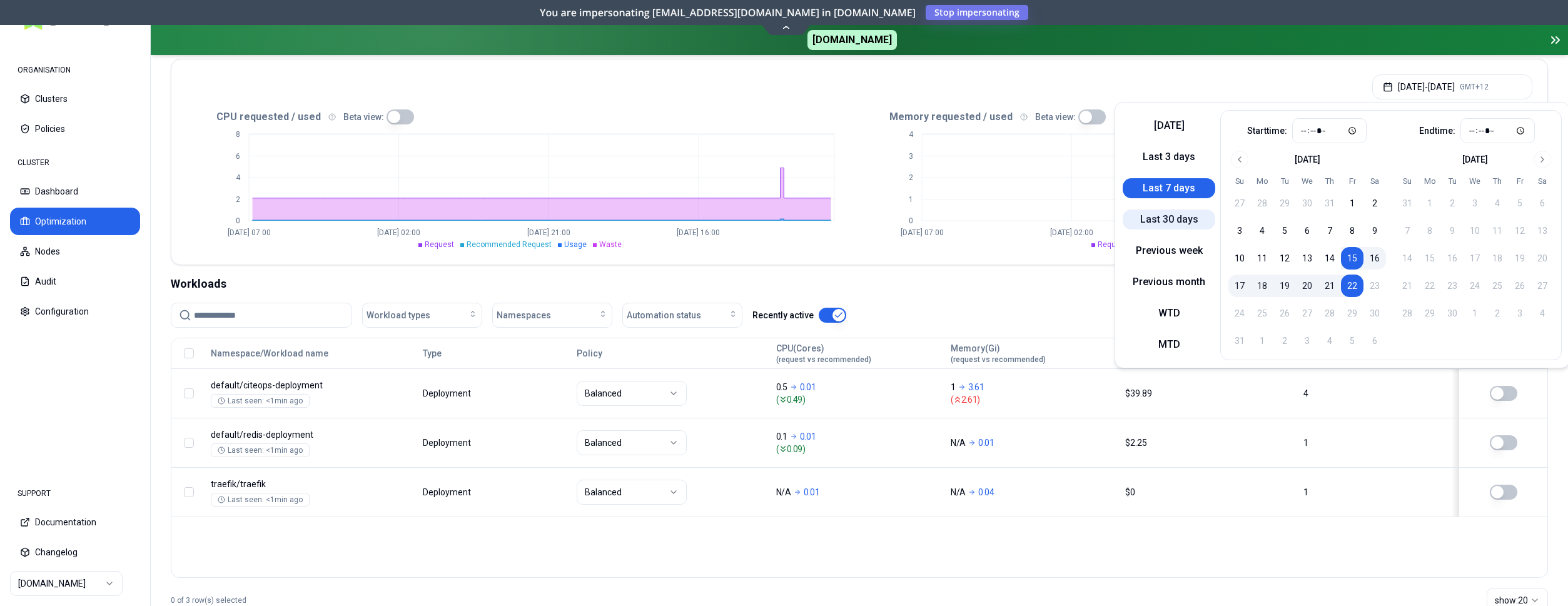
click at [1144, 214] on button "Last 30 days" at bounding box center [1169, 219] width 93 height 20
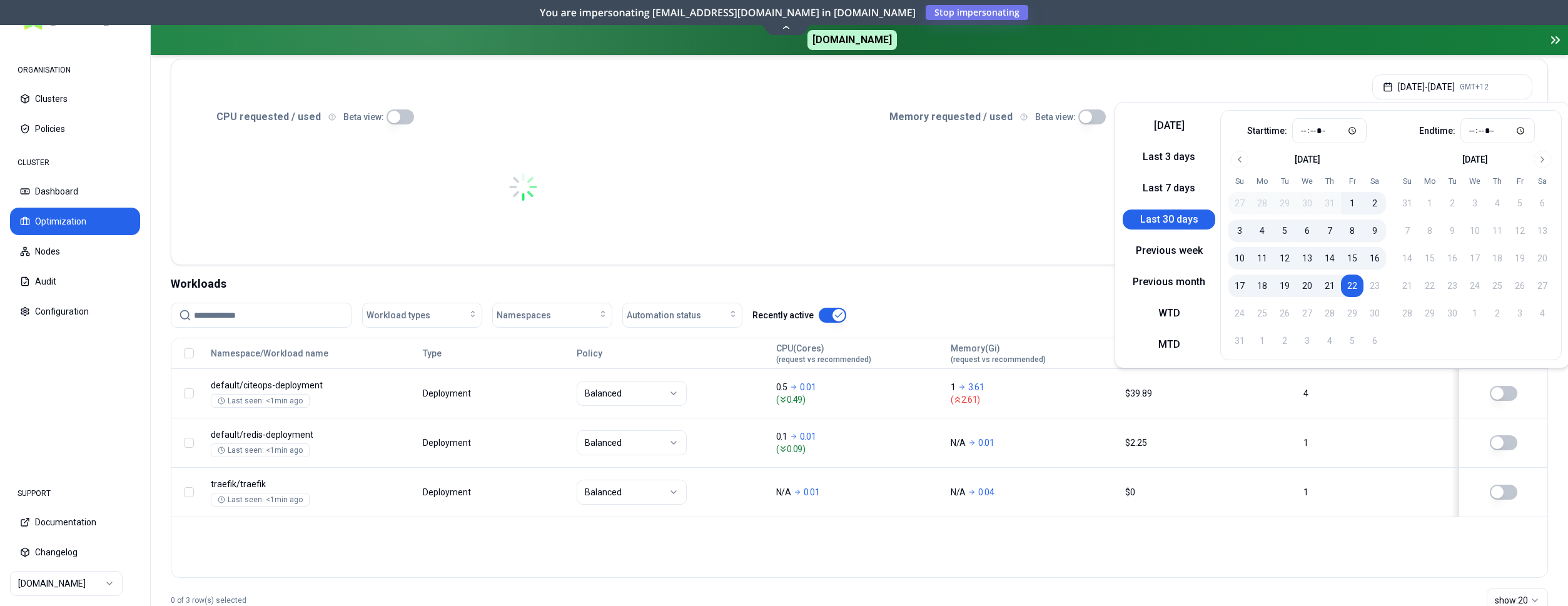
type input "*****"
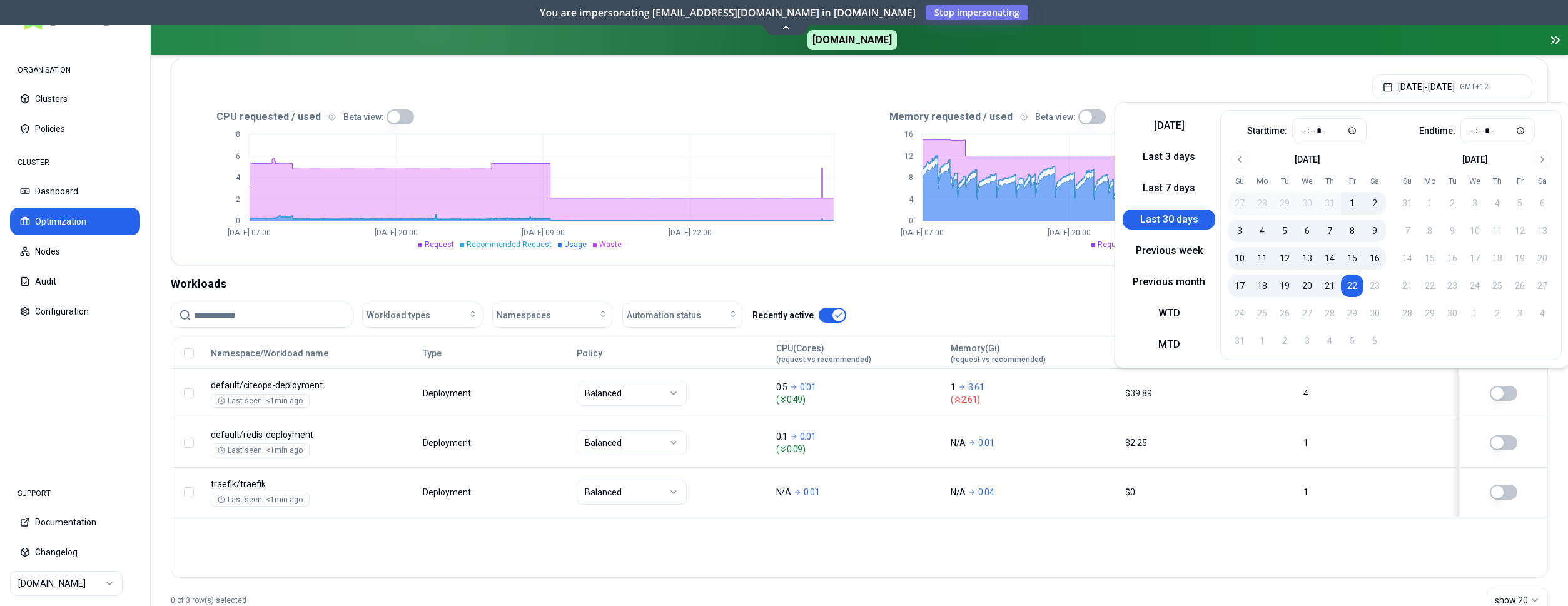
click at [1002, 88] on div "Jul 23, 2025 - Aug 22, 2025 GMT+12" at bounding box center [860, 83] width 1376 height 47
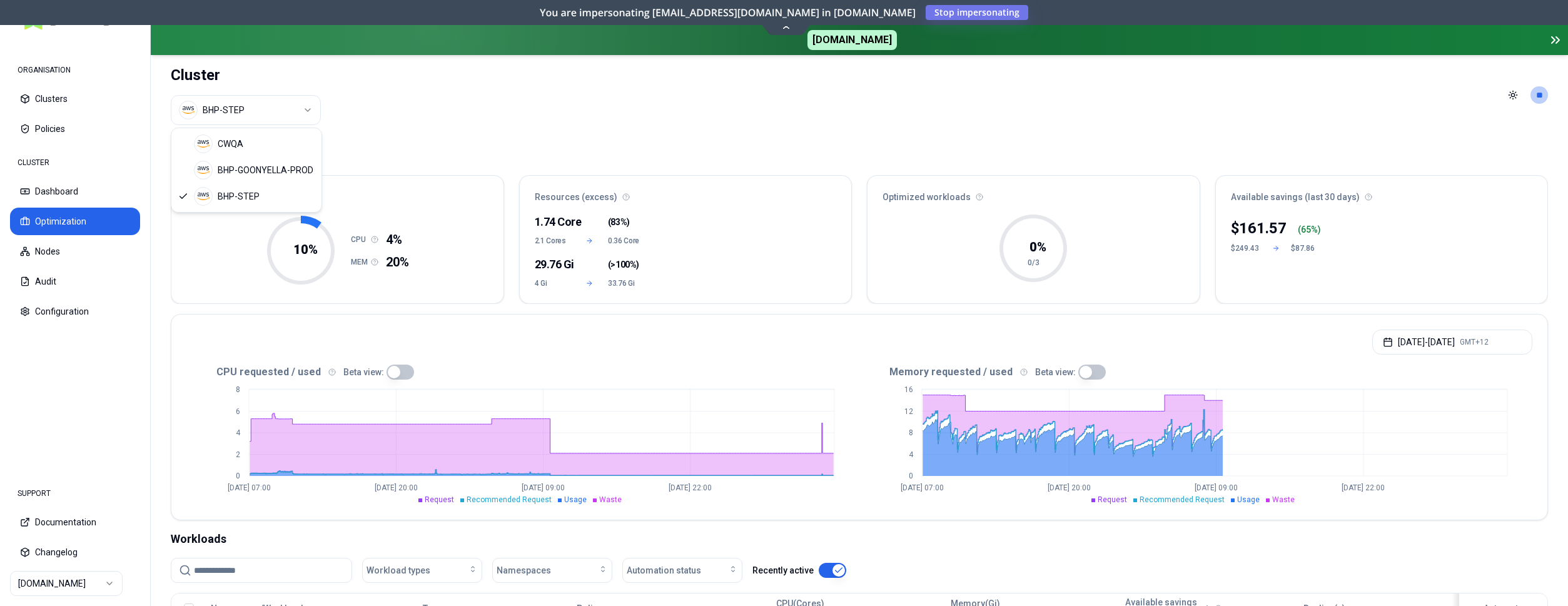
click at [311, 112] on html "ORGANISATION Clusters Policies CLUSTER Dashboard Optimization Nodes Audit Confi…" at bounding box center [784, 303] width 1568 height 606
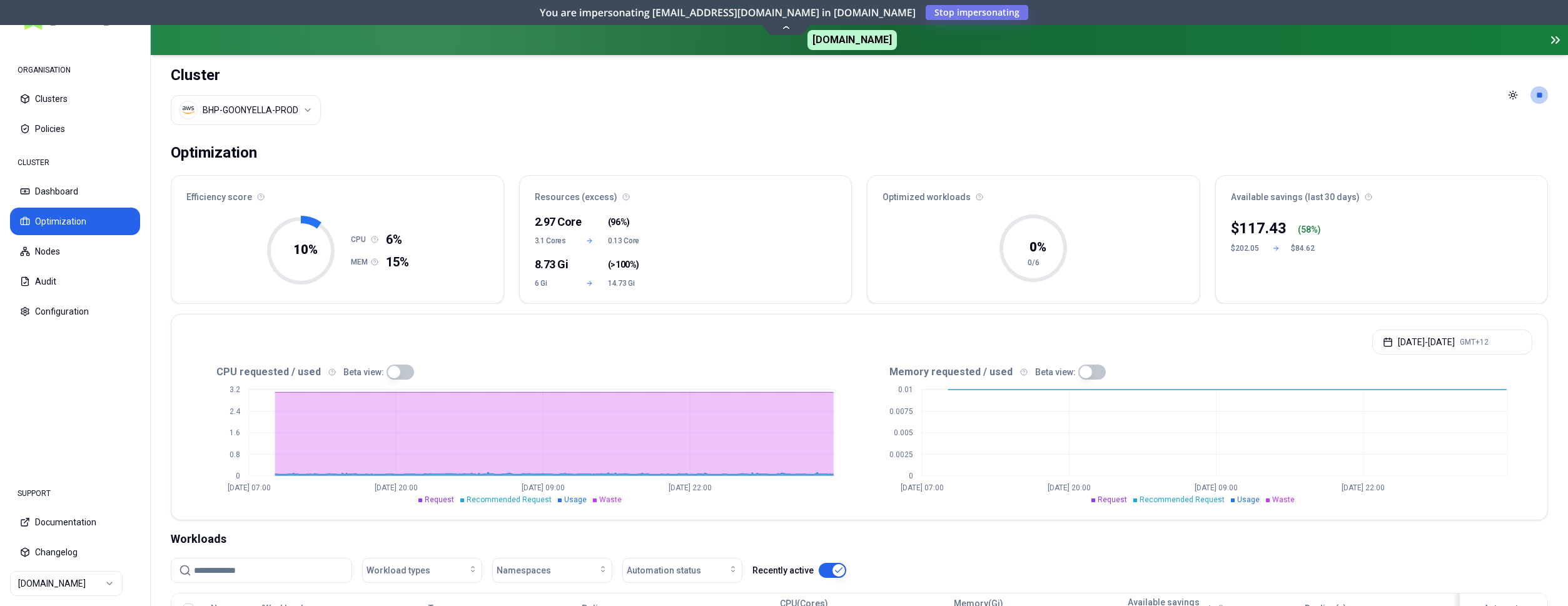
click at [297, 107] on html "ORGANISATION Clusters Policies CLUSTER Dashboard Optimization Nodes Audit Confi…" at bounding box center [784, 303] width 1568 height 606
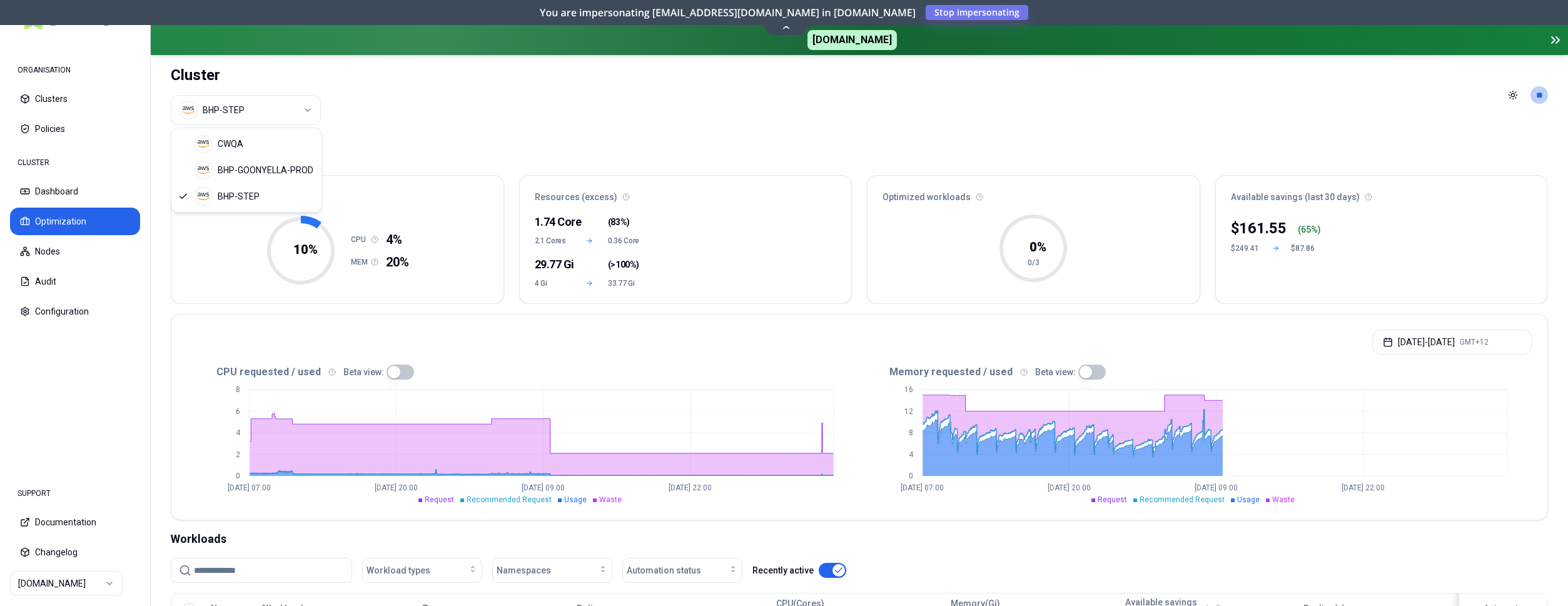
click at [309, 105] on html "ORGANISATION Clusters Policies CLUSTER Dashboard Optimization Nodes Audit Confi…" at bounding box center [784, 303] width 1568 height 606
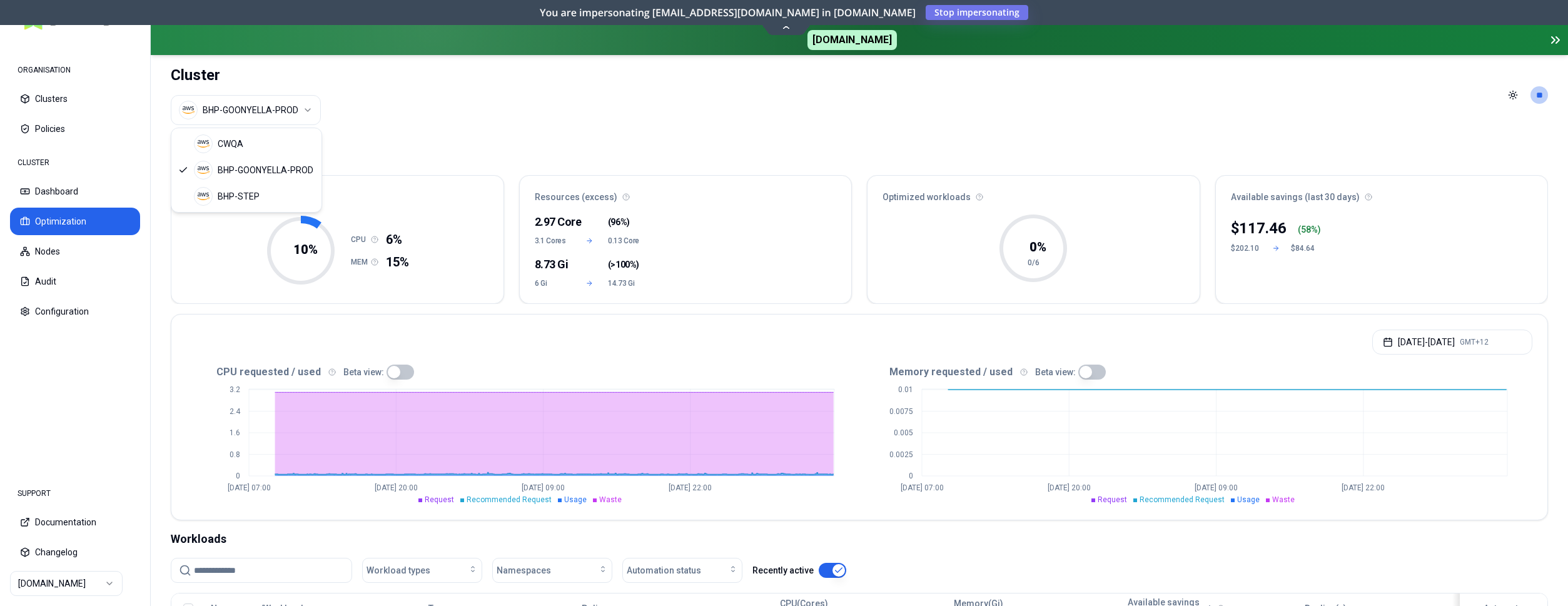
click at [248, 98] on html "ORGANISATION Clusters Policies CLUSTER Dashboard Optimization Nodes Audit Confi…" at bounding box center [784, 303] width 1568 height 606
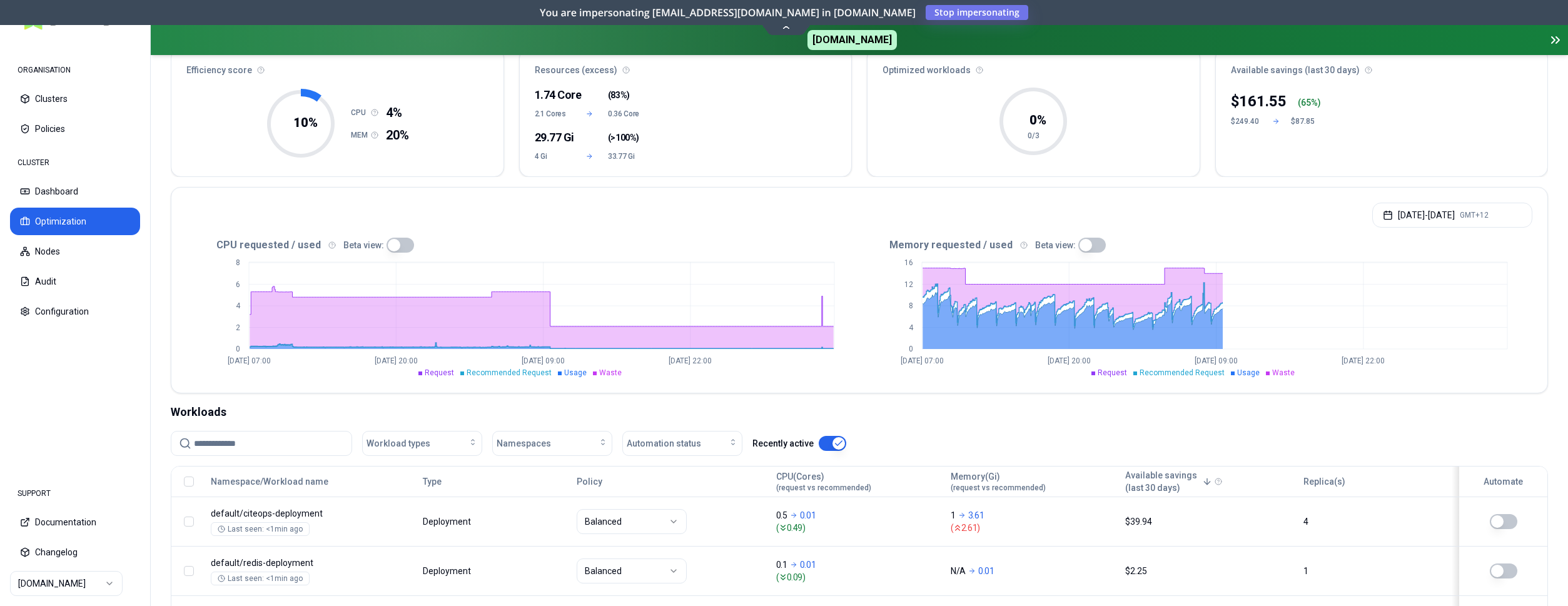
scroll to position [128, 0]
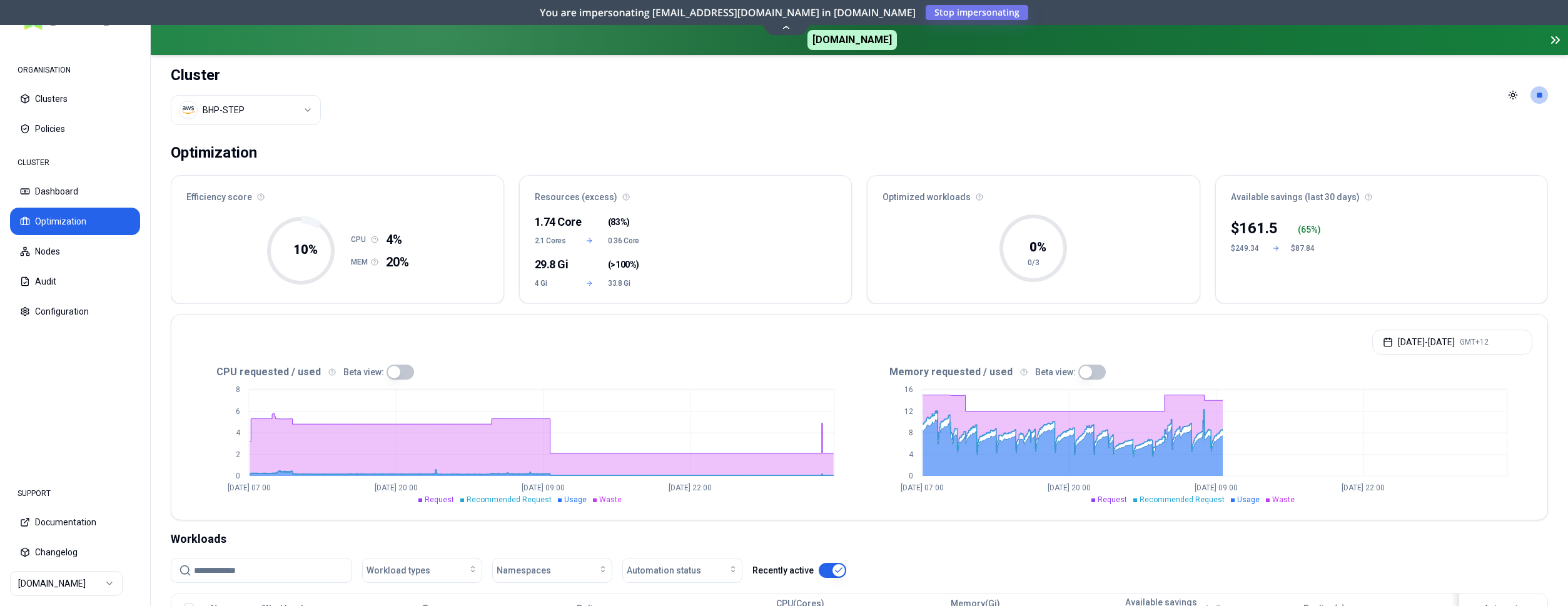
scroll to position [128, 0]
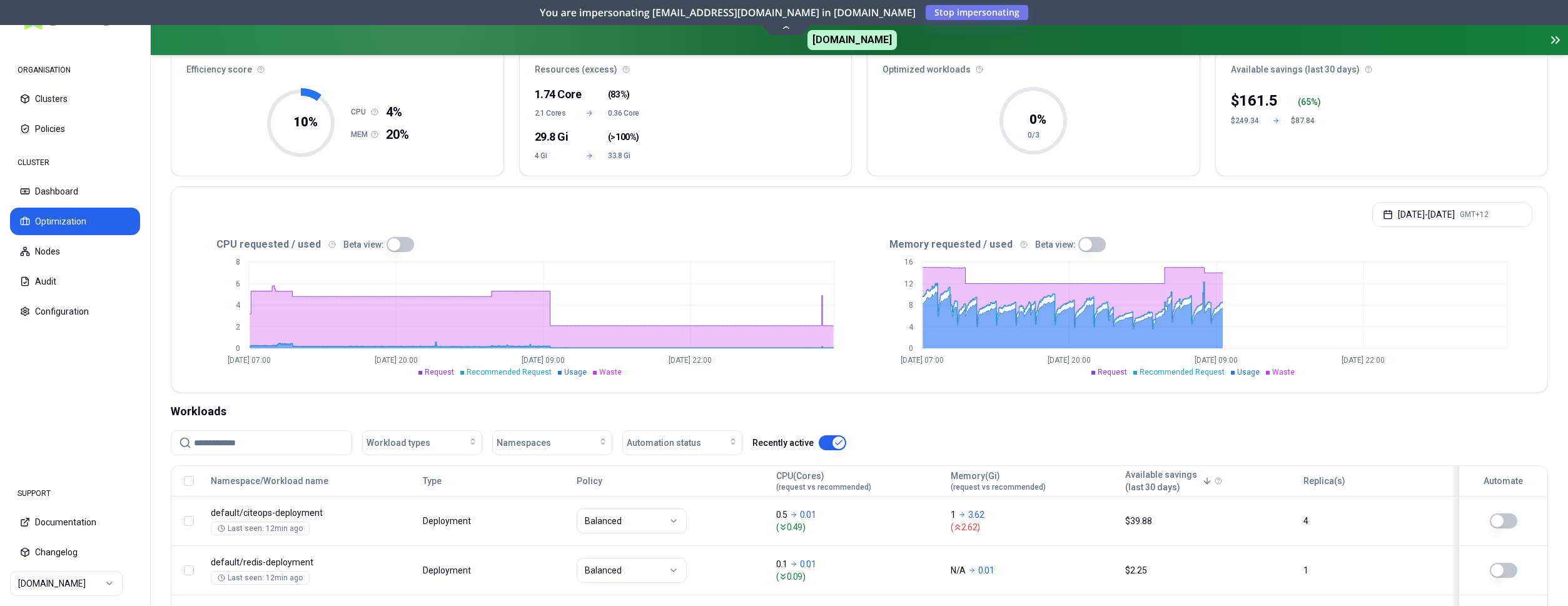
click at [63, 589] on html "ORGANISATION Clusters Policies CLUSTER Dashboard Optimization Nodes Audit Confi…" at bounding box center [784, 303] width 1568 height 606
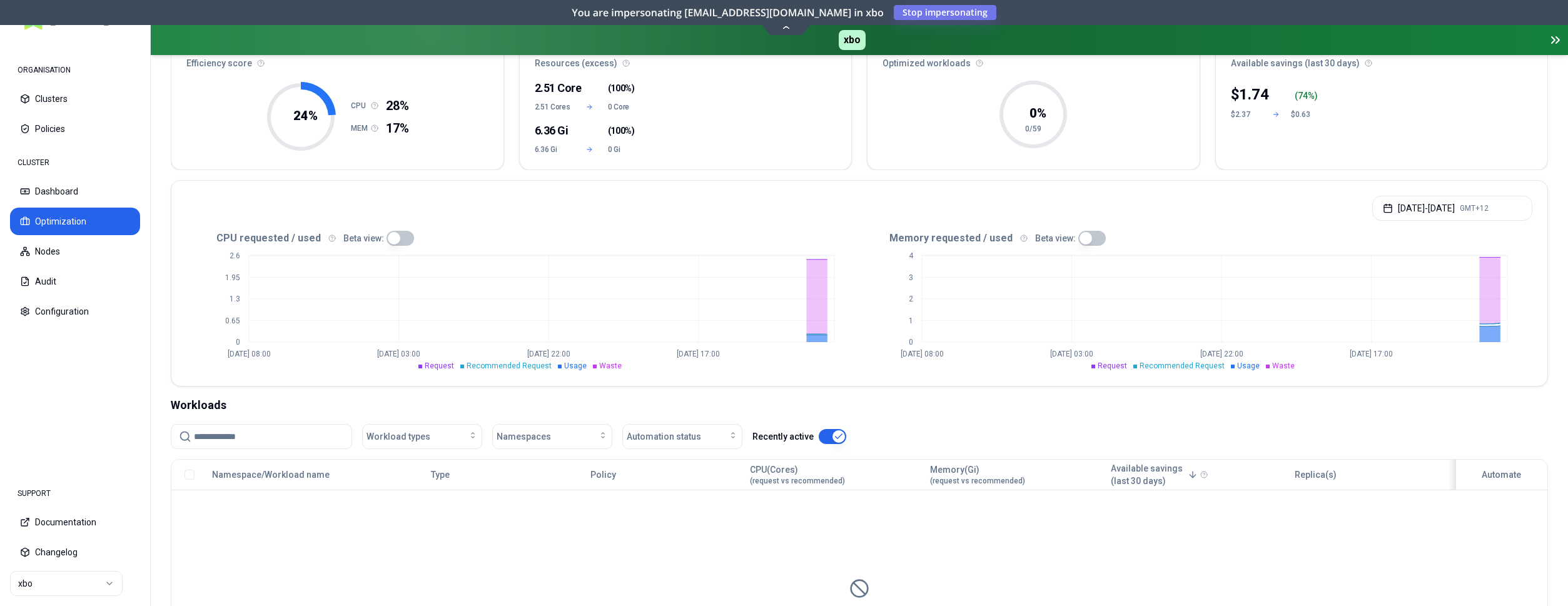
scroll to position [128, 0]
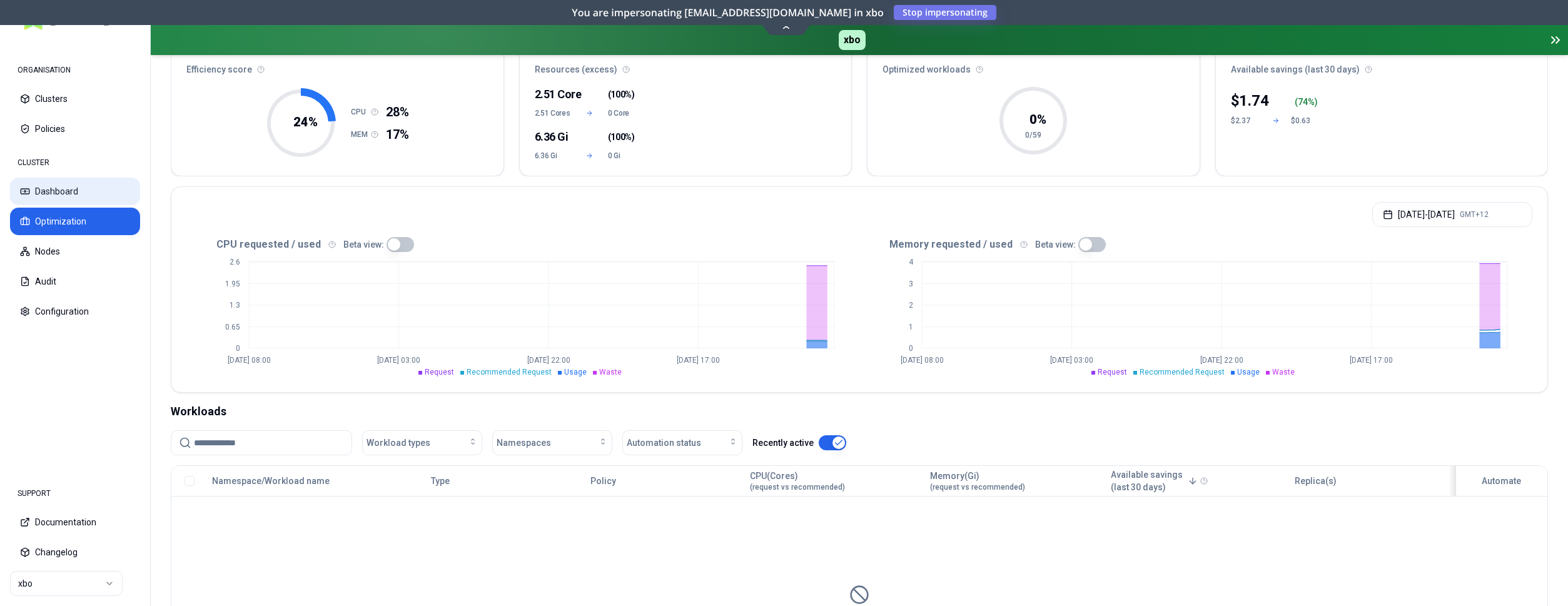
click at [69, 194] on button "Dashboard" at bounding box center [75, 191] width 130 height 28
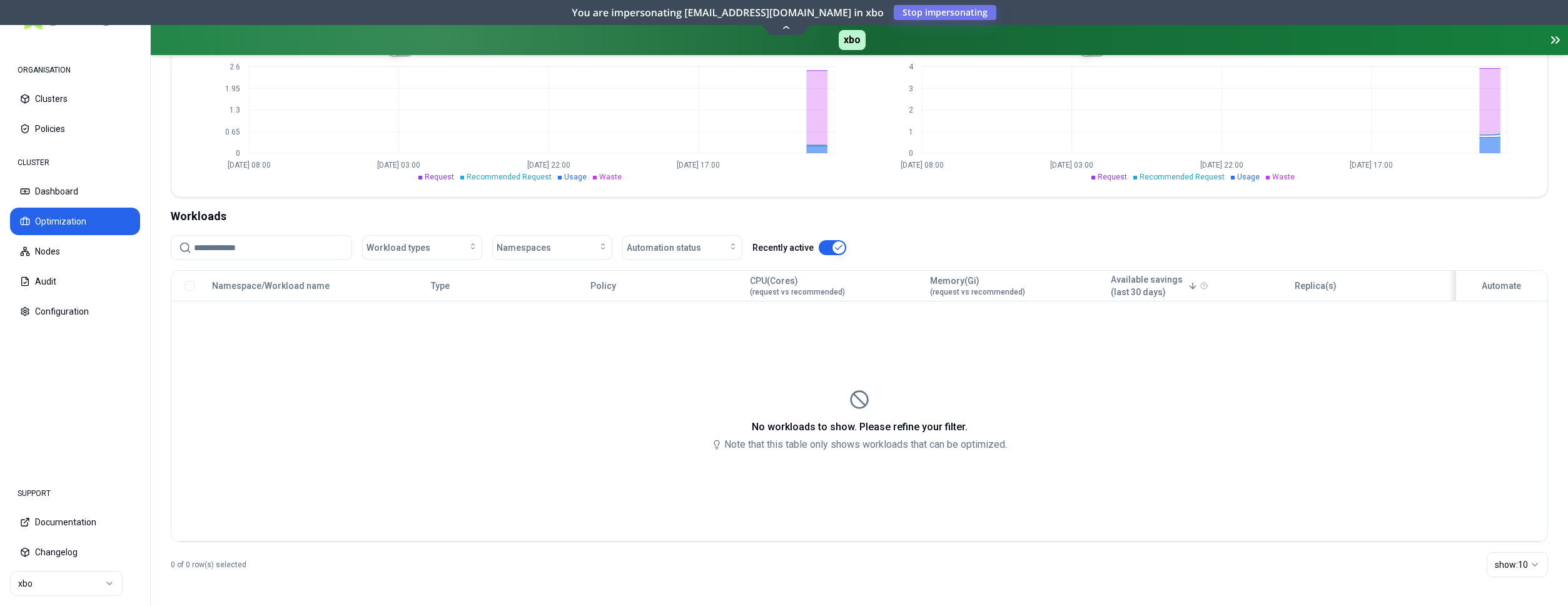
scroll to position [324, 0]
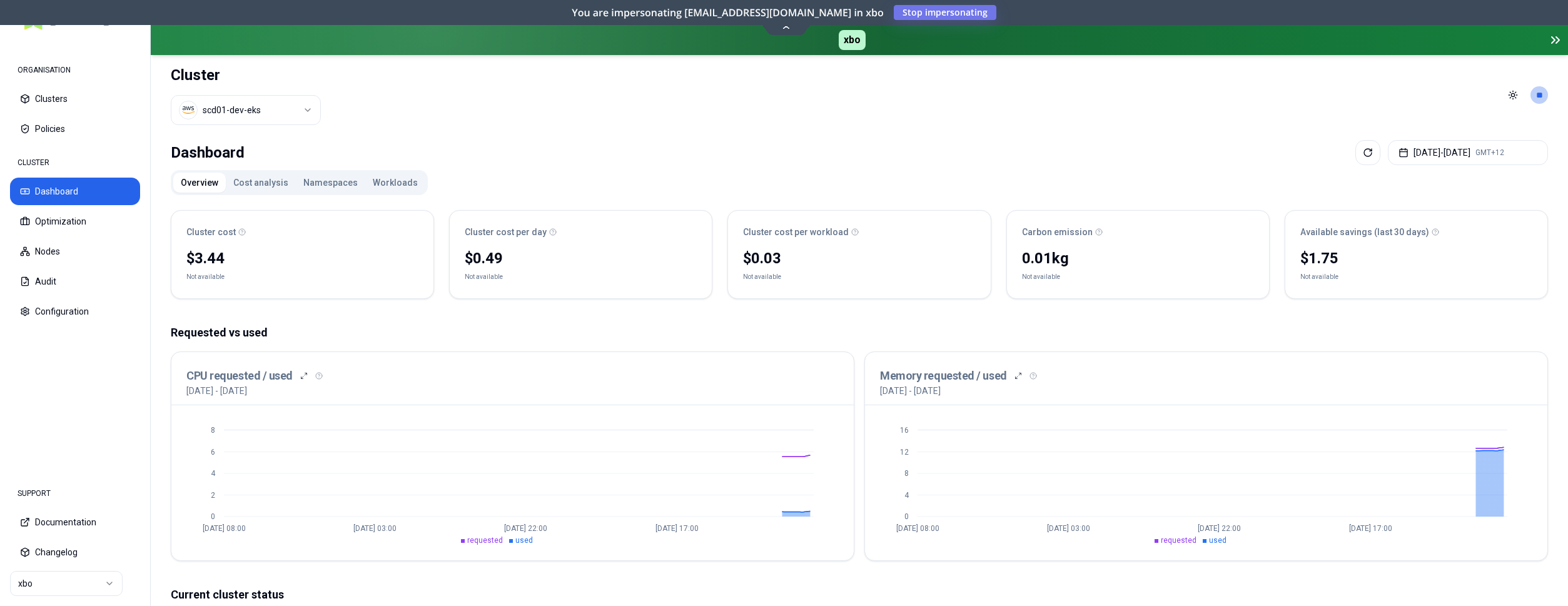
click at [370, 180] on button "Workloads" at bounding box center [395, 182] width 60 height 20
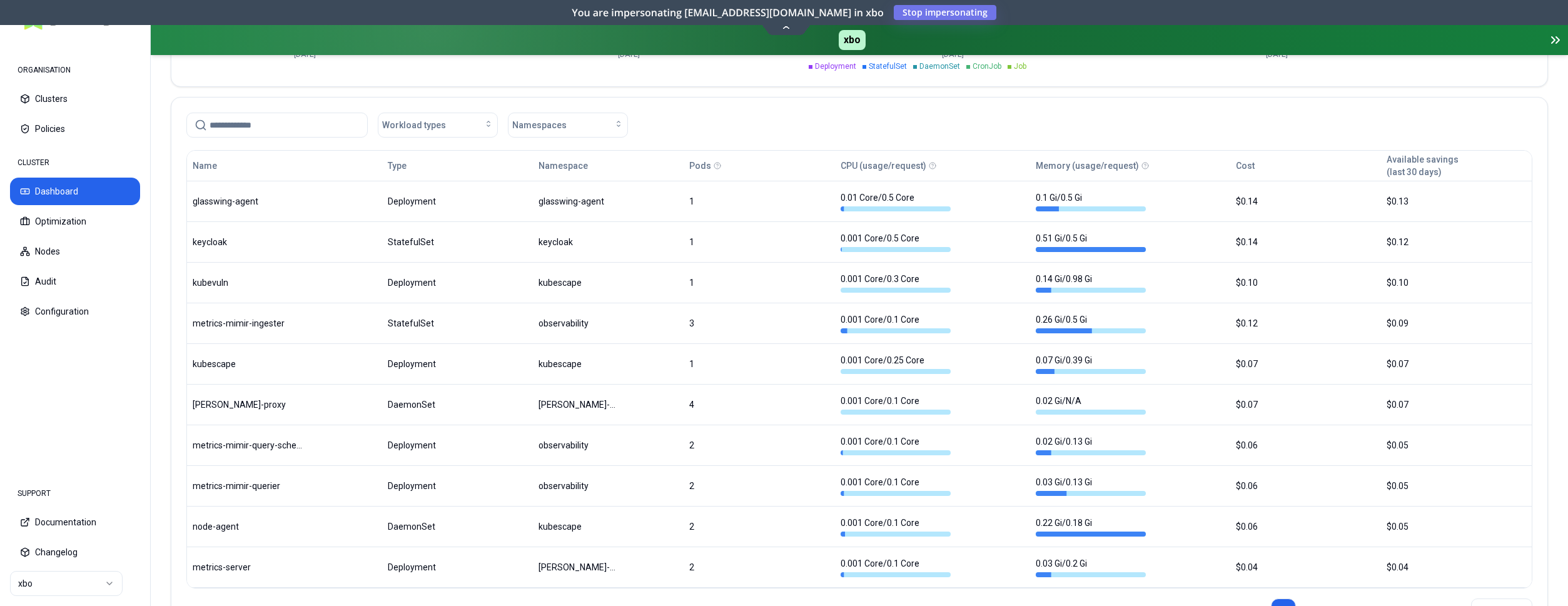
scroll to position [716, 0]
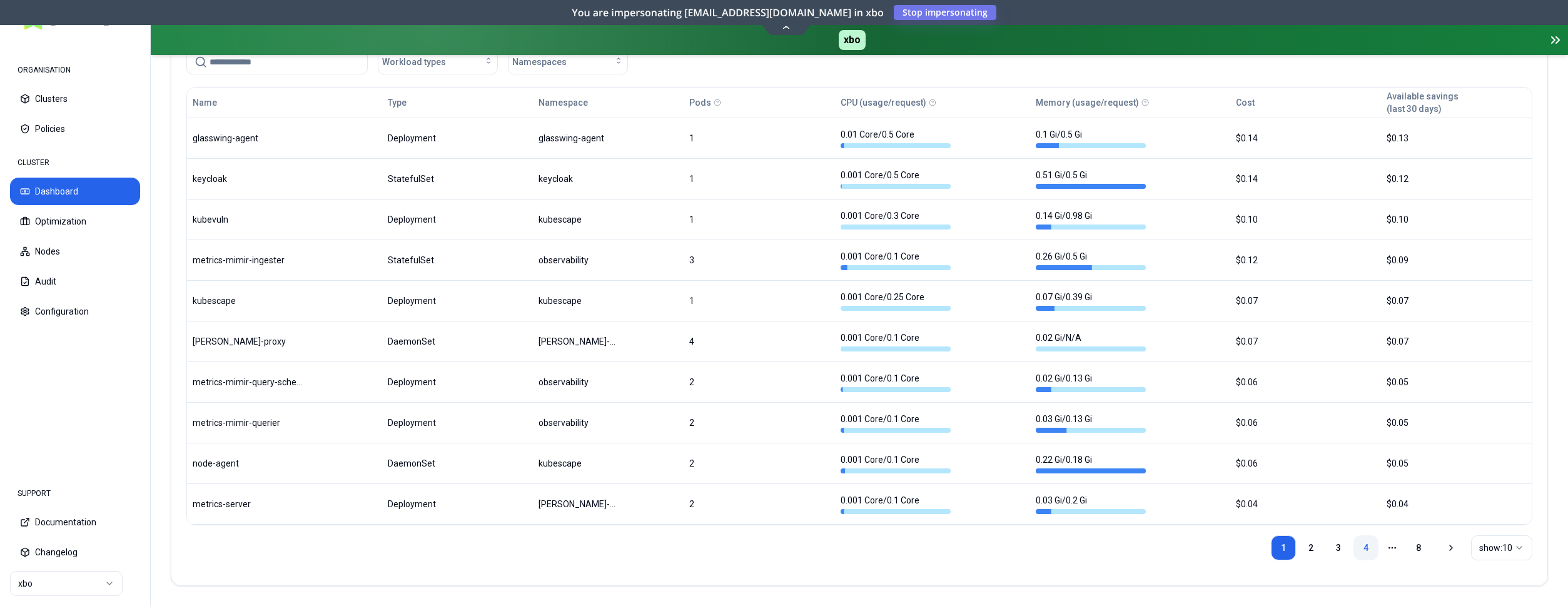
click at [1364, 542] on link "4" at bounding box center [1366, 548] width 25 height 25
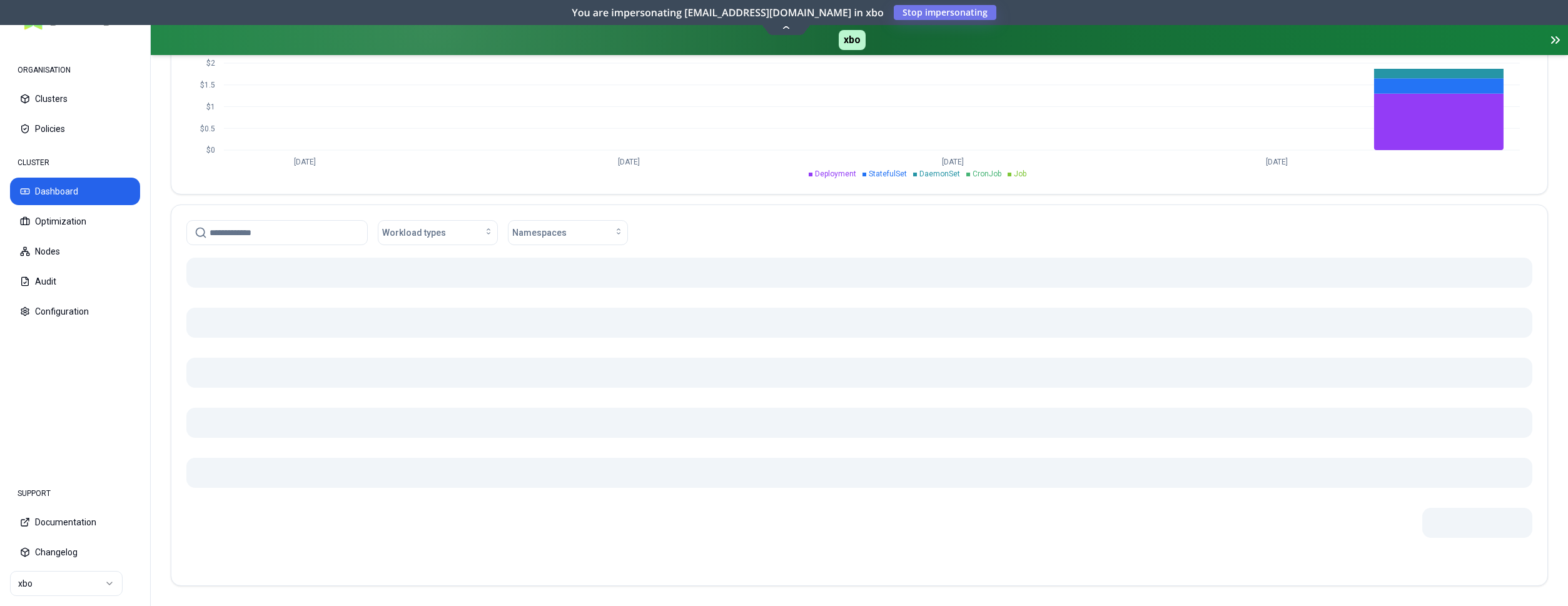
scroll to position [546, 0]
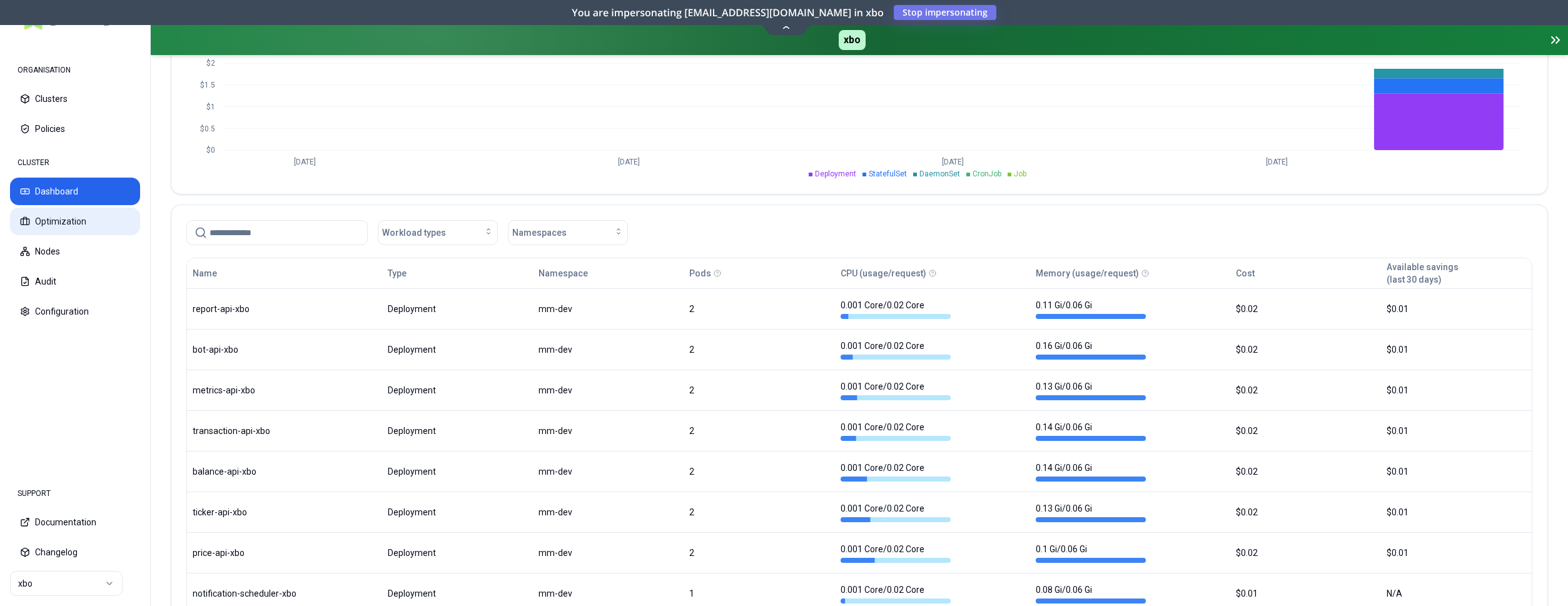
click at [88, 218] on button "Optimization" at bounding box center [75, 221] width 130 height 28
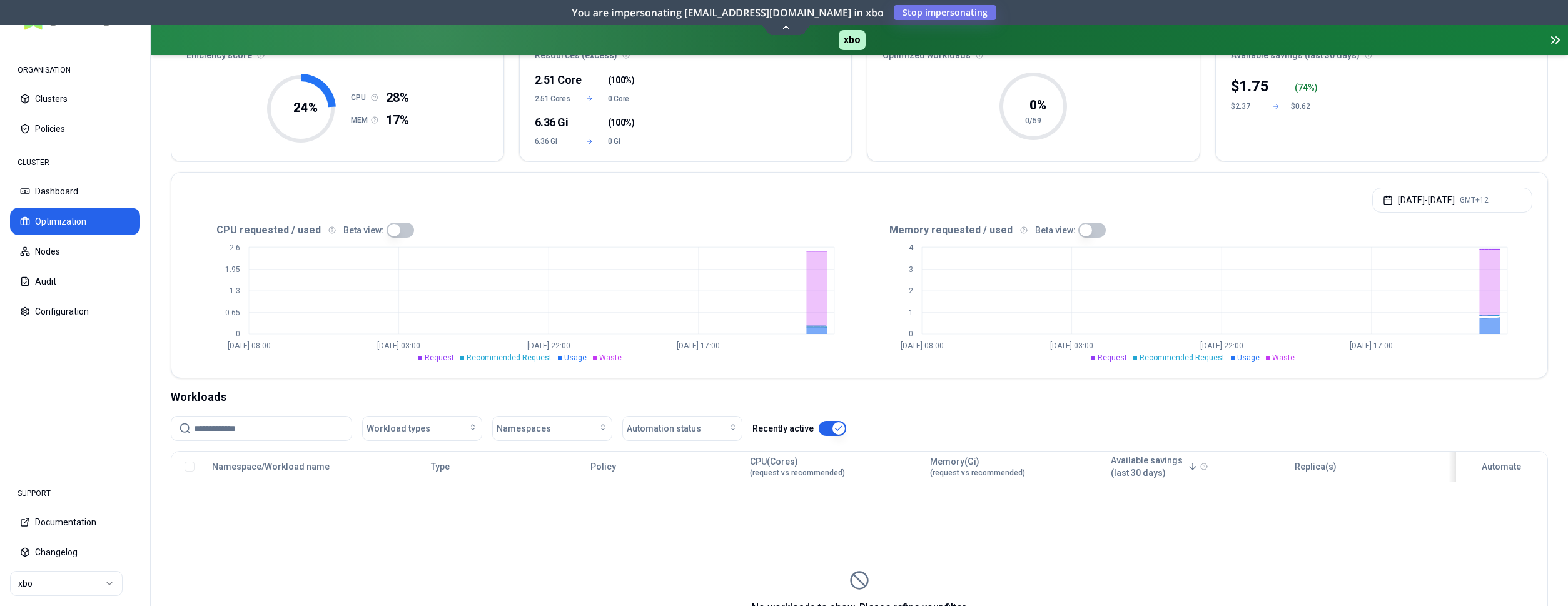
scroll to position [64, 0]
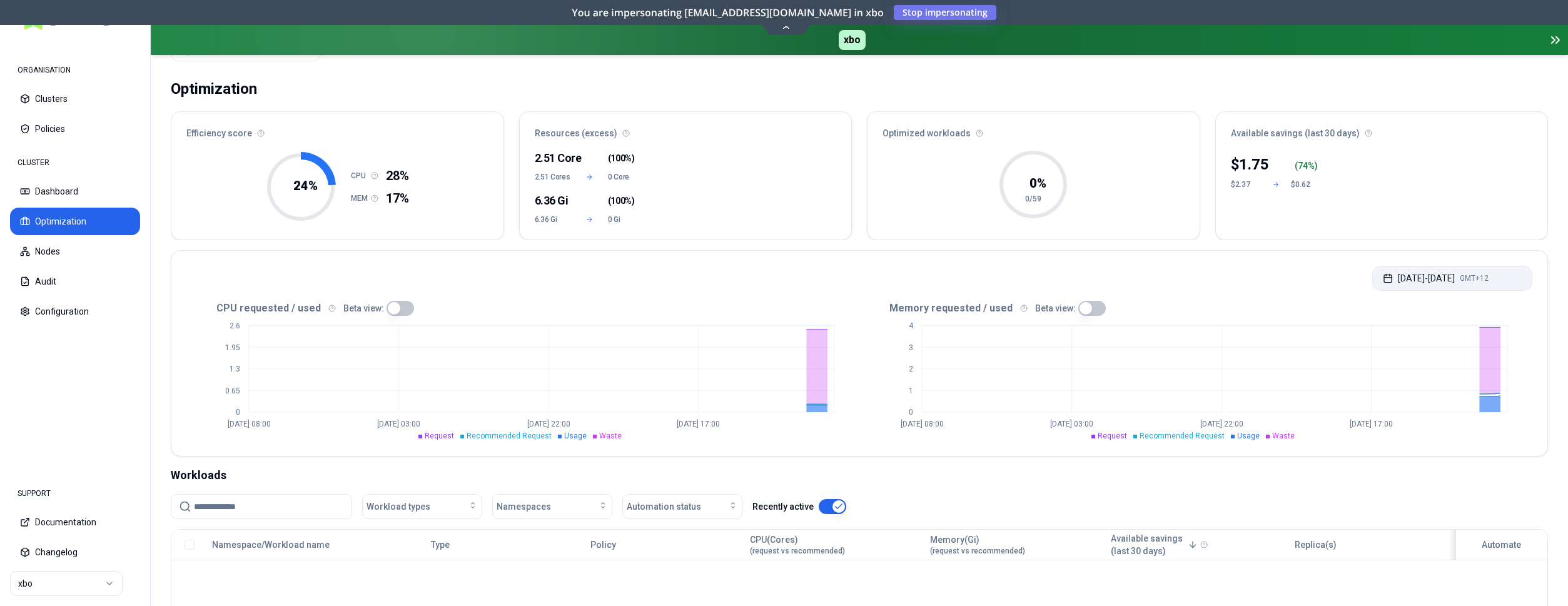
click at [1432, 274] on button "[DATE] - [DATE] GMT+12" at bounding box center [1452, 278] width 160 height 25
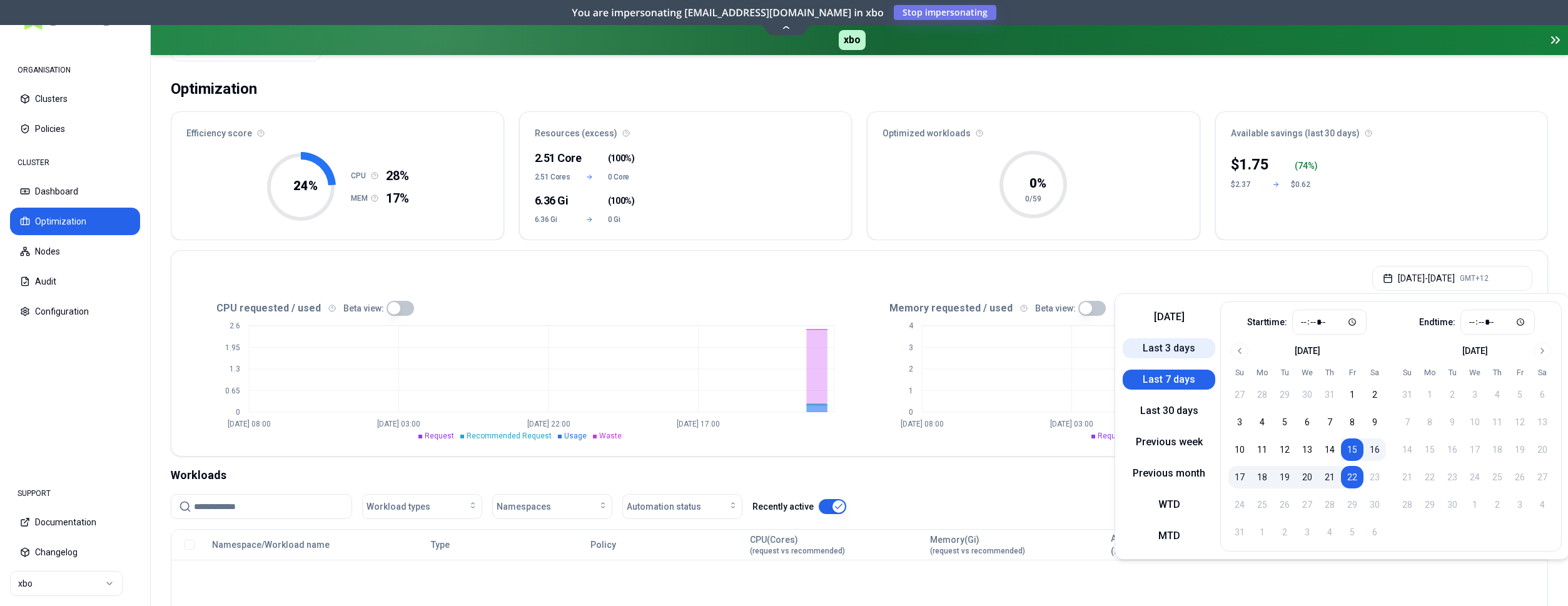
click at [1164, 343] on button "Last 3 days" at bounding box center [1169, 348] width 93 height 20
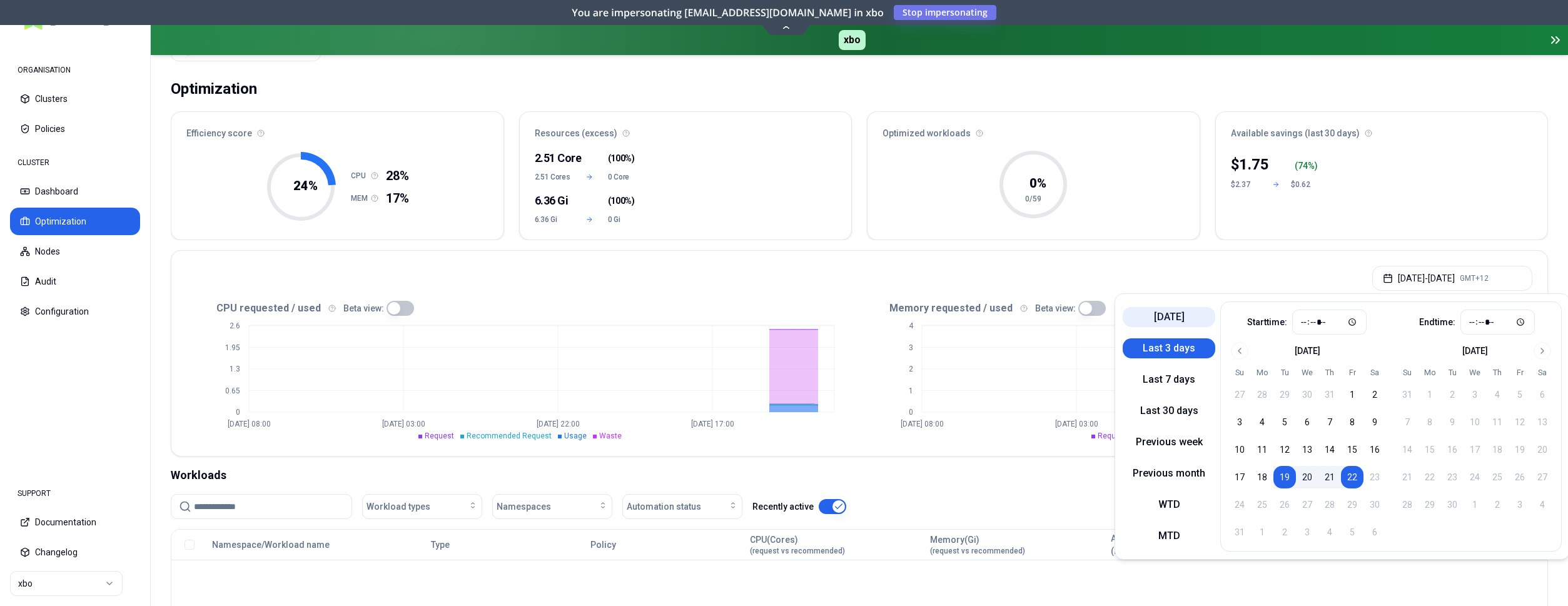
click at [1165, 319] on button "[DATE]" at bounding box center [1169, 316] width 93 height 20
type input "*****"
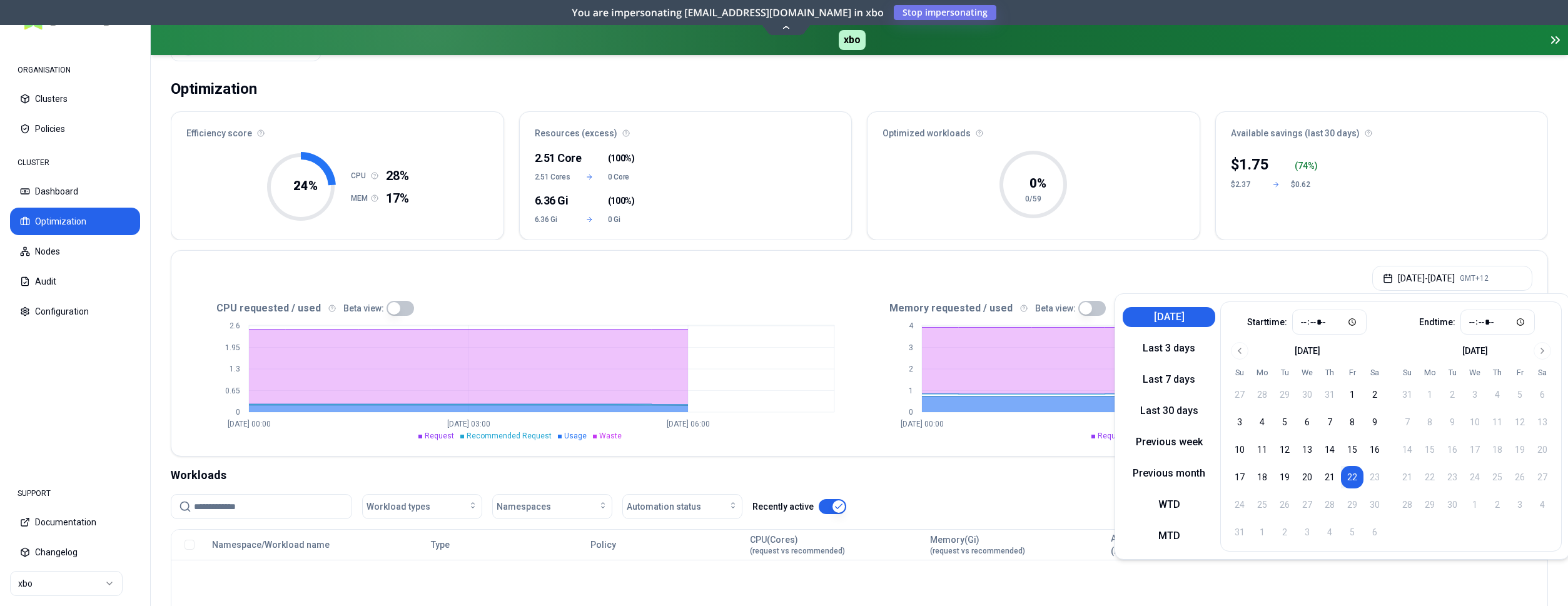
click at [1254, 250] on div "[DATE] - [DATE] GMT+12 CPU requested / used Beta view: 0 0.65 1.3 1.95 2.6 [DAT…" at bounding box center [860, 353] width 1377 height 207
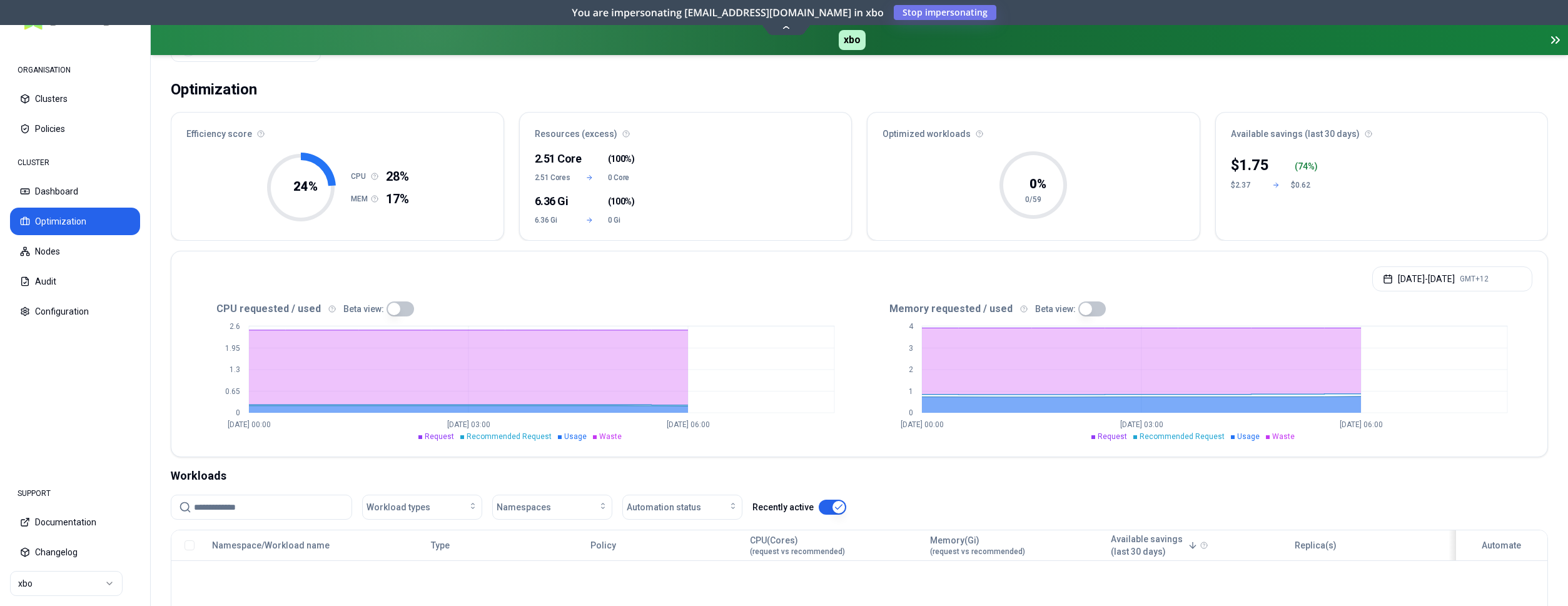
scroll to position [5, 0]
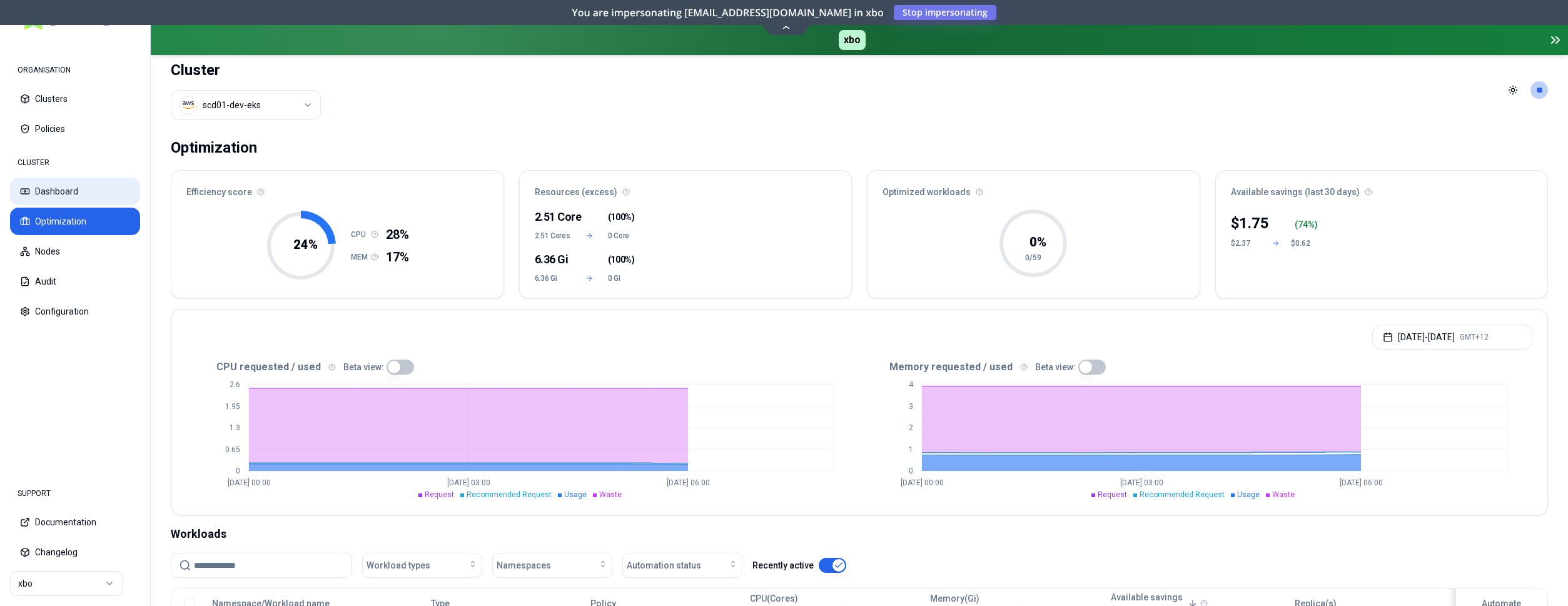
click at [56, 192] on button "Dashboard" at bounding box center [75, 191] width 130 height 28
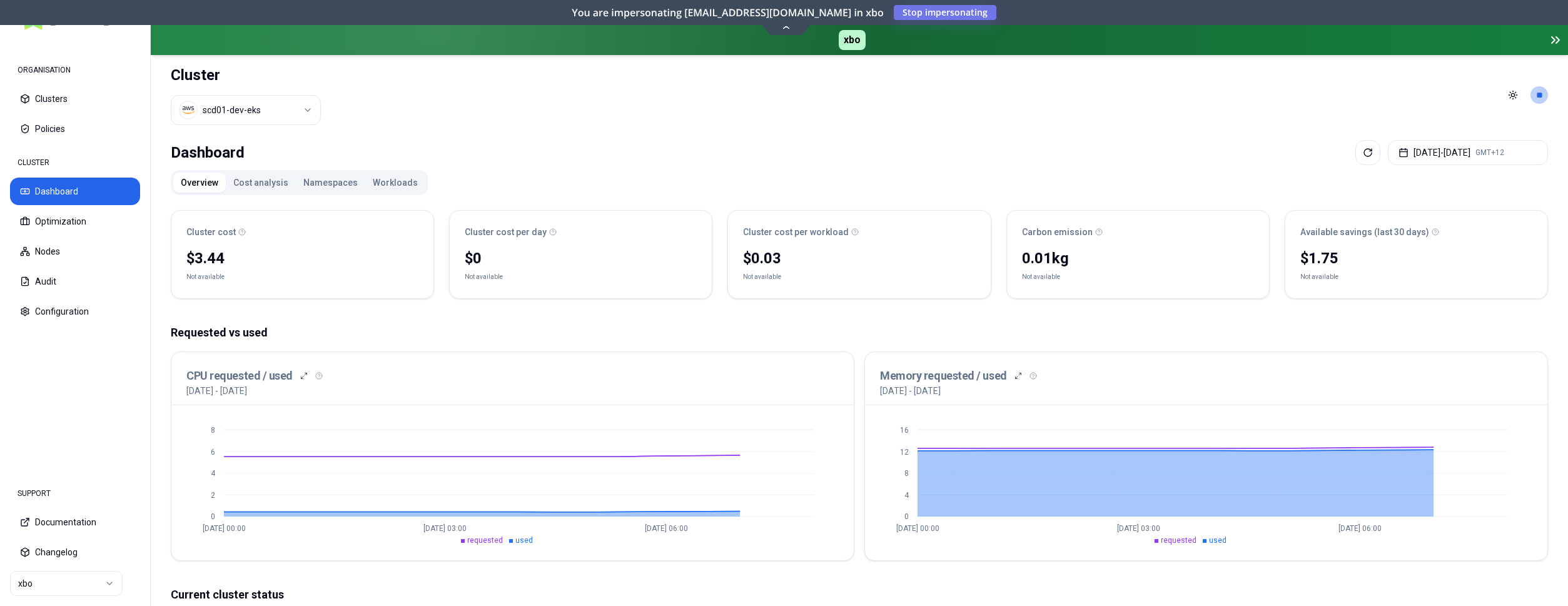
click at [384, 176] on button "Workloads" at bounding box center [395, 182] width 60 height 20
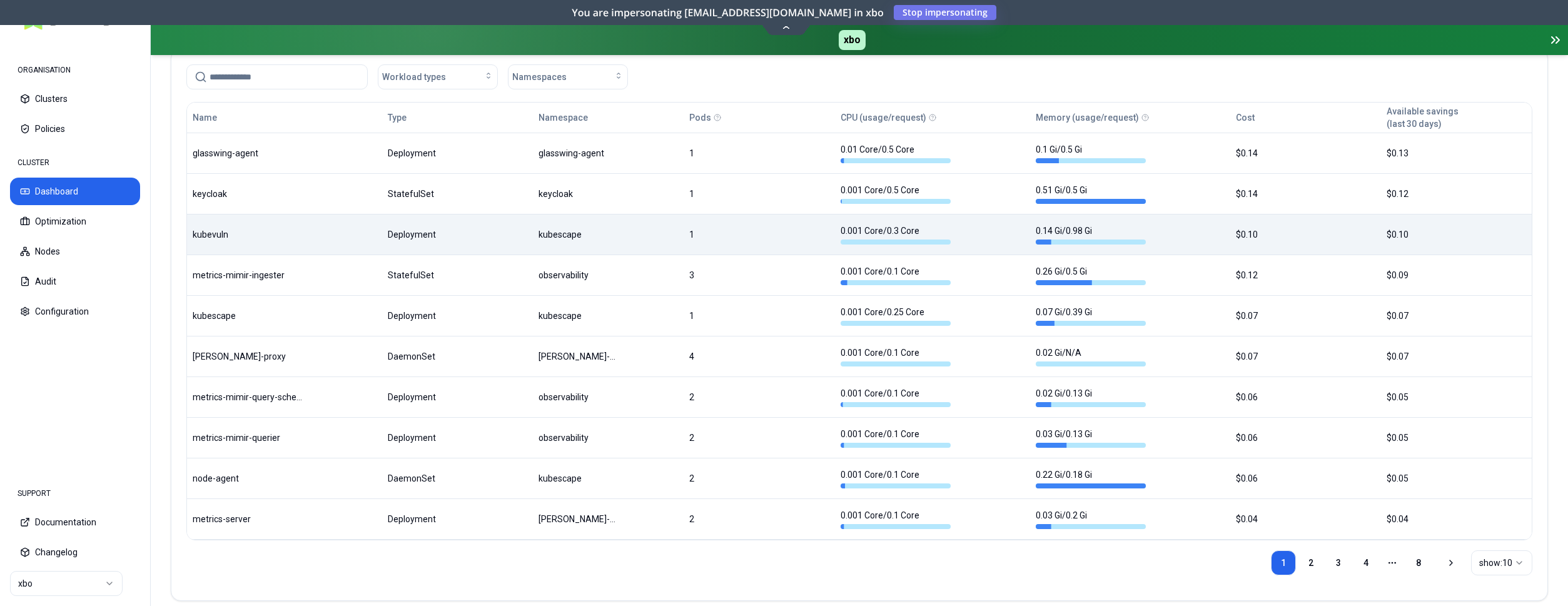
scroll to position [446, 0]
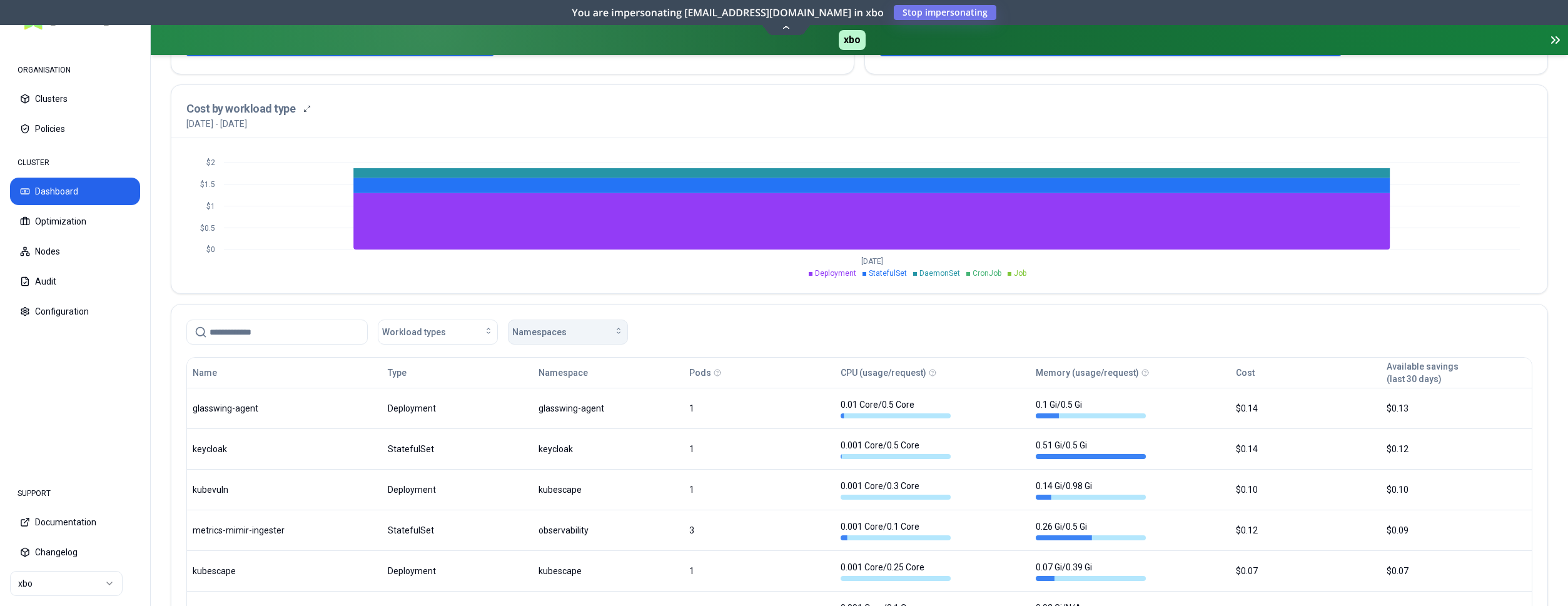
click at [616, 326] on icon "button" at bounding box center [619, 331] width 10 height 10
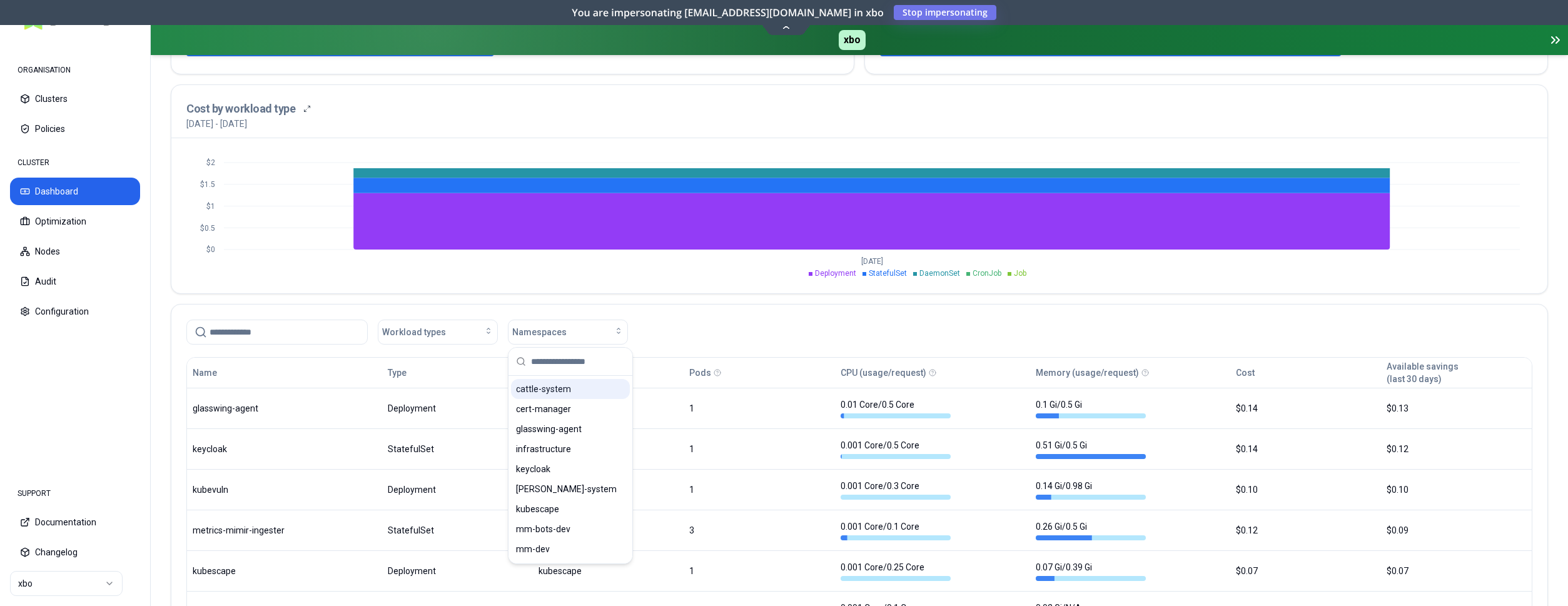
scroll to position [37, 0]
click at [564, 528] on div "mm-dev" at bounding box center [570, 530] width 119 height 20
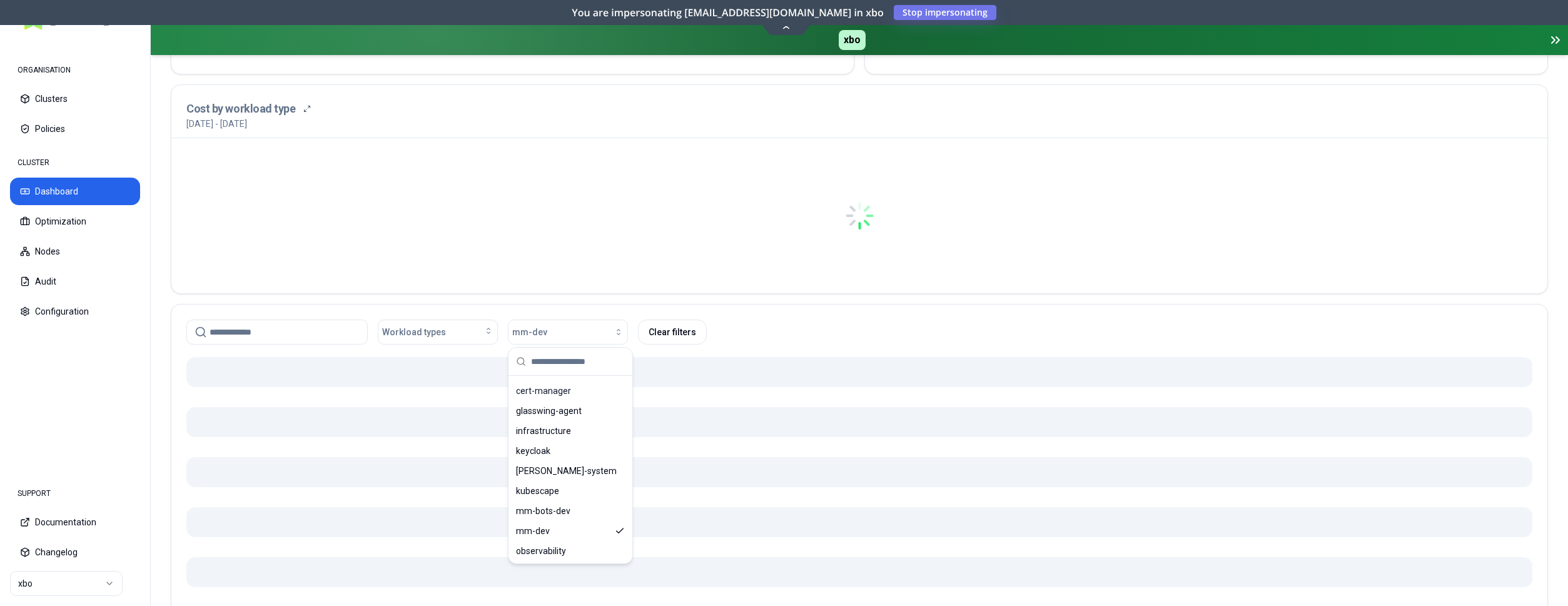
scroll to position [446, 0]
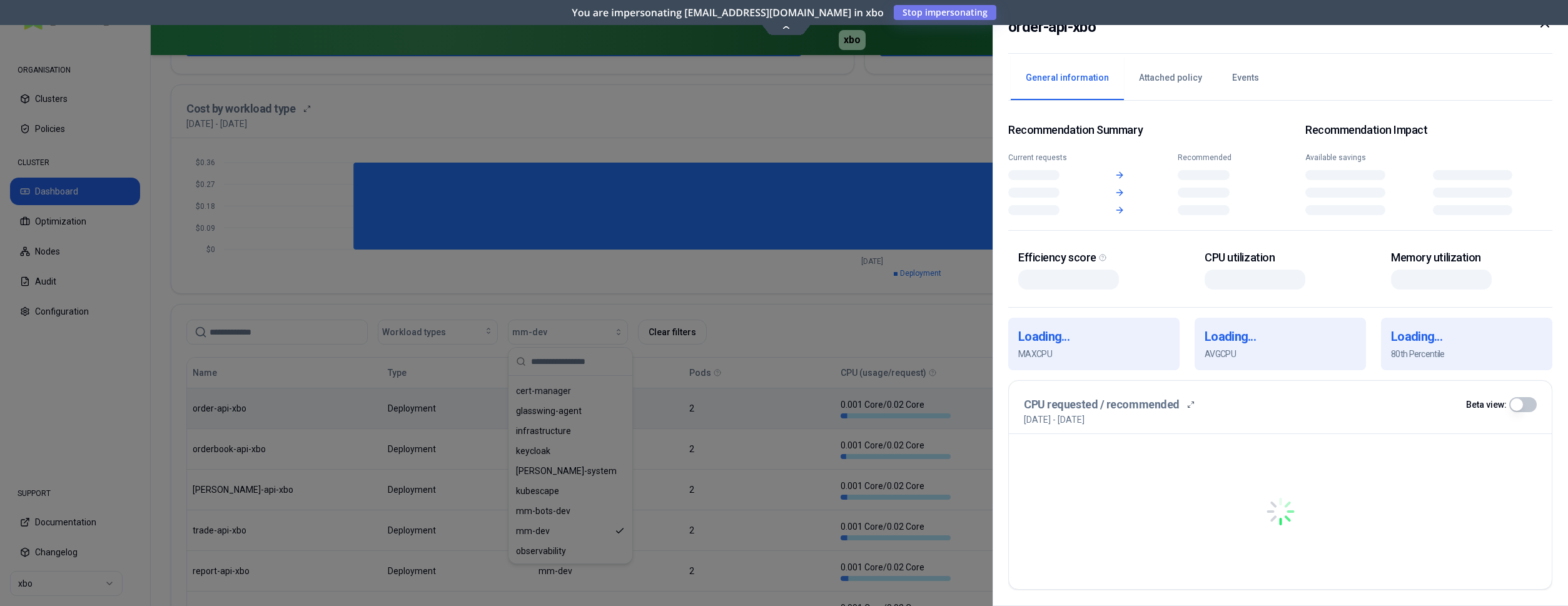
click at [366, 416] on div "Name Type Namespace Pods CPU (usage/request) Memory (usage/request) Cost Availa…" at bounding box center [859, 576] width 1345 height 437
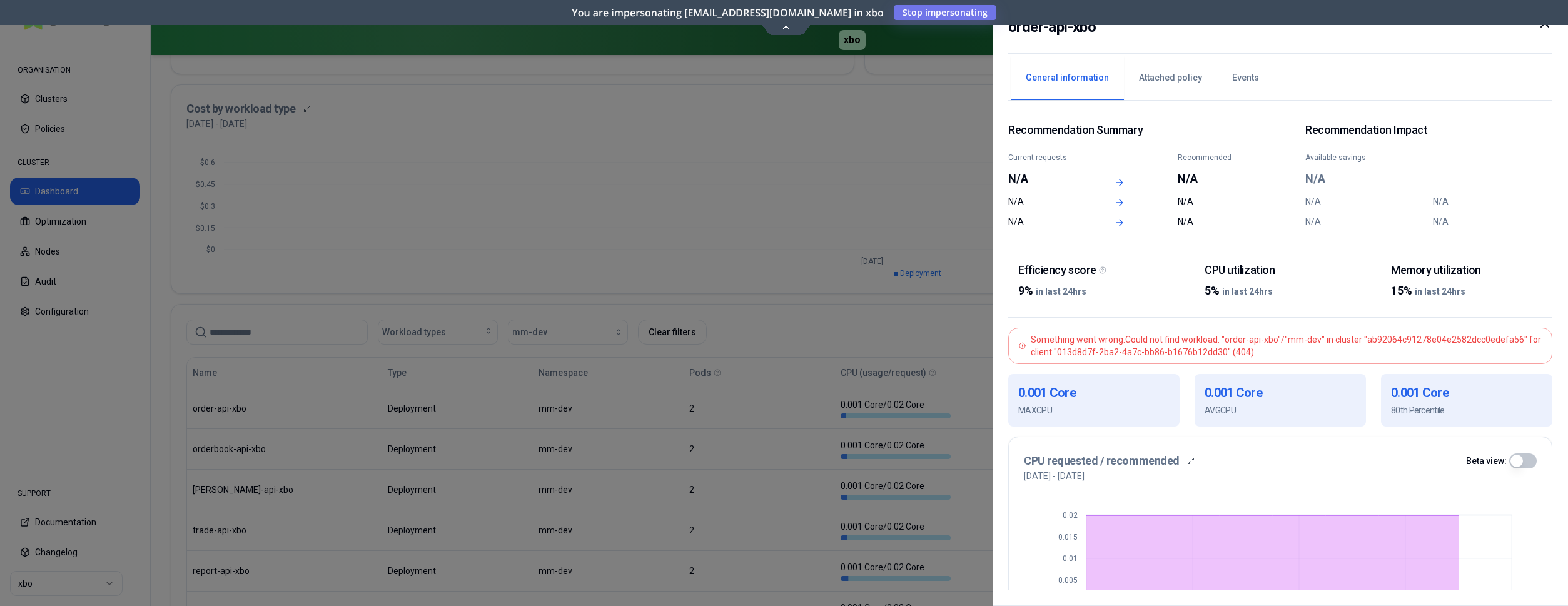
scroll to position [446, 0]
